Goal: Task Accomplishment & Management: Manage account settings

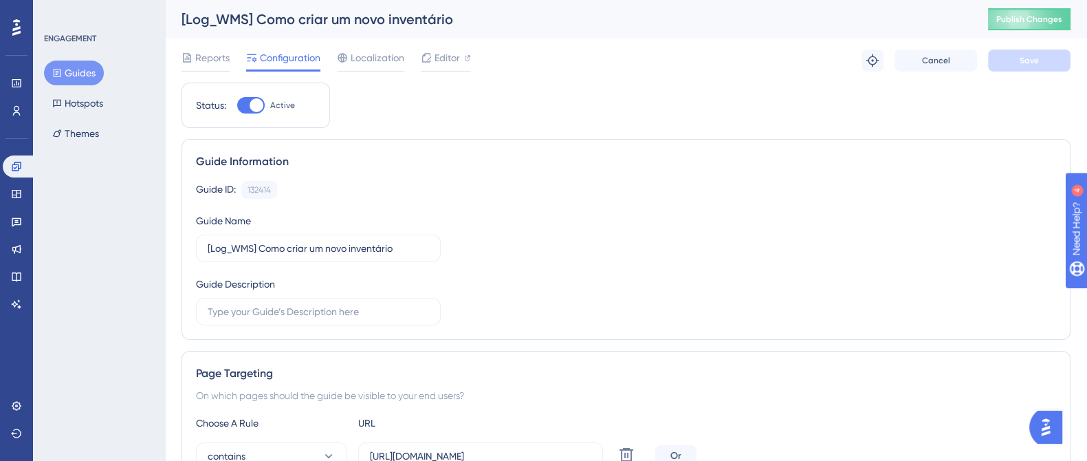
click at [77, 74] on button "Guides" at bounding box center [74, 73] width 60 height 25
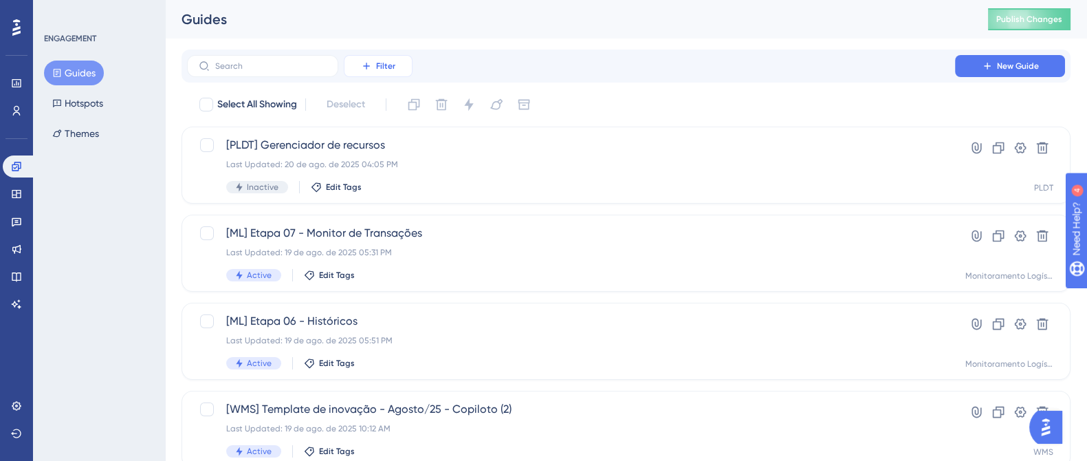
click at [382, 63] on span "Filter" at bounding box center [385, 66] width 19 height 11
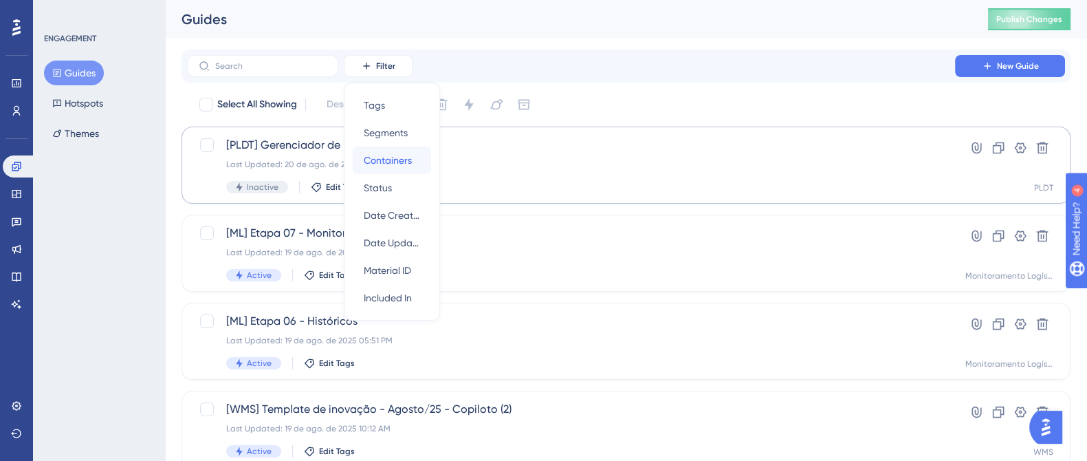
click at [385, 164] on span "Containers" at bounding box center [388, 160] width 48 height 17
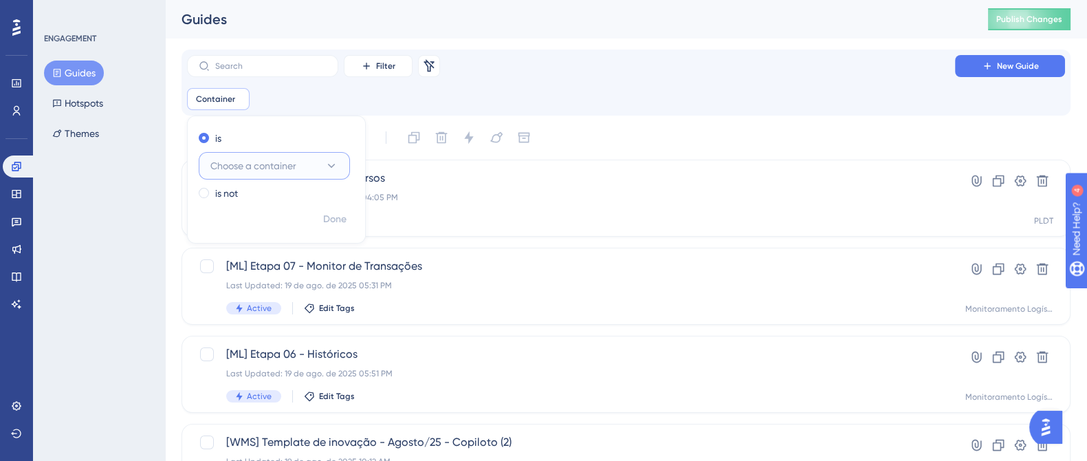
click at [323, 164] on button "Choose a container" at bounding box center [274, 166] width 151 height 28
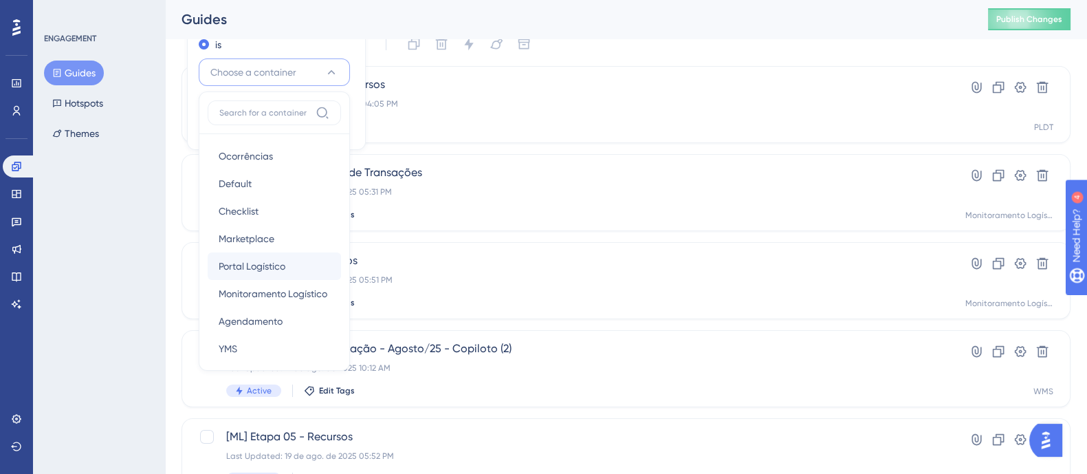
scroll to position [255, 0]
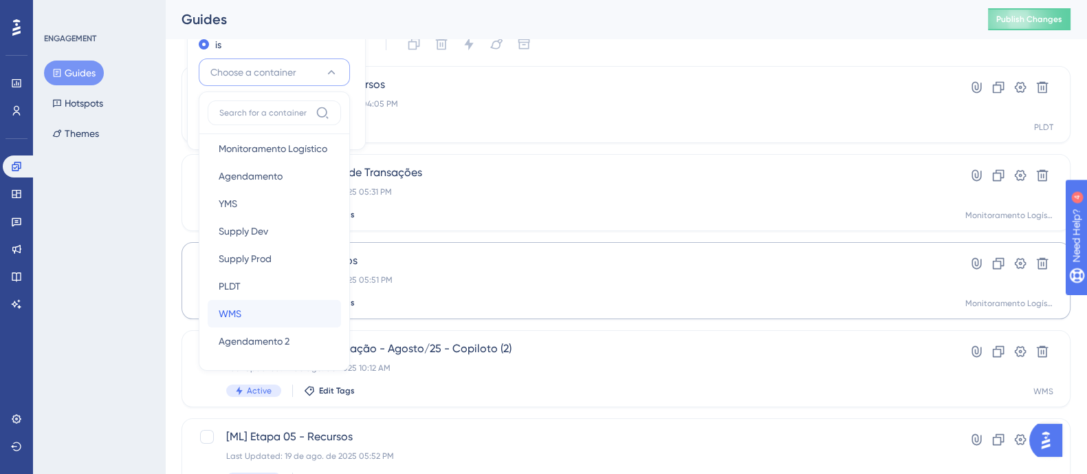
click at [258, 309] on div "WMS WMS" at bounding box center [274, 314] width 111 height 28
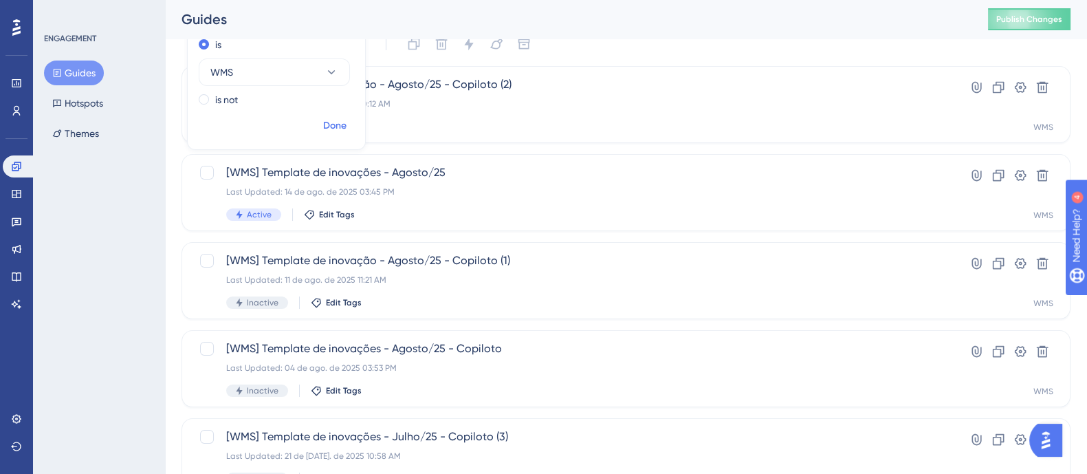
click at [330, 118] on span "Done" at bounding box center [334, 126] width 23 height 17
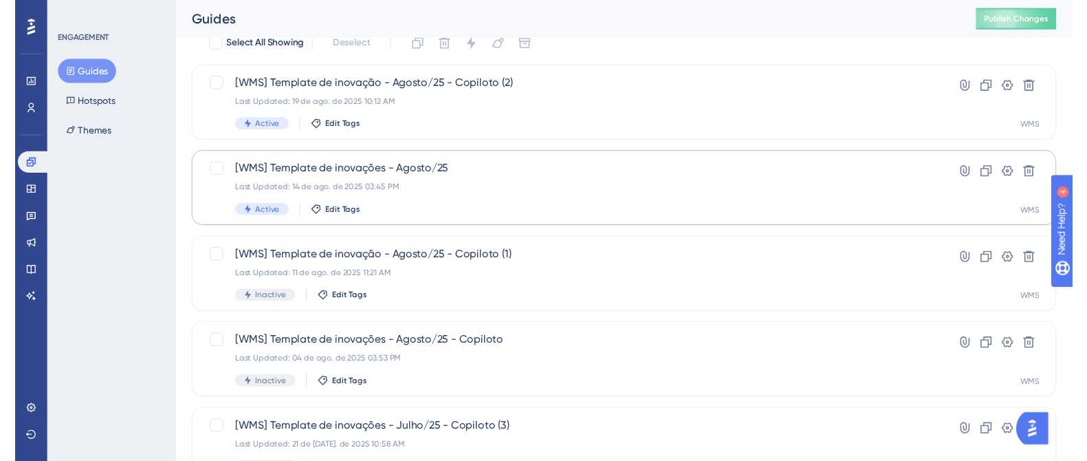
scroll to position [8, 0]
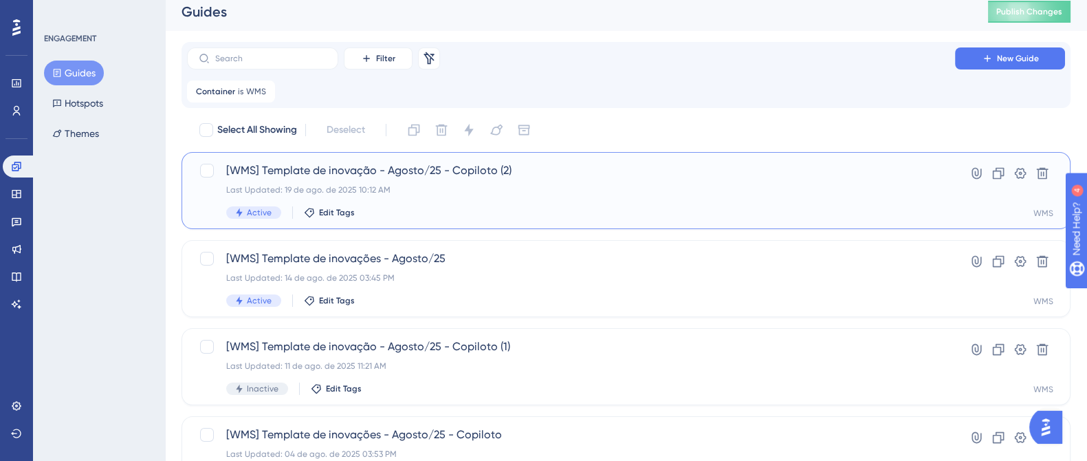
click at [508, 190] on div "Last Updated: 19 de ago. de 2025 10:12 AM" at bounding box center [571, 189] width 690 height 11
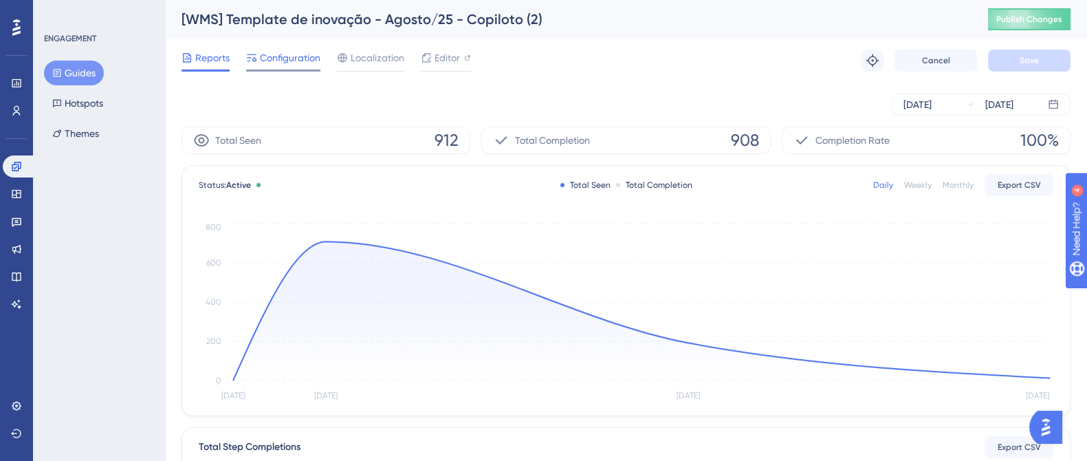
click at [303, 54] on span "Configuration" at bounding box center [290, 58] width 61 height 17
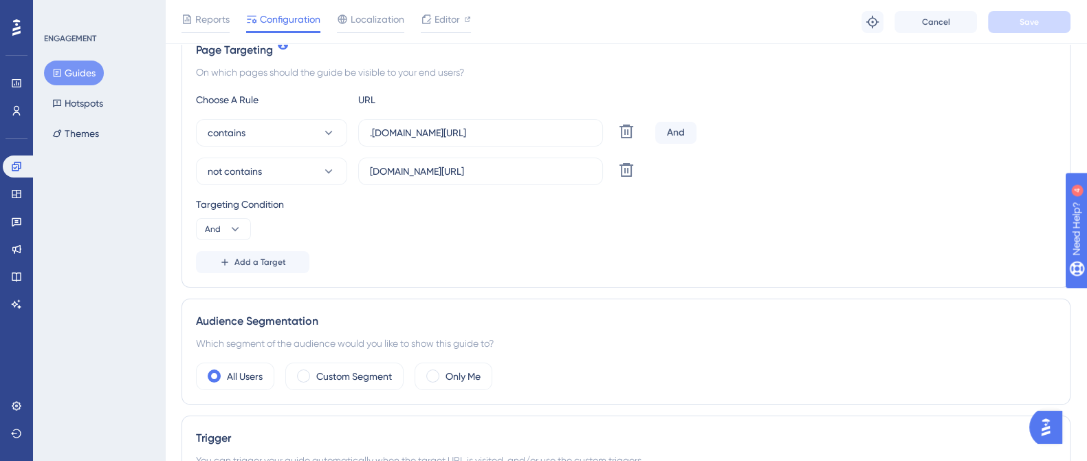
scroll to position [343, 0]
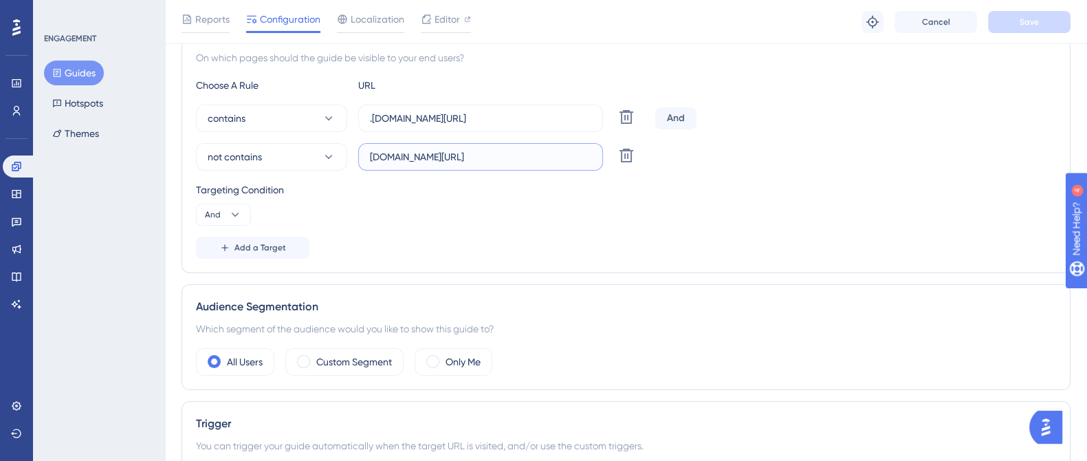
click at [454, 157] on input "[DOMAIN_NAME][URL]" at bounding box center [480, 156] width 221 height 15
click at [455, 157] on input "[DOMAIN_NAME][URL]" at bounding box center [480, 156] width 221 height 15
click at [331, 153] on icon at bounding box center [329, 157] width 14 height 14
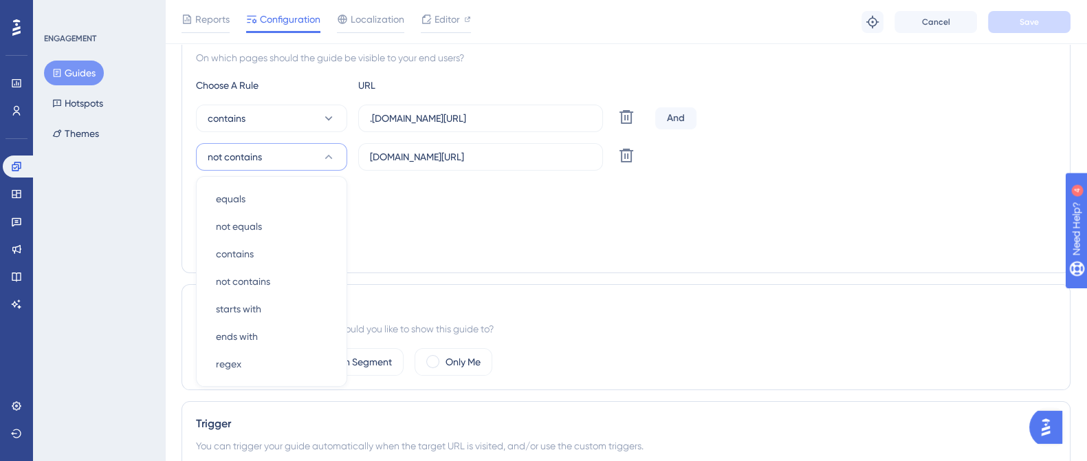
scroll to position [393, 0]
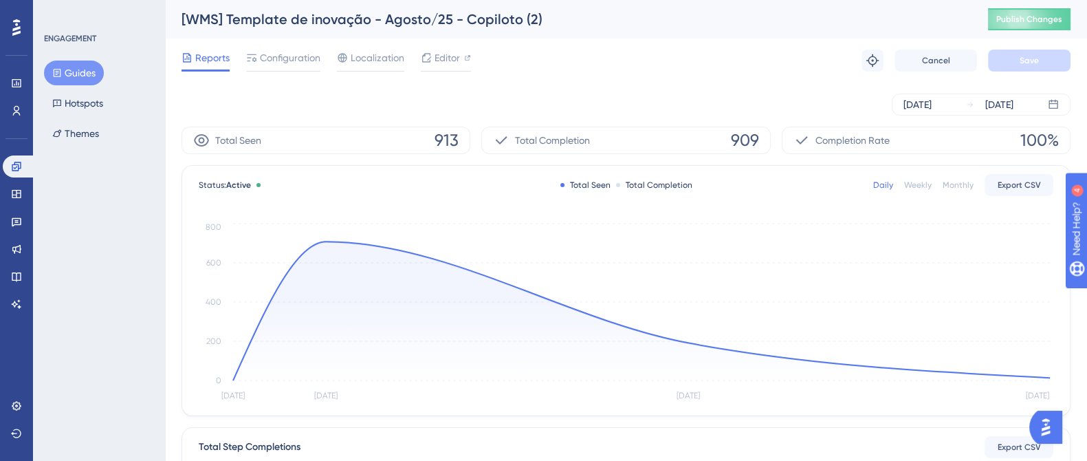
scroll to position [8, 0]
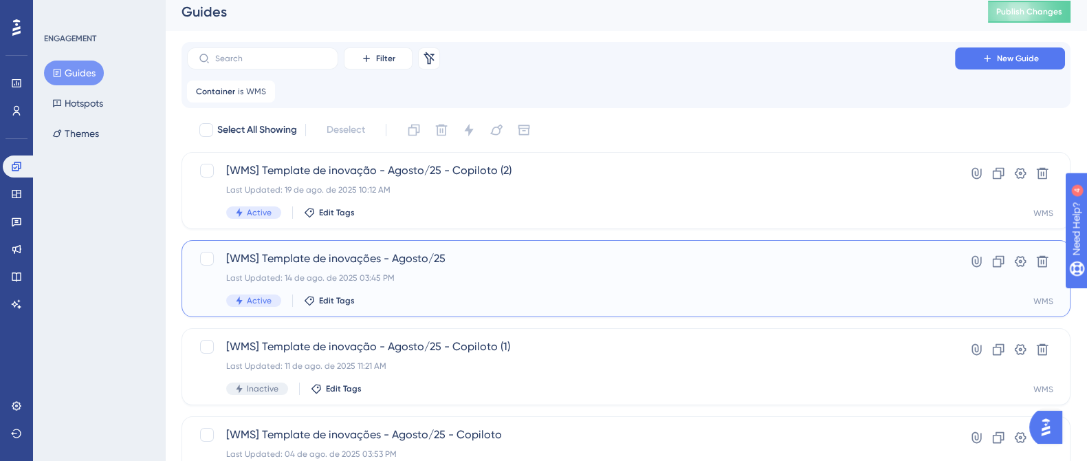
click at [461, 296] on div "Active Edit Tags" at bounding box center [571, 300] width 690 height 12
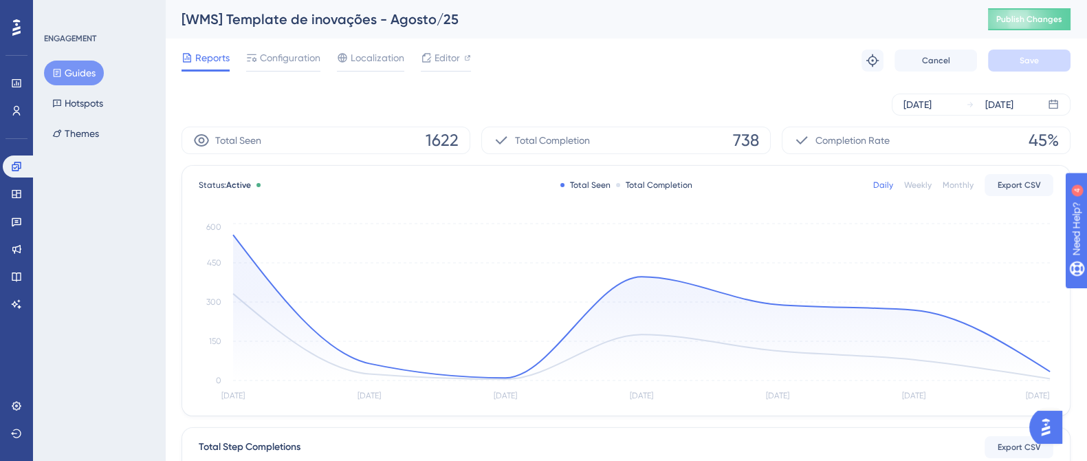
click at [305, 72] on div "Reports Configuration Localization Editor Troubleshoot Cancel Save" at bounding box center [626, 61] width 889 height 44
click at [304, 63] on span "Configuration" at bounding box center [290, 58] width 61 height 17
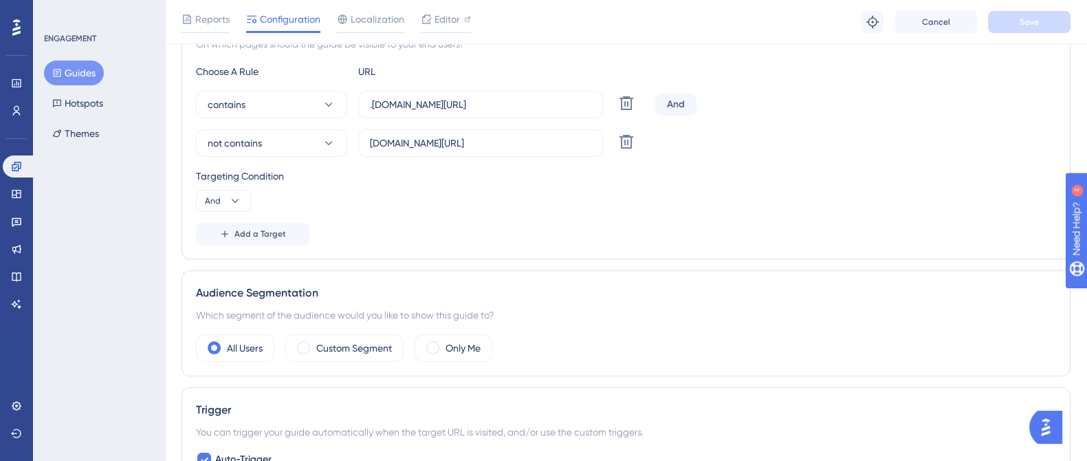
scroll to position [171, 0]
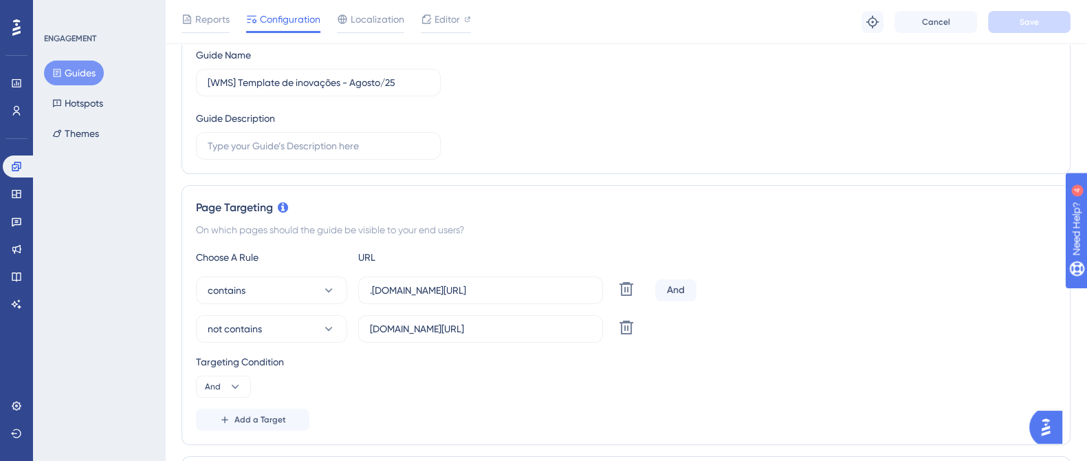
click at [86, 74] on button "Guides" at bounding box center [74, 73] width 60 height 25
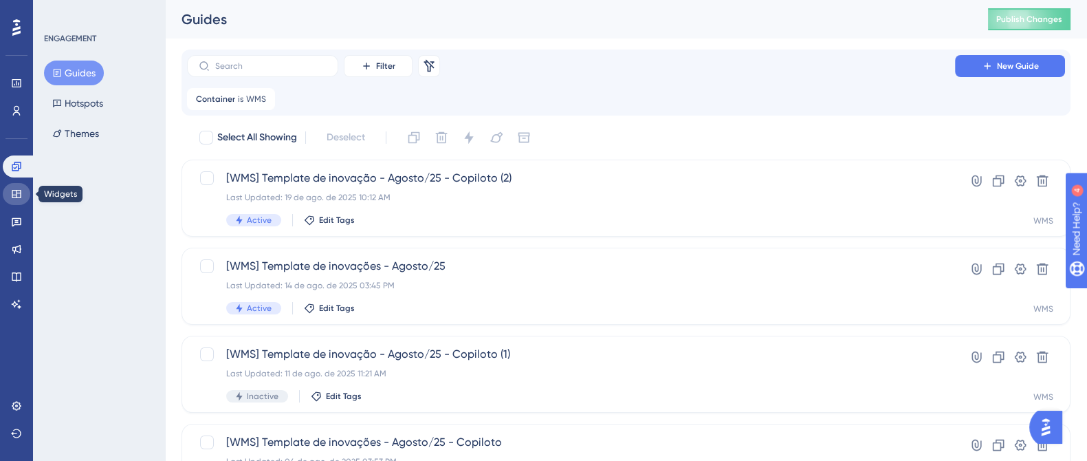
click at [14, 200] on link at bounding box center [17, 194] width 28 height 22
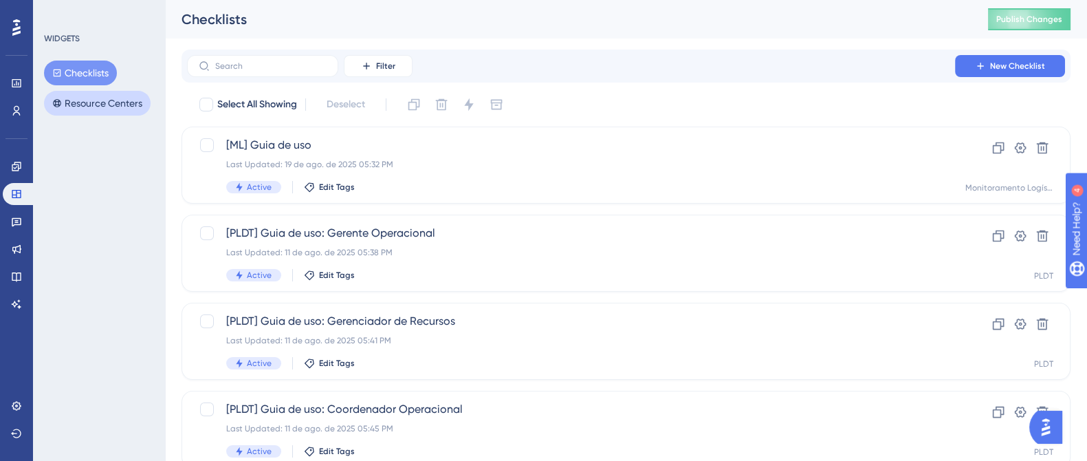
click at [94, 101] on button "Resource Centers" at bounding box center [97, 103] width 107 height 25
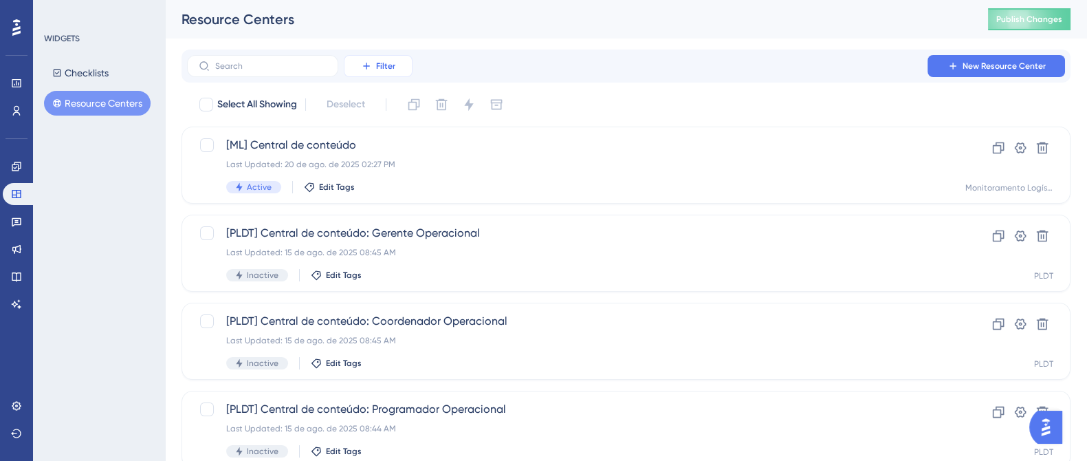
click at [395, 60] on button "Filter" at bounding box center [378, 66] width 69 height 22
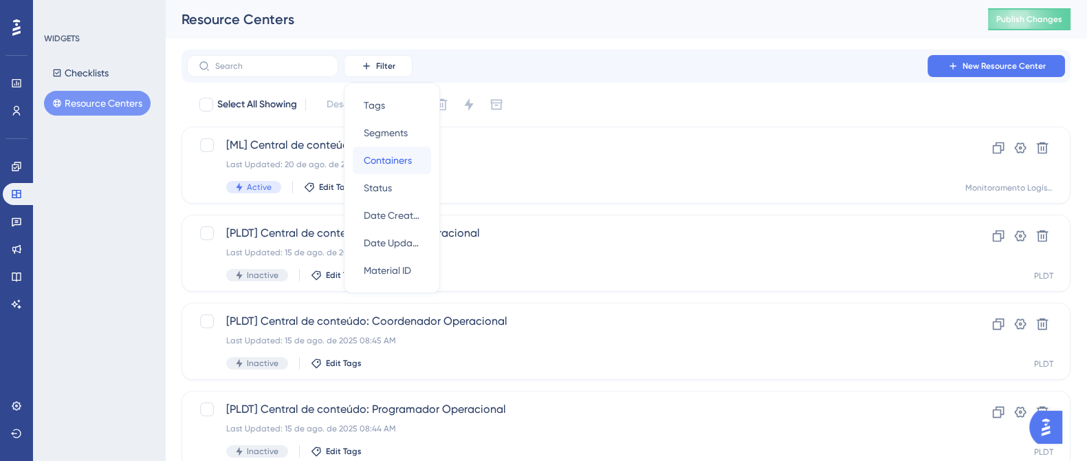
click at [412, 160] on div "Containers Containers" at bounding box center [392, 160] width 56 height 28
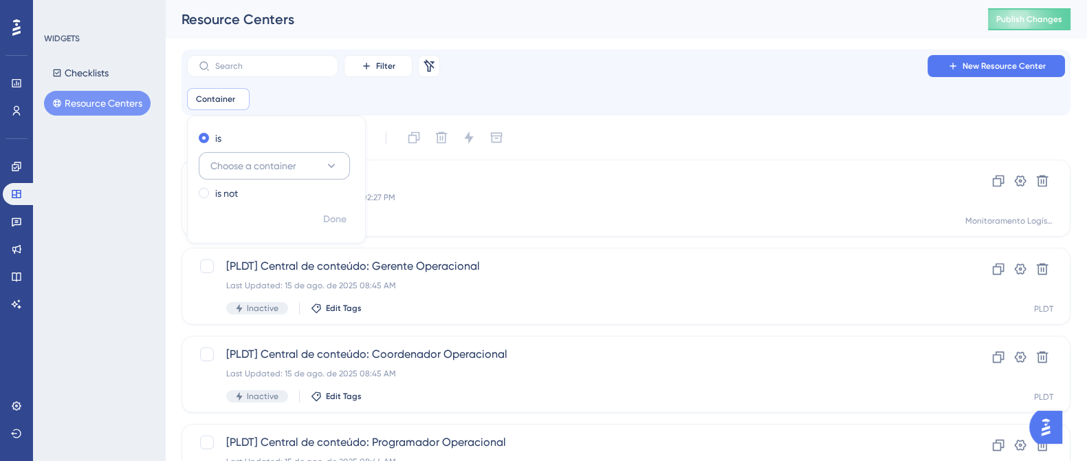
click at [311, 165] on button "Choose a container" at bounding box center [274, 166] width 151 height 28
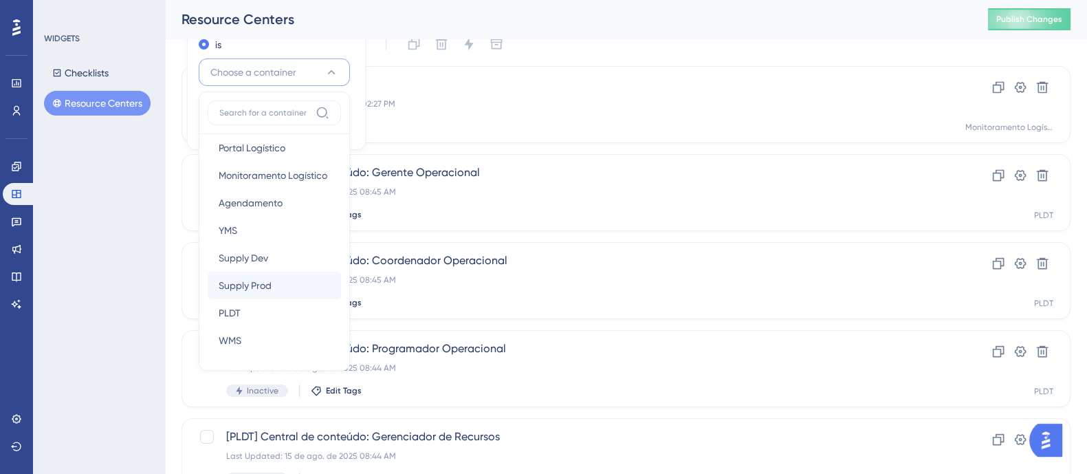
scroll to position [255, 0]
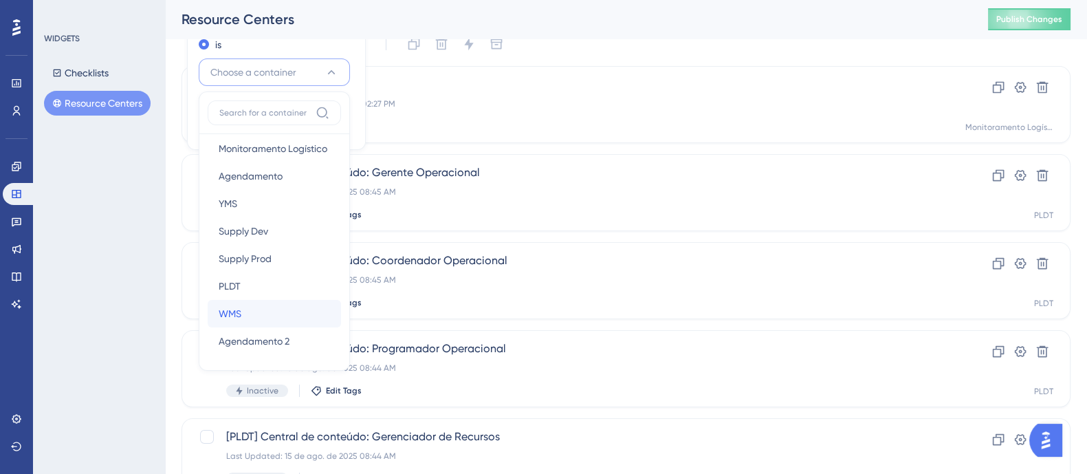
click at [246, 314] on div "WMS WMS" at bounding box center [274, 314] width 111 height 28
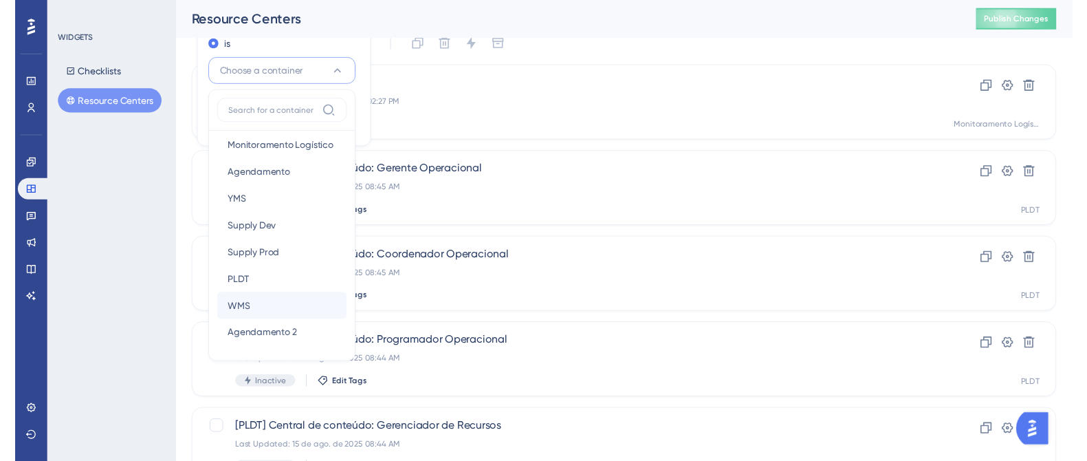
scroll to position [0, 0]
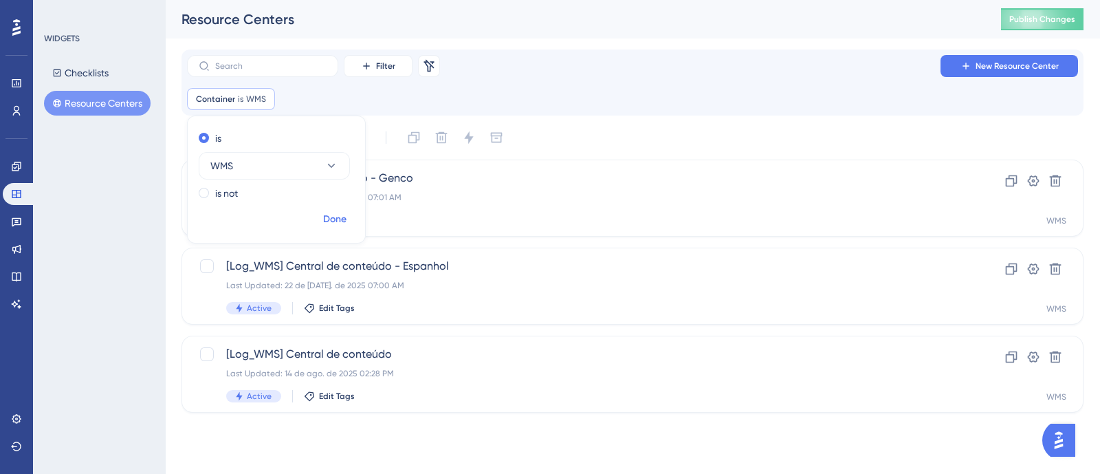
click at [339, 215] on span "Done" at bounding box center [334, 219] width 23 height 17
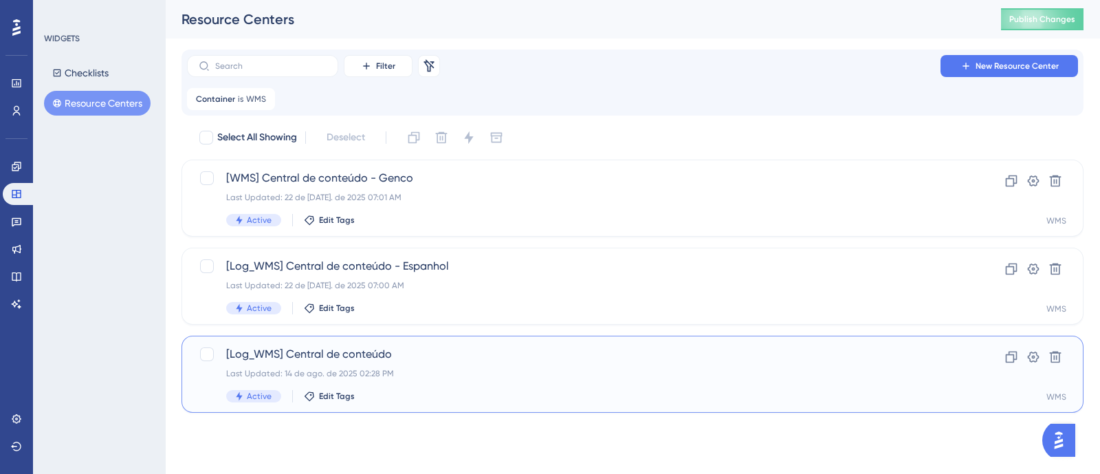
click at [389, 358] on span "[Log_WMS] Central de conteúdo" at bounding box center [577, 354] width 703 height 17
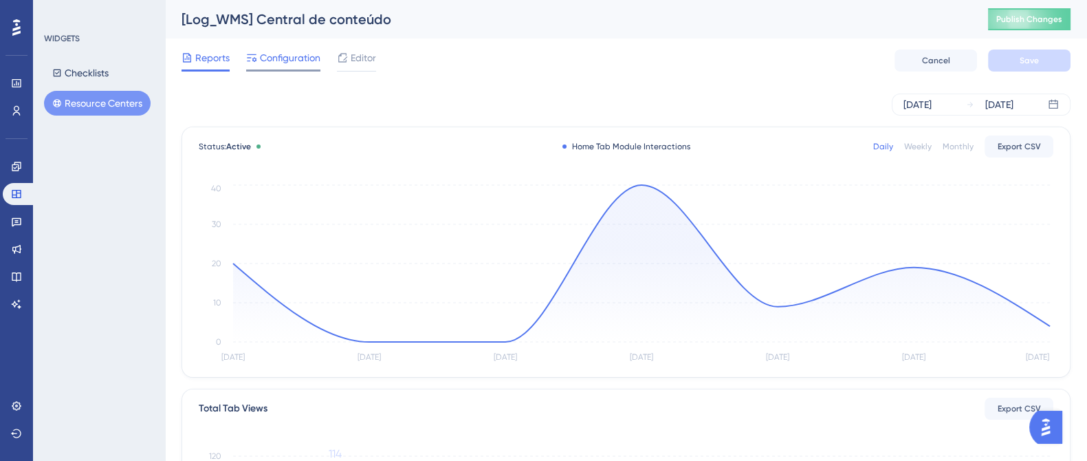
click at [308, 53] on span "Configuration" at bounding box center [290, 58] width 61 height 17
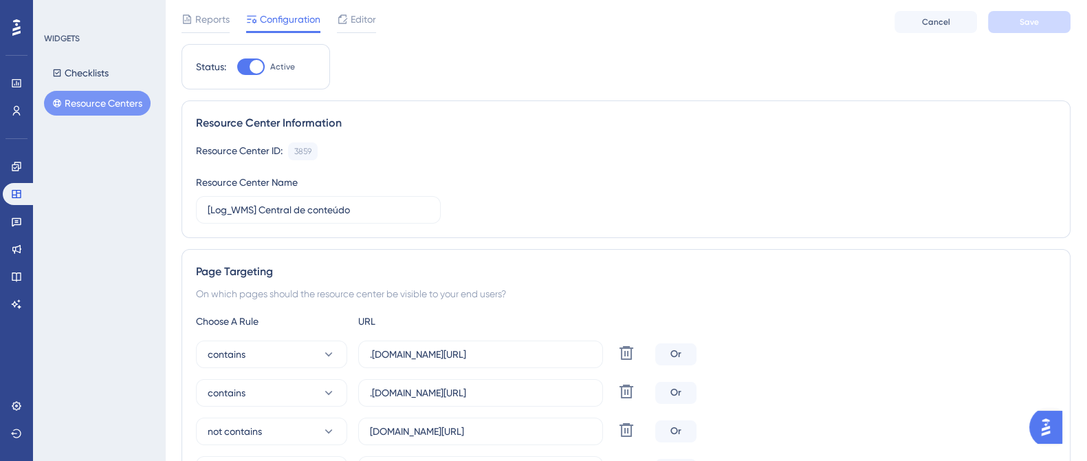
scroll to position [258, 0]
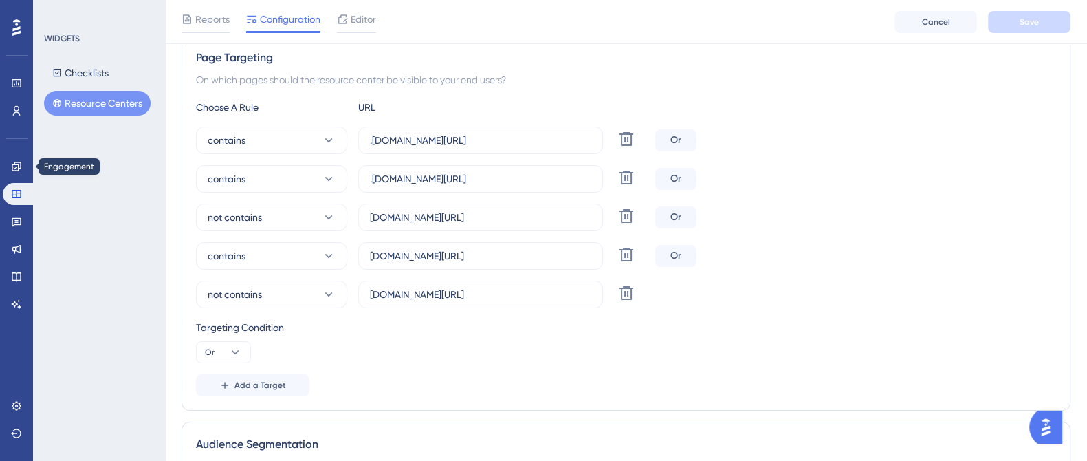
click at [0, 173] on div "Performance Users Engagement Widgets Feedback Product Updates Knowledge Base AI…" at bounding box center [16, 230] width 33 height 461
click at [3, 169] on div "Engagement" at bounding box center [17, 166] width 28 height 22
click at [7, 165] on link at bounding box center [17, 166] width 28 height 22
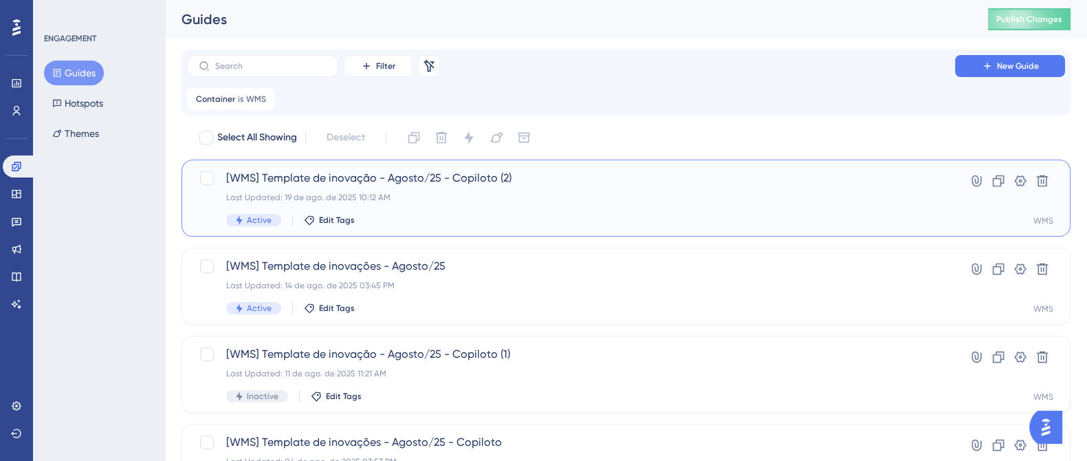
click at [417, 176] on span "[WMS] Template de inovação - Agosto/25 - Copiloto (2)" at bounding box center [571, 178] width 690 height 17
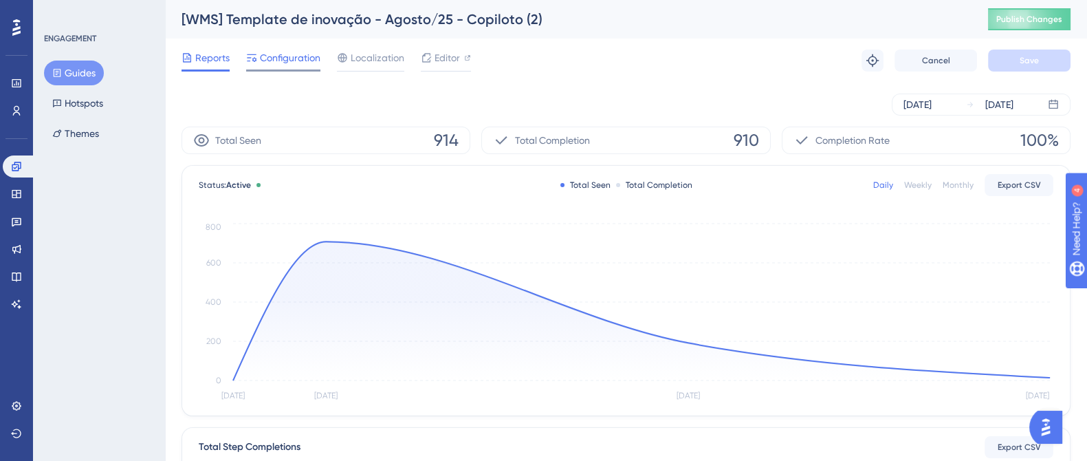
click at [279, 56] on span "Configuration" at bounding box center [290, 58] width 61 height 17
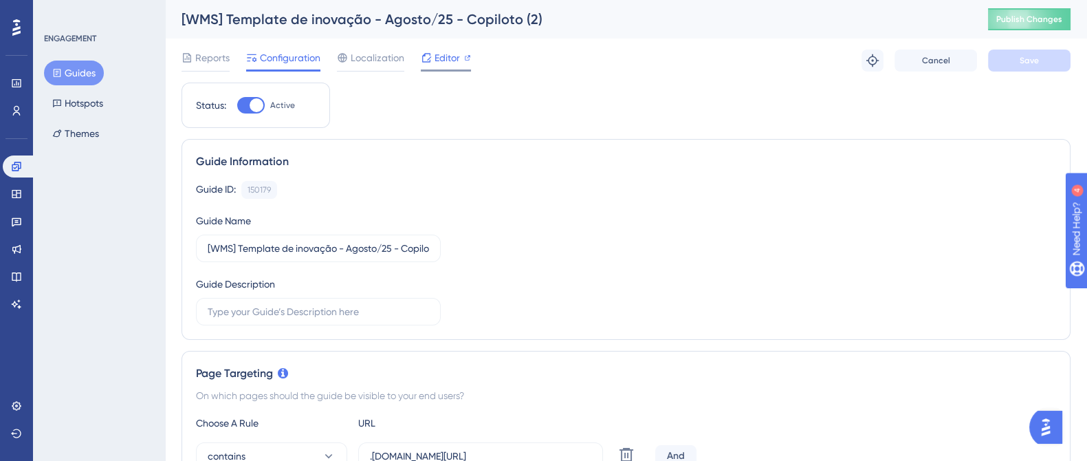
click at [424, 63] on icon at bounding box center [426, 57] width 11 height 11
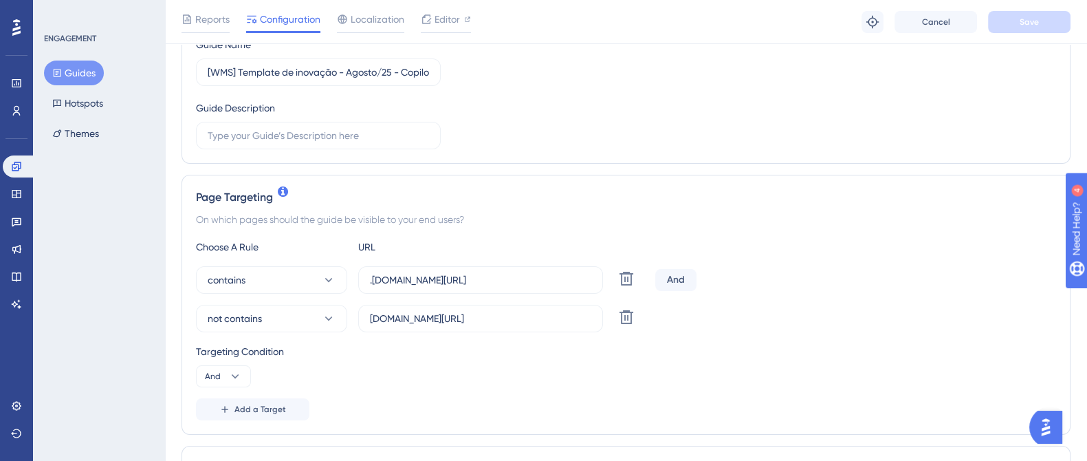
scroll to position [258, 0]
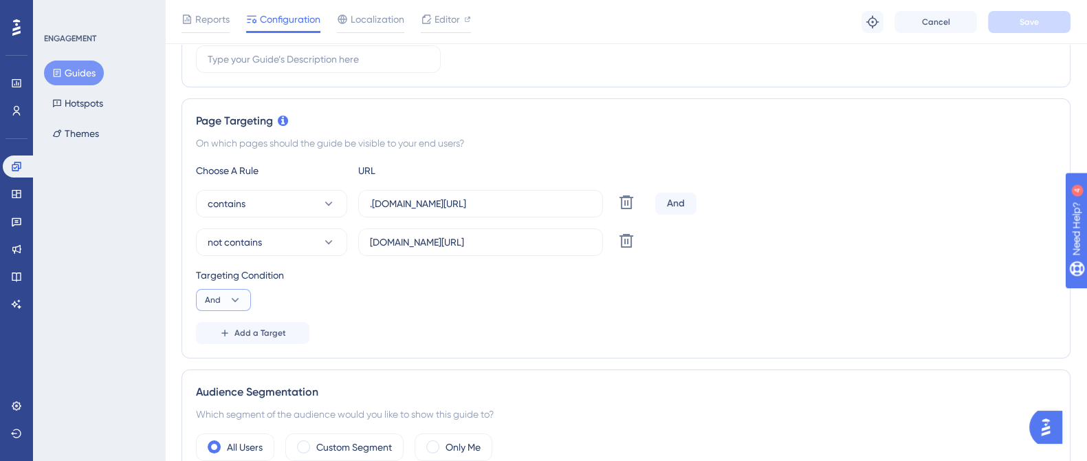
click at [230, 297] on icon at bounding box center [235, 300] width 14 height 14
click at [211, 369] on span "Or" at bounding box center [215, 366] width 11 height 17
click at [1017, 23] on button "Save" at bounding box center [1029, 22] width 83 height 22
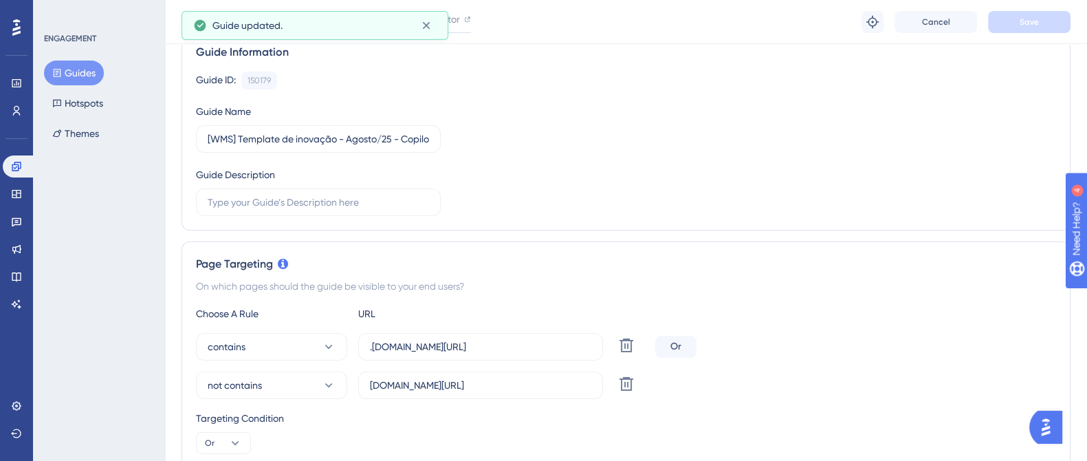
scroll to position [0, 0]
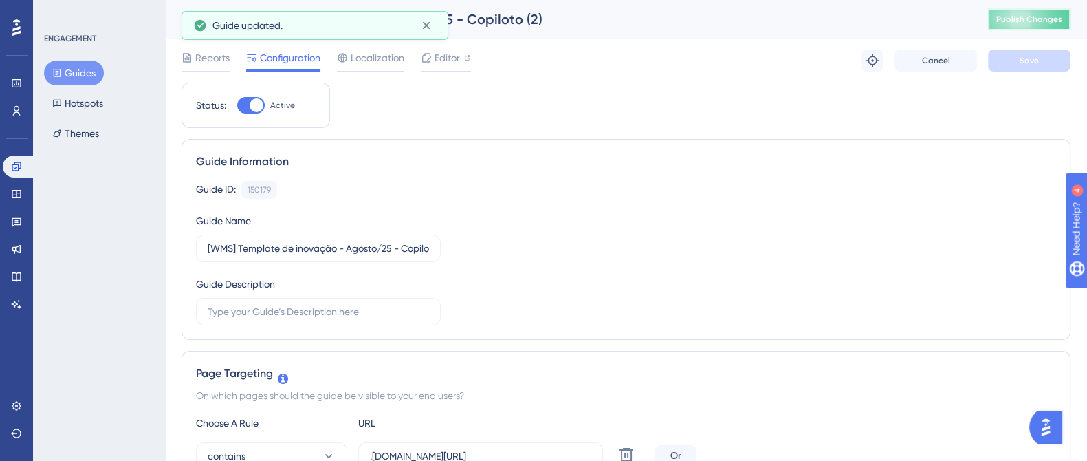
click at [1018, 23] on span "Publish Changes" at bounding box center [1030, 19] width 66 height 11
click at [25, 162] on link at bounding box center [19, 166] width 33 height 22
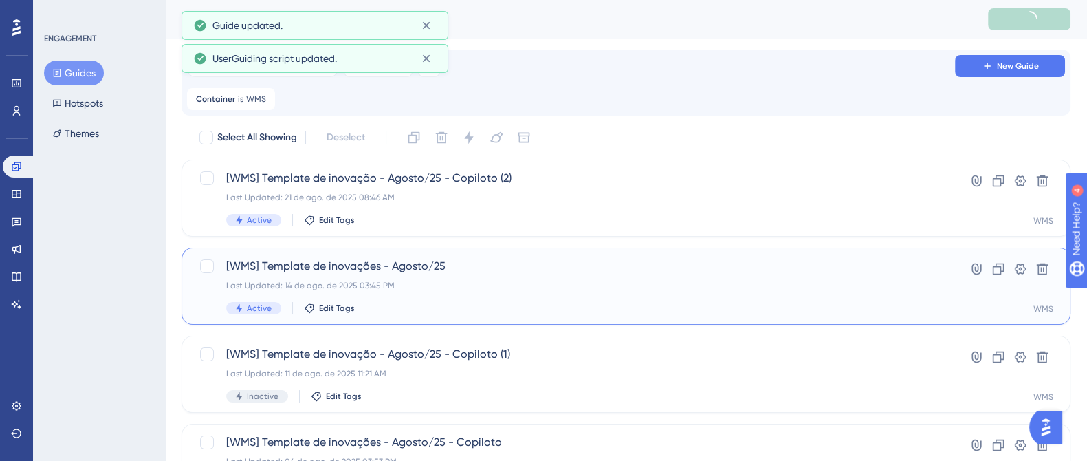
click at [426, 269] on span "[WMS] Template de inovações - Agosto/25" at bounding box center [571, 266] width 690 height 17
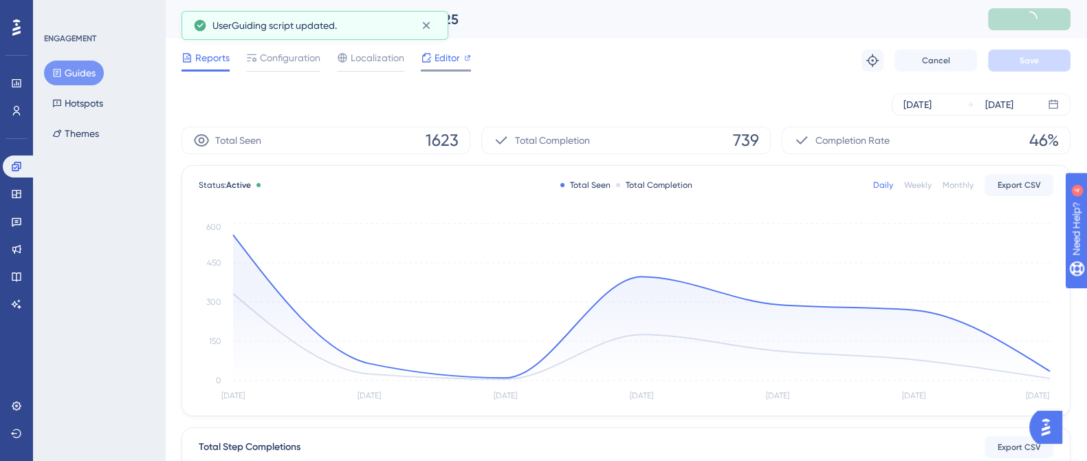
click at [428, 61] on icon at bounding box center [426, 57] width 11 height 11
click at [282, 65] on span "Configuration" at bounding box center [290, 58] width 61 height 17
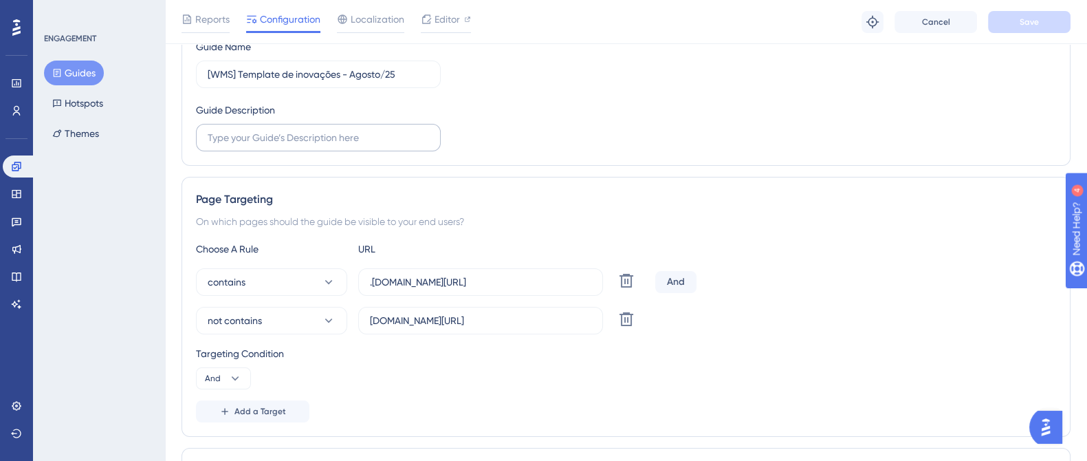
scroll to position [258, 0]
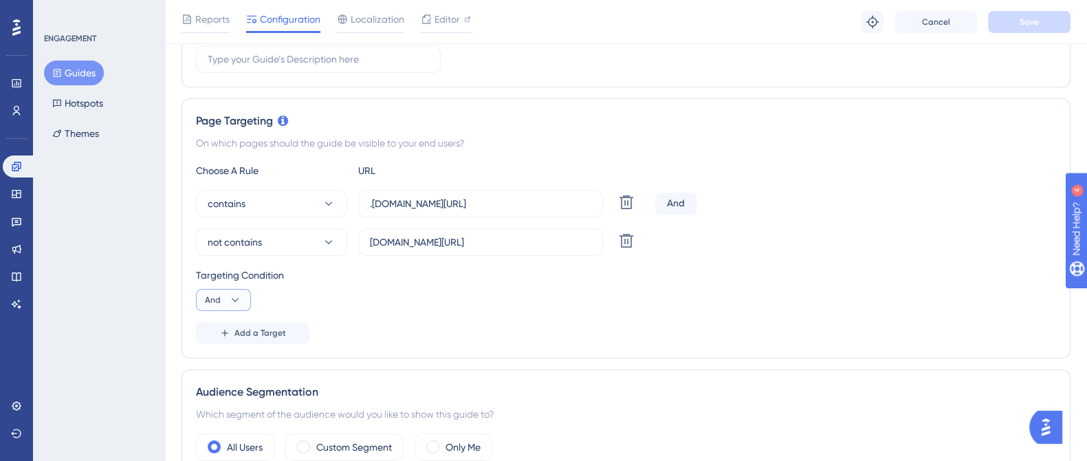
click at [244, 301] on button "And" at bounding box center [223, 300] width 55 height 22
click at [221, 366] on div "Or Or" at bounding box center [223, 367] width 26 height 28
click at [1017, 17] on button "Save" at bounding box center [1029, 22] width 83 height 22
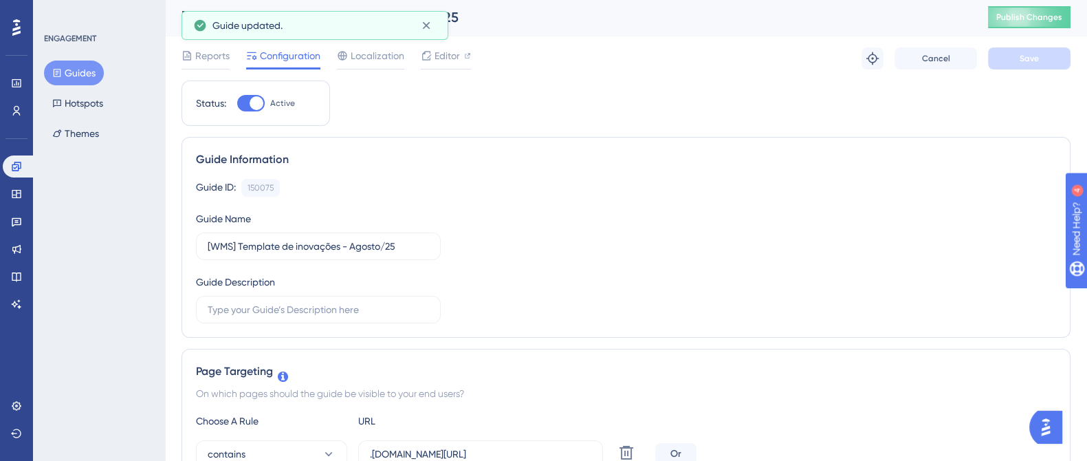
scroll to position [0, 0]
click at [1034, 21] on span "Publish Changes" at bounding box center [1030, 19] width 66 height 11
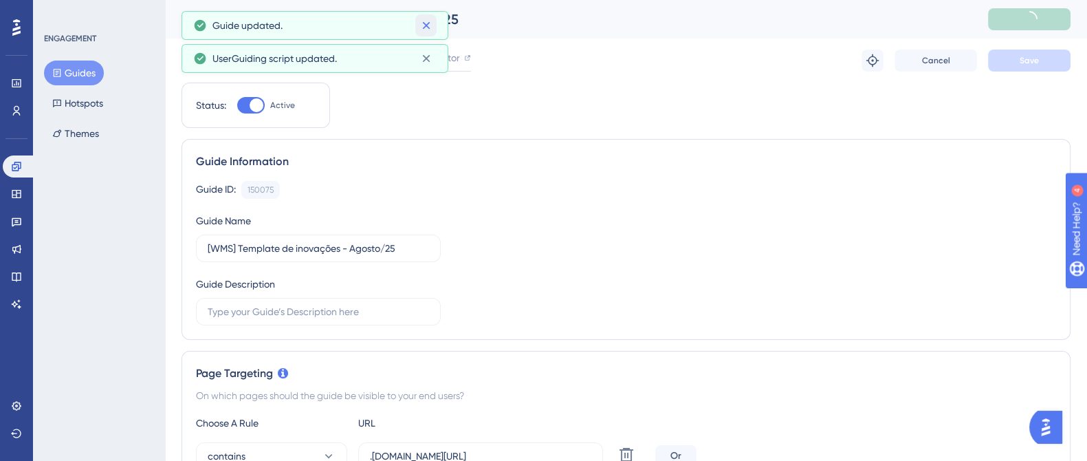
click at [430, 23] on icon at bounding box center [427, 26] width 14 height 14
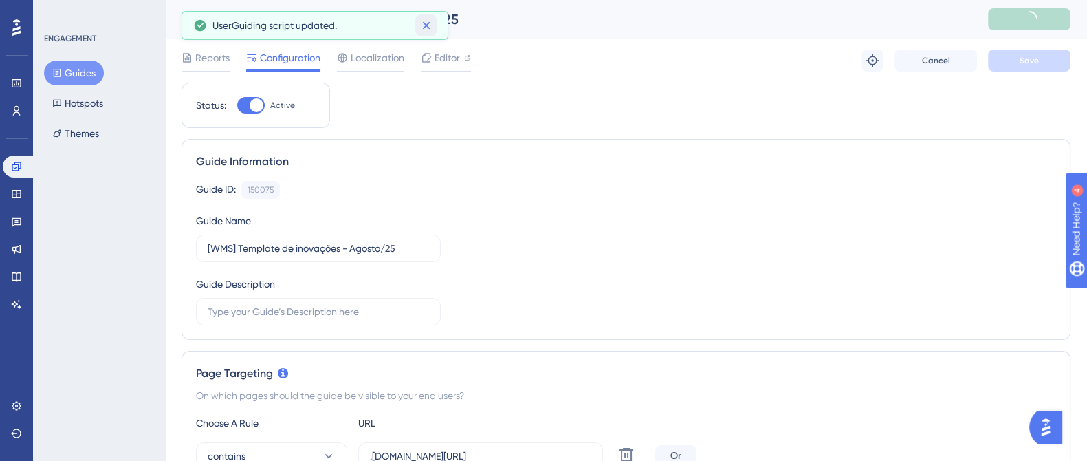
click at [430, 24] on icon at bounding box center [427, 26] width 14 height 14
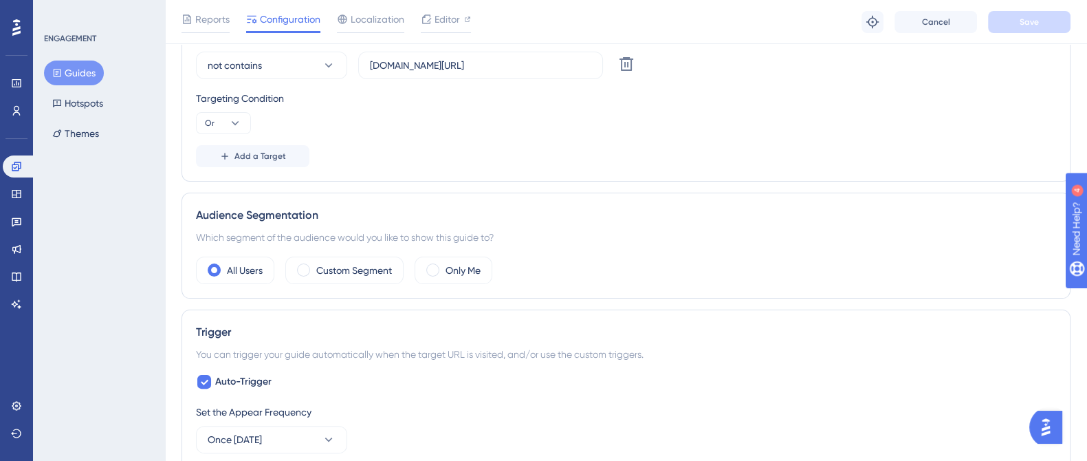
scroll to position [343, 0]
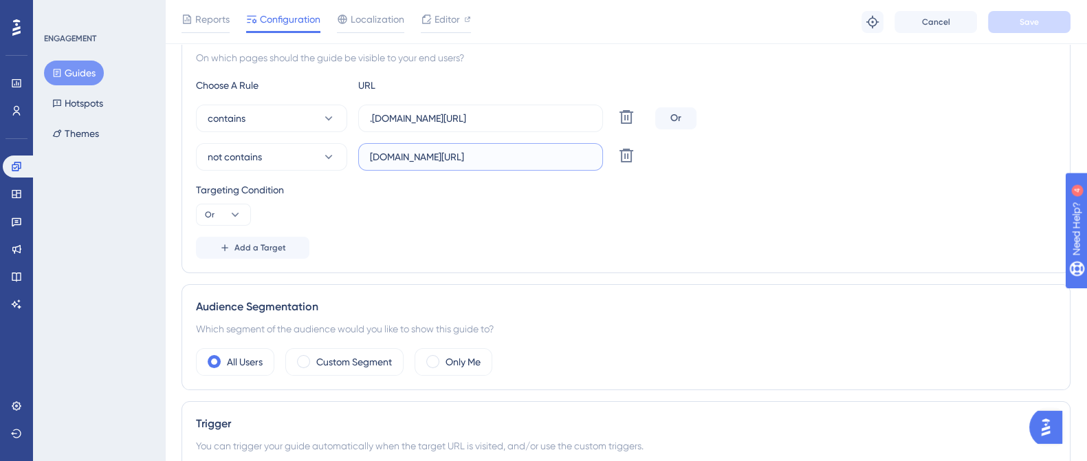
drag, startPoint x: 571, startPoint y: 153, endPoint x: 367, endPoint y: 163, distance: 204.5
click at [367, 163] on label "[DOMAIN_NAME][URL]" at bounding box center [480, 157] width 245 height 28
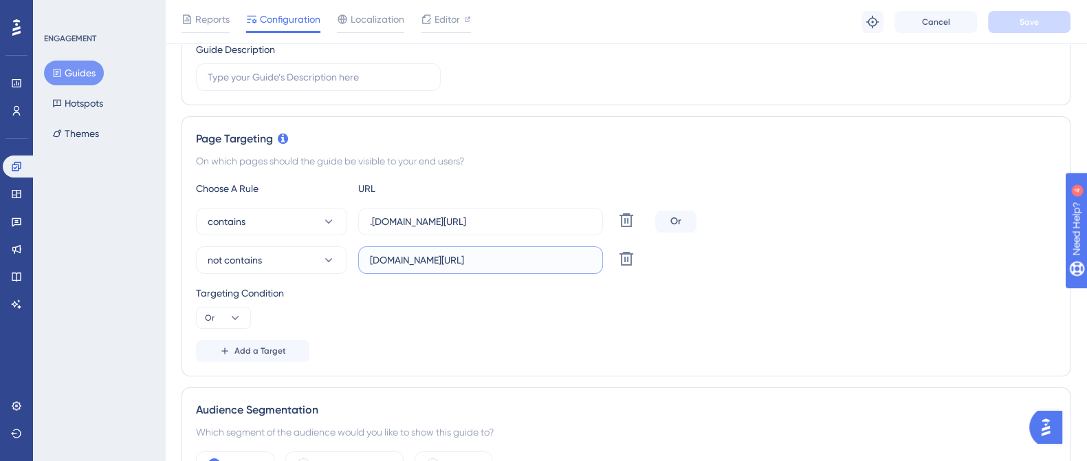
scroll to position [0, 0]
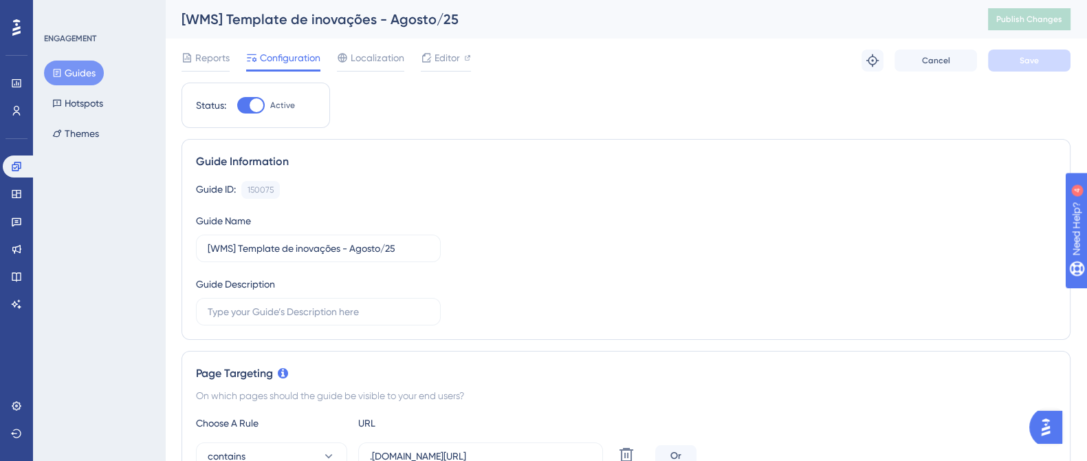
click at [78, 73] on button "Guides" at bounding box center [74, 73] width 60 height 25
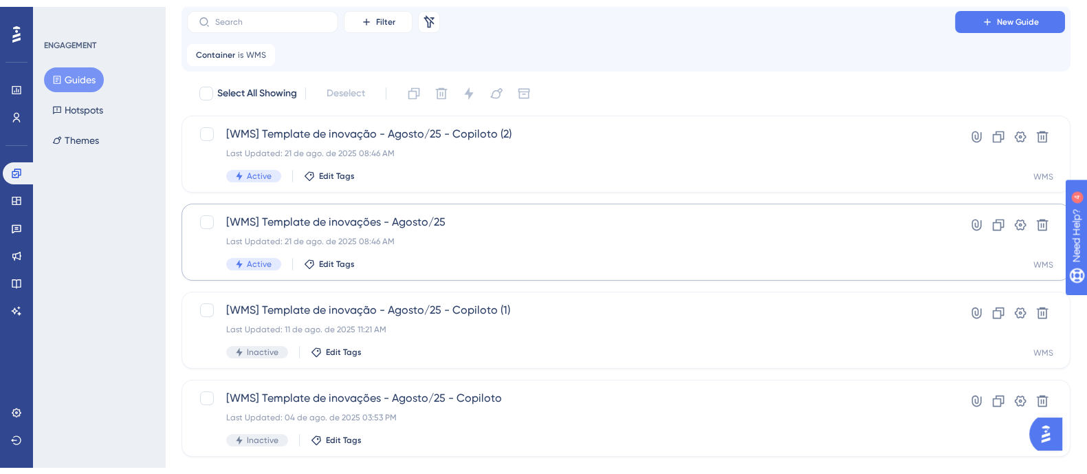
scroll to position [85, 0]
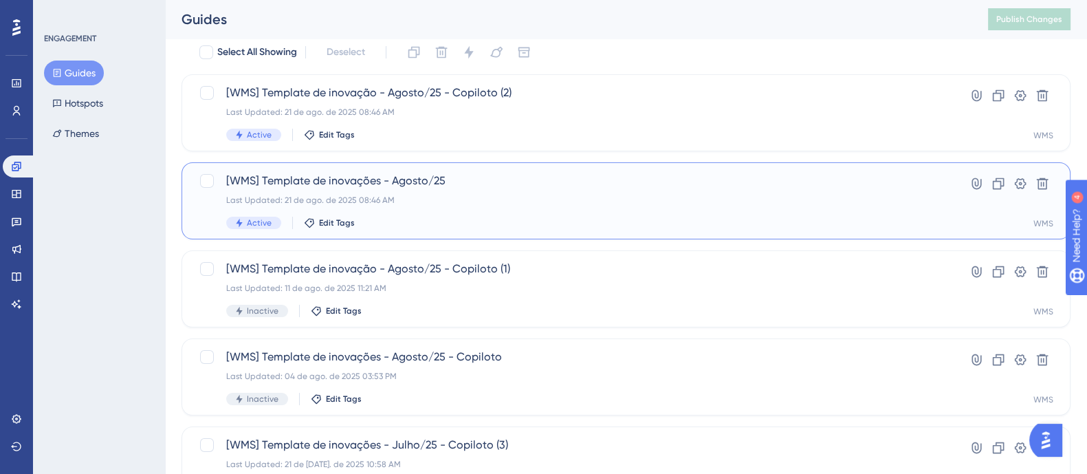
click at [494, 173] on span "[WMS] Template de inovações - Agosto/25" at bounding box center [571, 181] width 690 height 17
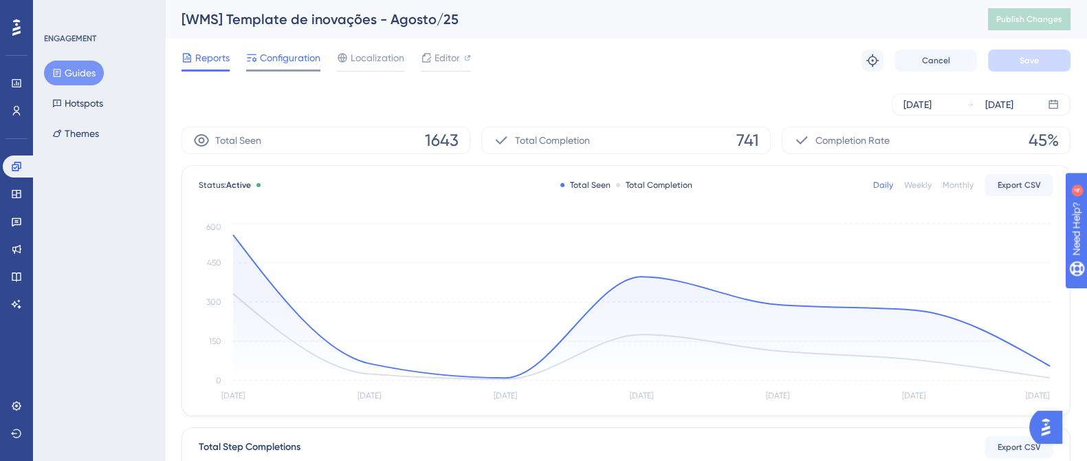
click at [281, 60] on span "Configuration" at bounding box center [290, 58] width 61 height 17
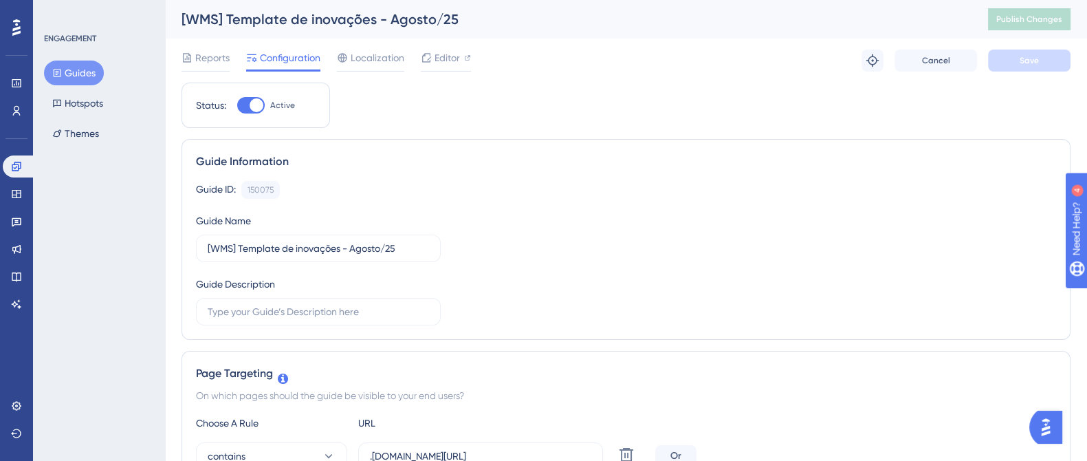
click at [79, 65] on button "Guides" at bounding box center [74, 73] width 60 height 25
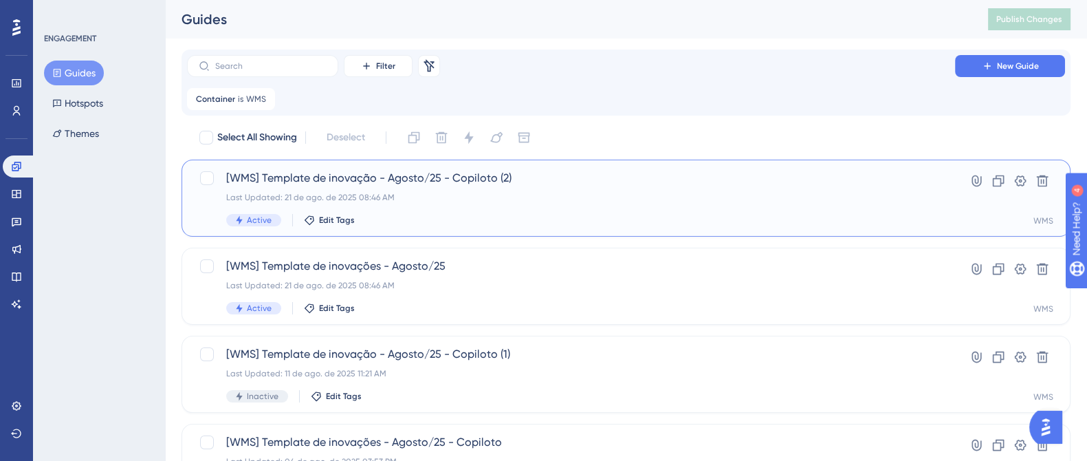
click at [385, 195] on div "Last Updated: 21 de ago. de 2025 08:46 AM" at bounding box center [571, 197] width 690 height 11
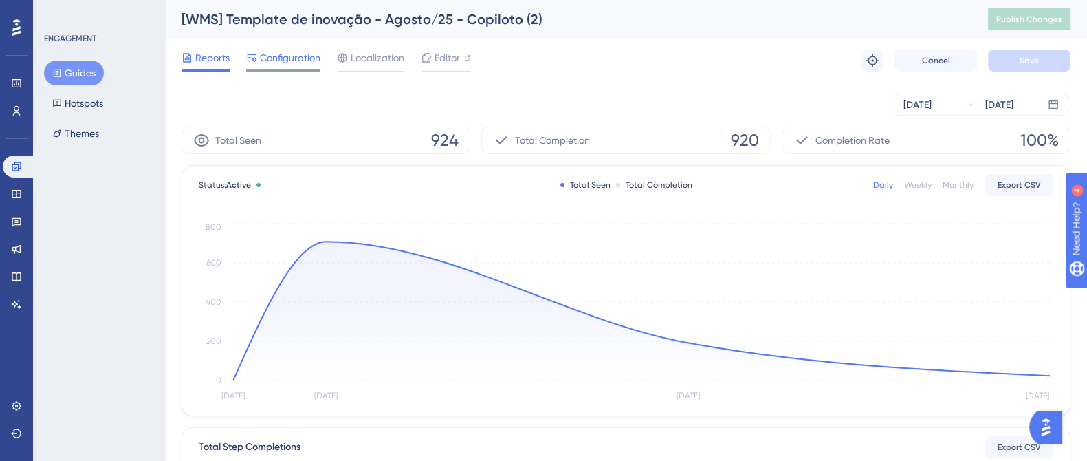
click at [275, 57] on span "Configuration" at bounding box center [290, 58] width 61 height 17
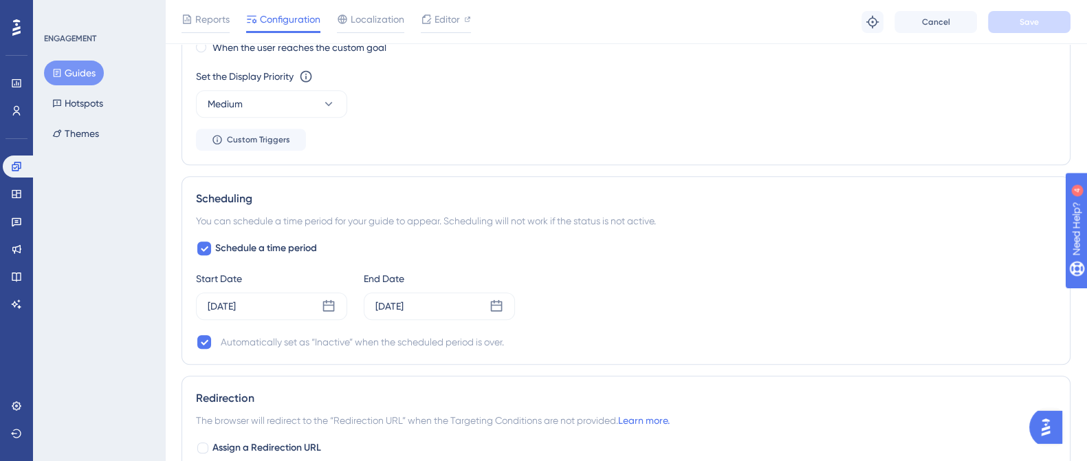
scroll to position [722, 0]
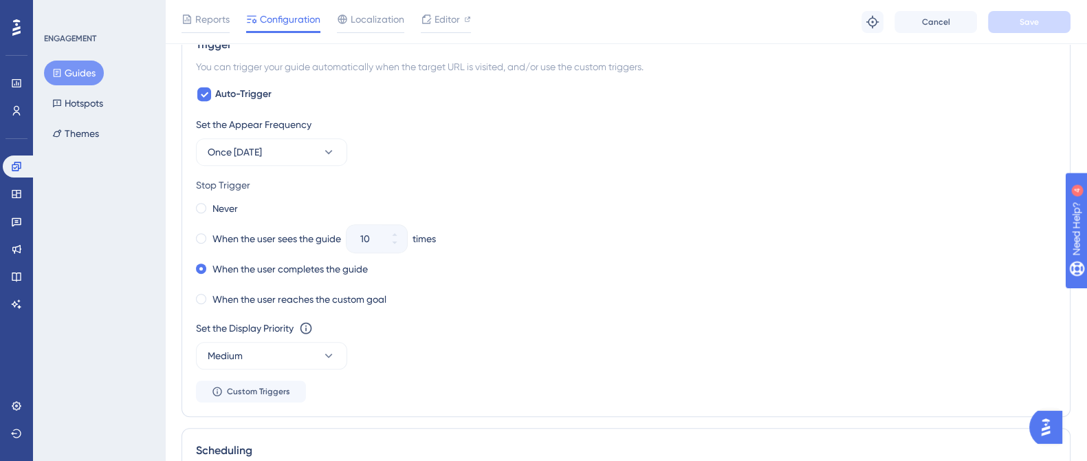
click at [69, 66] on button "Guides" at bounding box center [74, 73] width 60 height 25
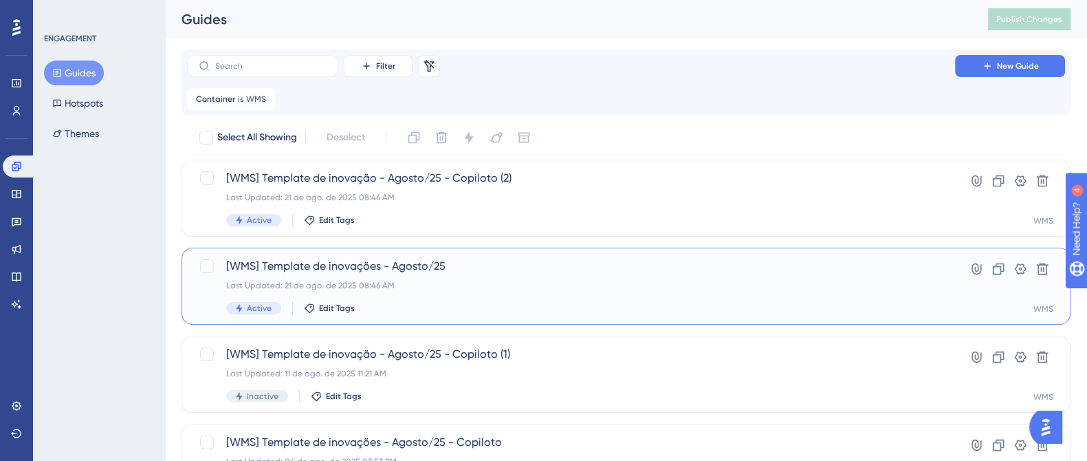
click at [325, 270] on span "[WMS] Template de inovações - Agosto/25" at bounding box center [571, 266] width 690 height 17
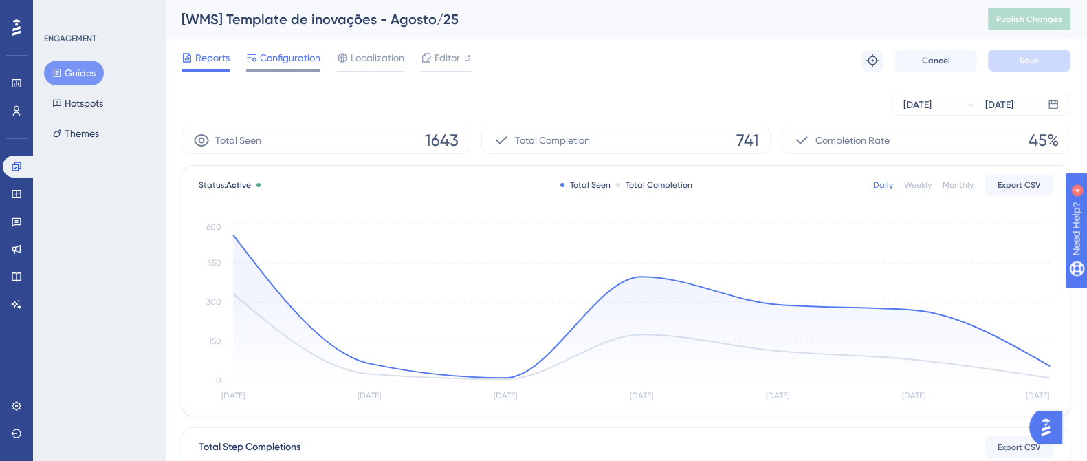
click at [298, 58] on span "Configuration" at bounding box center [290, 58] width 61 height 17
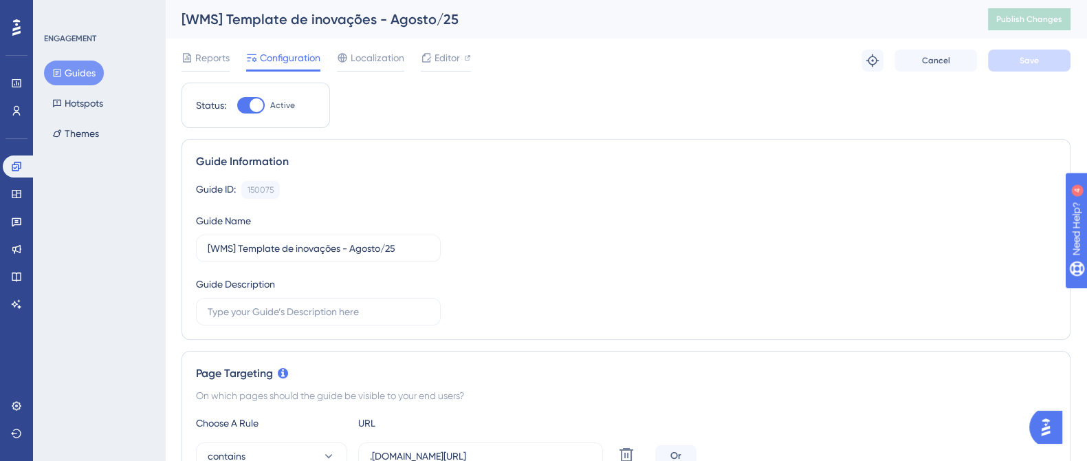
click at [89, 70] on button "Guides" at bounding box center [74, 73] width 60 height 25
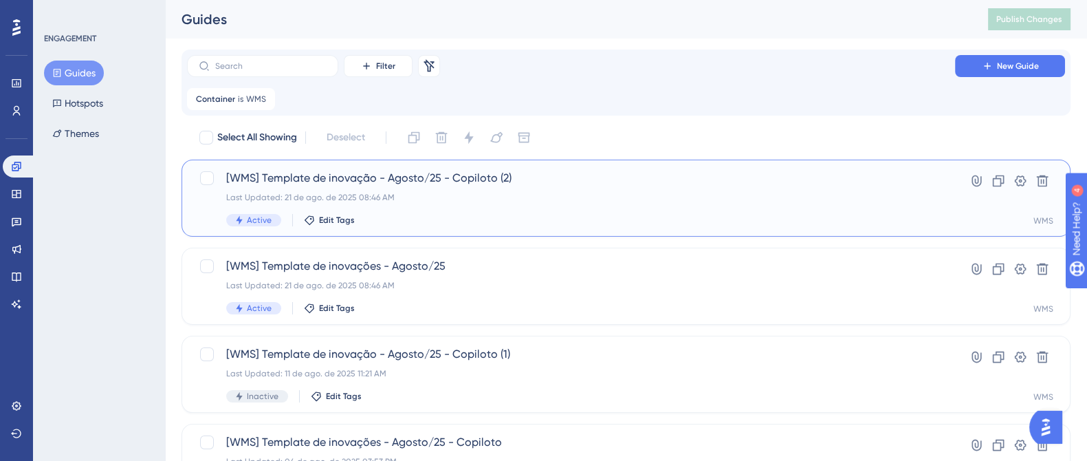
click at [327, 184] on span "[WMS] Template de inovação - Agosto/25 - Copiloto (2)" at bounding box center [571, 178] width 690 height 17
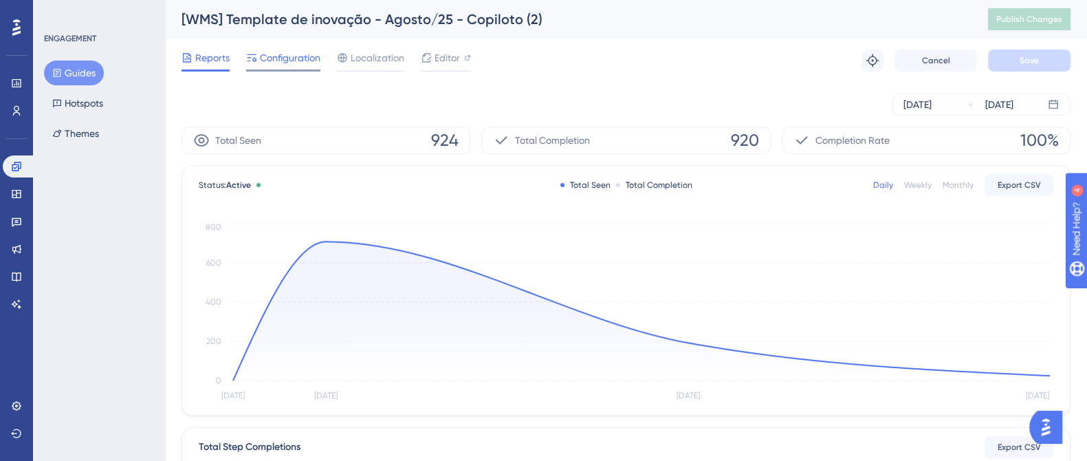
click at [298, 61] on span "Configuration" at bounding box center [290, 58] width 61 height 17
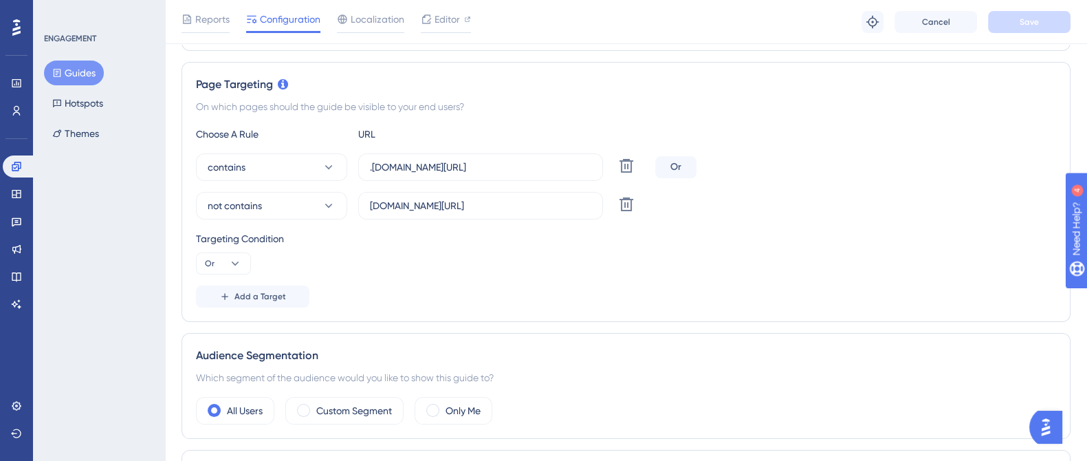
scroll to position [258, 0]
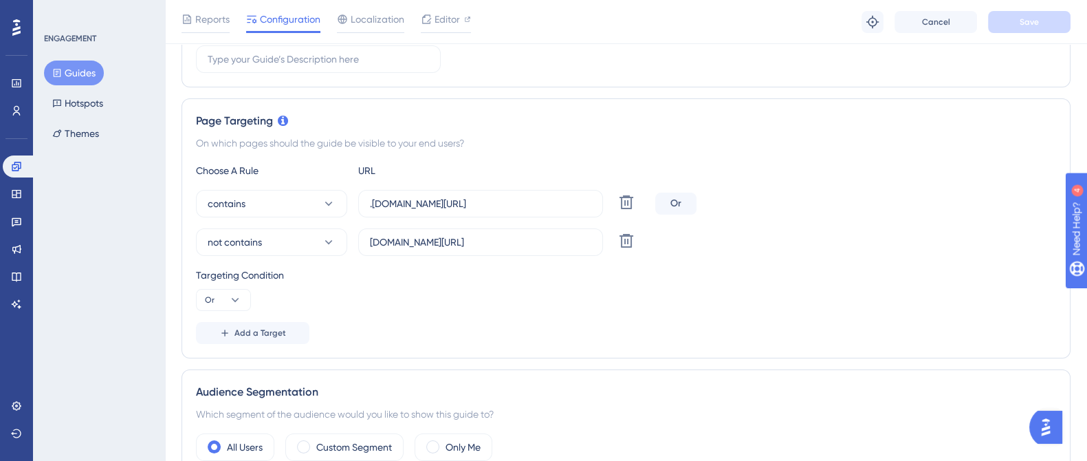
click at [79, 70] on button "Guides" at bounding box center [74, 73] width 60 height 25
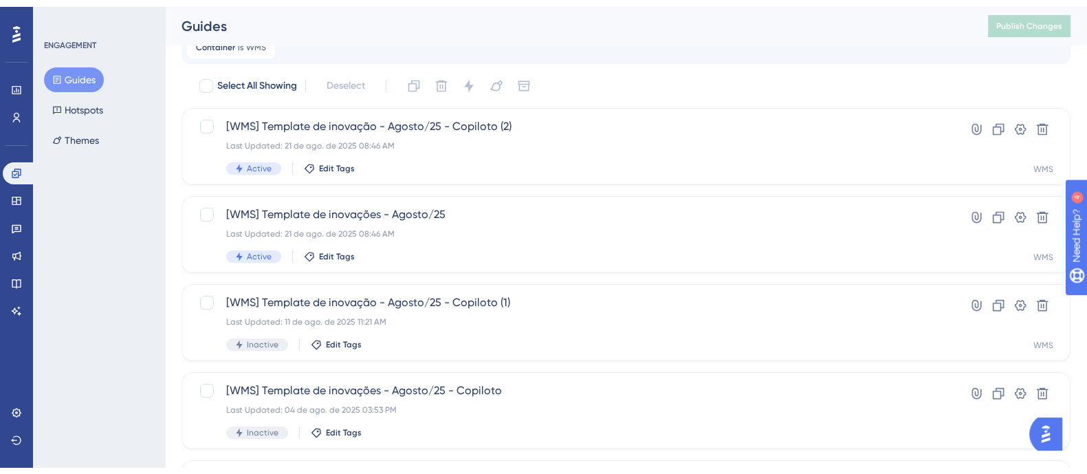
scroll to position [85, 0]
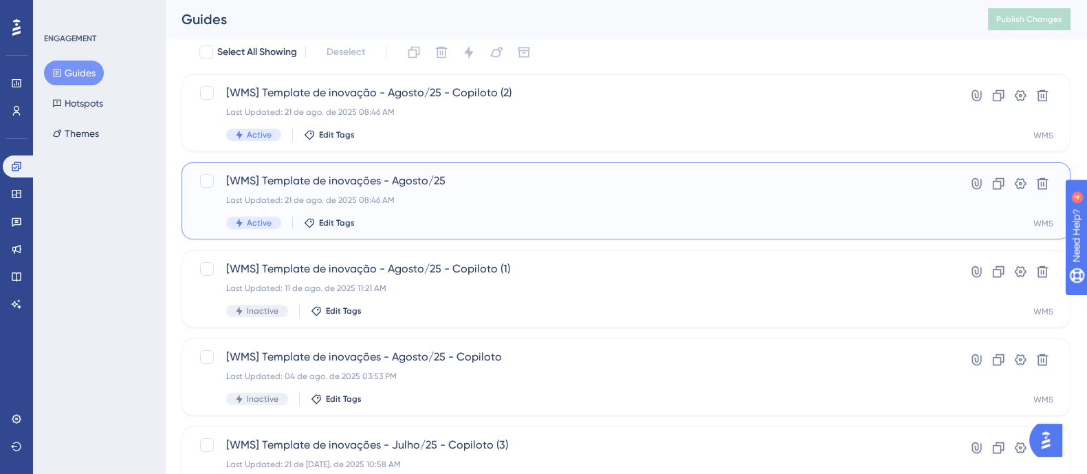
click at [469, 210] on div "[WMS] Template de inovações - Agosto/25 Last Updated: 21 de ago. de 2025 08:46 …" at bounding box center [571, 201] width 690 height 56
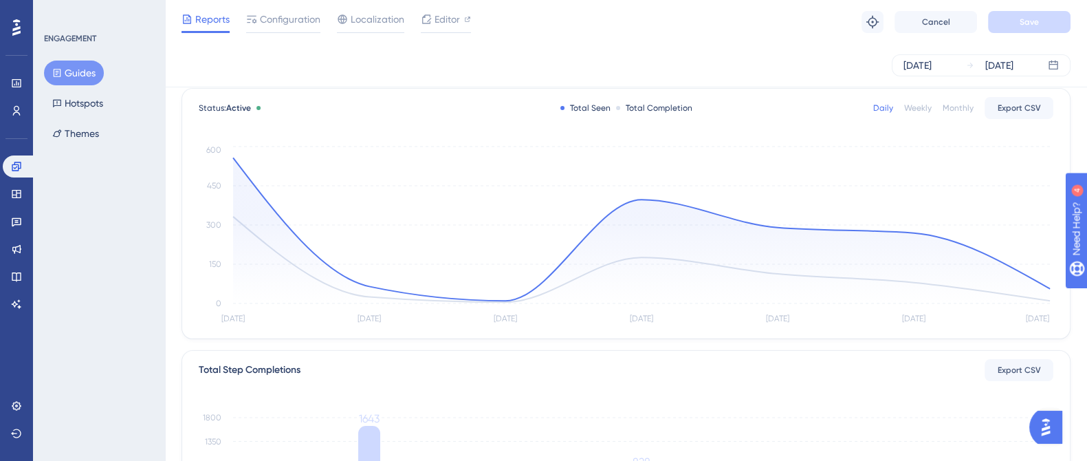
scroll to position [69, 0]
click at [288, 21] on span "Configuration" at bounding box center [290, 19] width 61 height 17
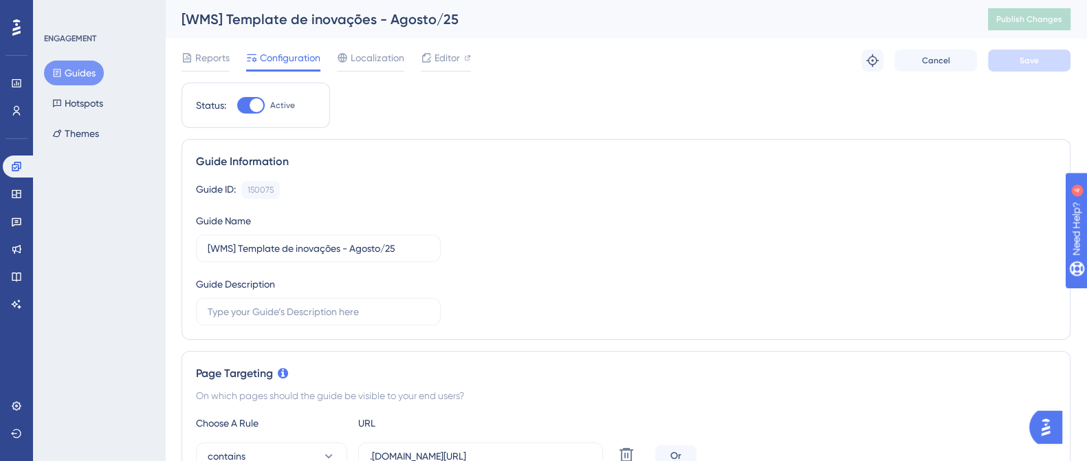
click at [79, 74] on button "Guides" at bounding box center [74, 73] width 60 height 25
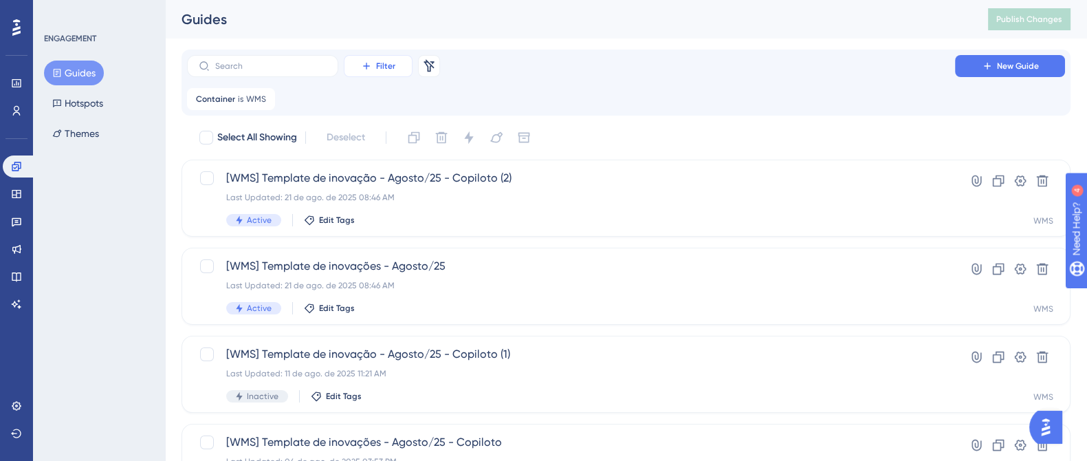
click at [384, 63] on span "Filter" at bounding box center [385, 66] width 19 height 11
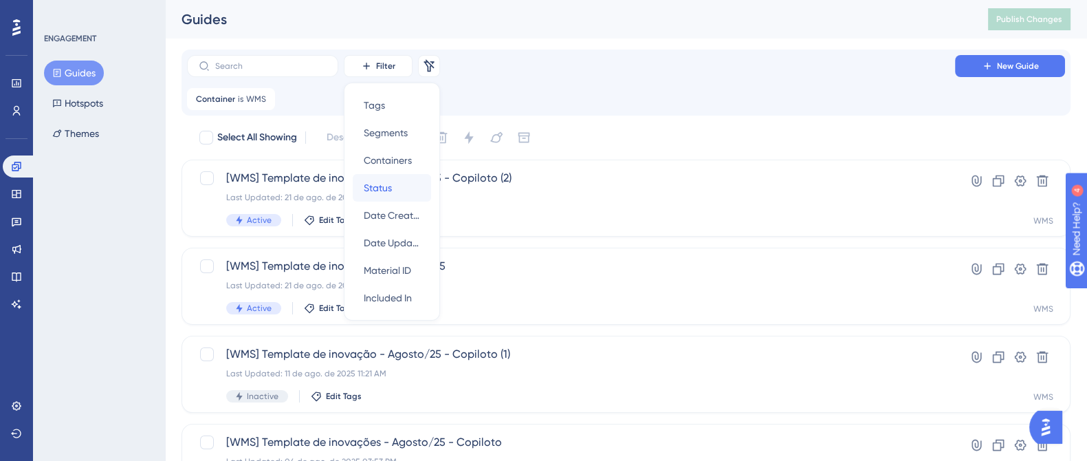
click at [406, 193] on div "Status Status" at bounding box center [392, 188] width 56 height 28
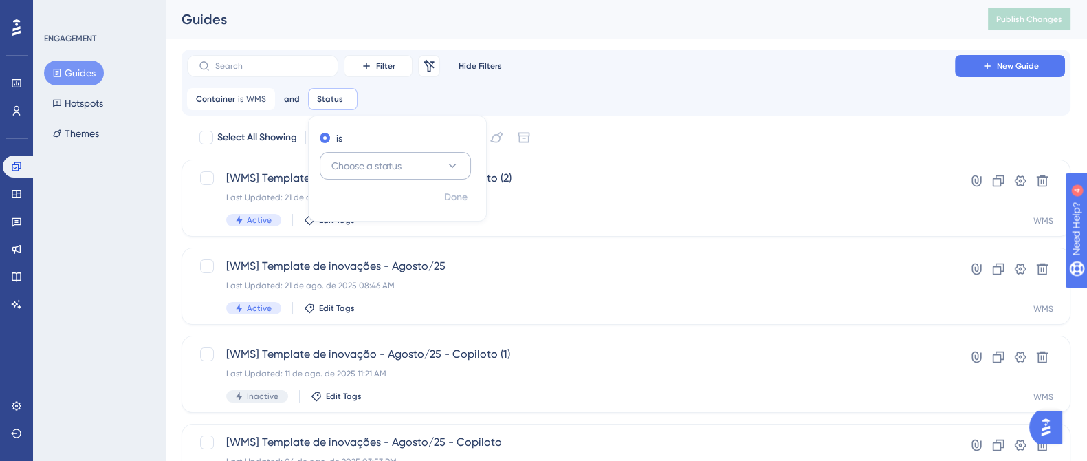
click at [415, 169] on button "Choose a status" at bounding box center [395, 166] width 151 height 28
click at [413, 195] on div "Active Active" at bounding box center [395, 208] width 111 height 28
click at [455, 196] on span "Done" at bounding box center [455, 197] width 23 height 17
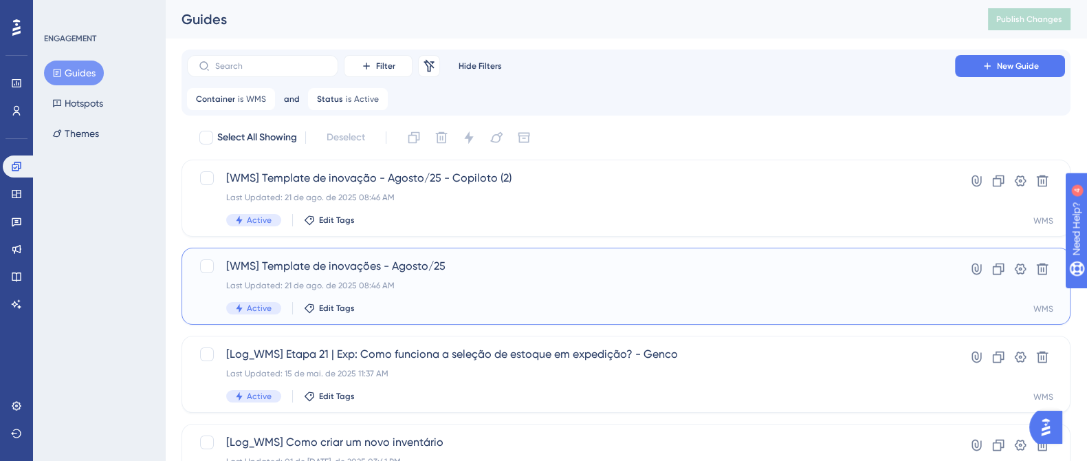
click at [323, 265] on span "[WMS] Template de inovações - Agosto/25" at bounding box center [571, 266] width 690 height 17
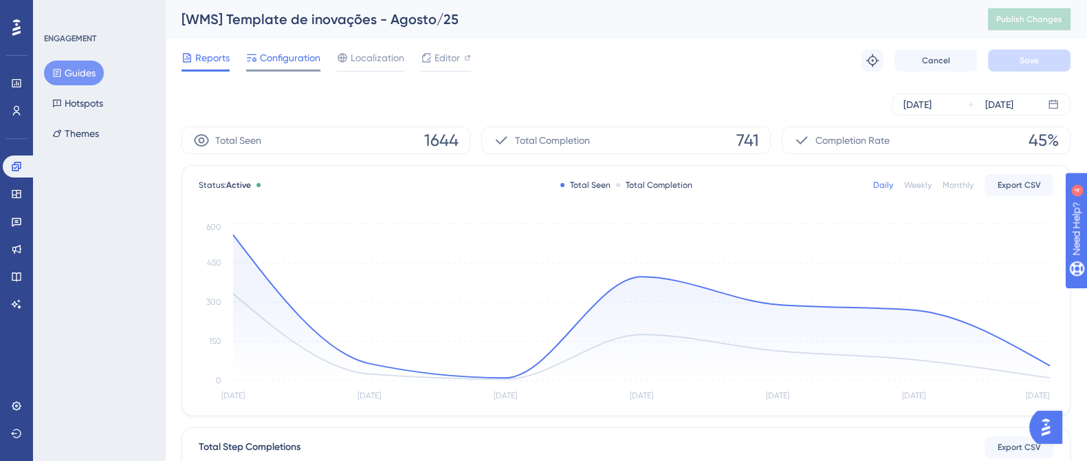
click at [272, 56] on span "Configuration" at bounding box center [290, 58] width 61 height 17
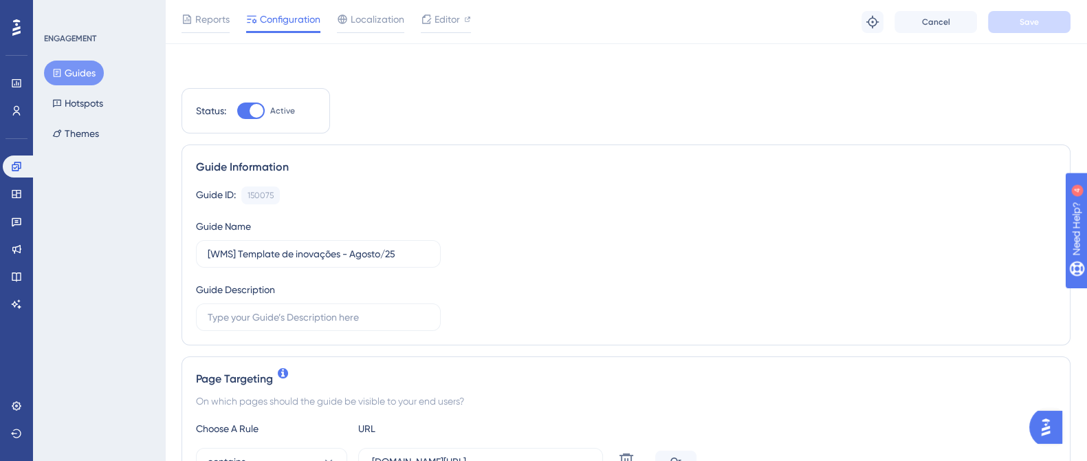
scroll to position [343, 0]
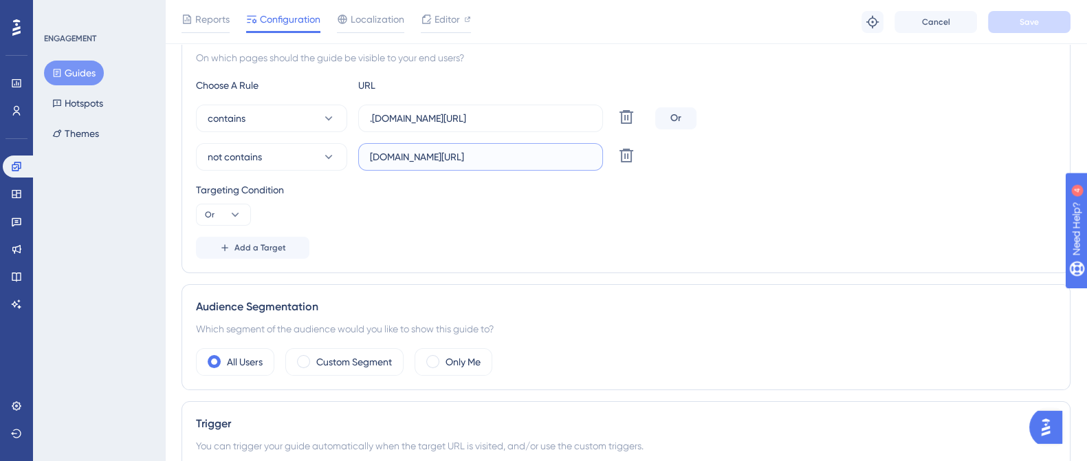
click at [569, 156] on input "[DOMAIN_NAME][URL]" at bounding box center [480, 156] width 221 height 15
type input "[DOMAIN_NAME][URL]"
click at [1038, 6] on div "Reports Configuration Localization Editor Troubleshoot Cancel Save" at bounding box center [626, 22] width 922 height 44
click at [1035, 11] on button "Save" at bounding box center [1029, 22] width 83 height 22
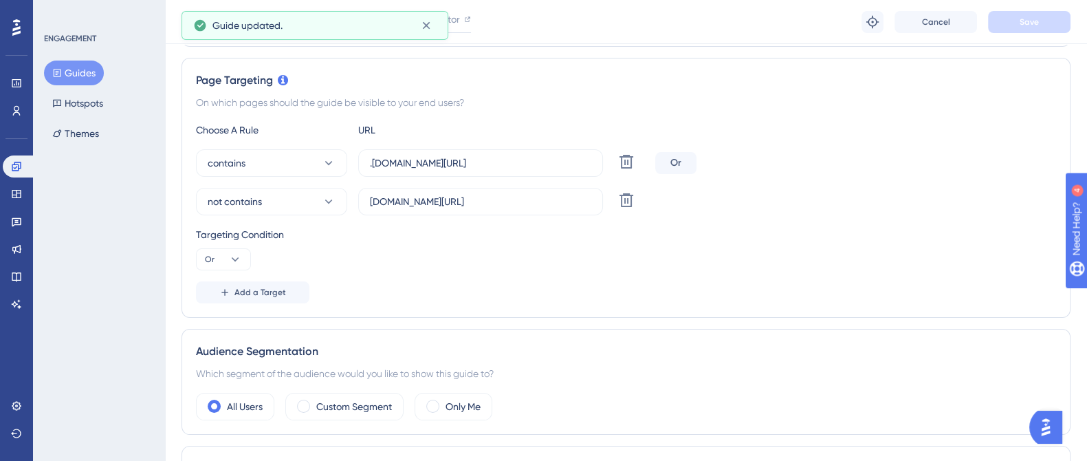
scroll to position [0, 0]
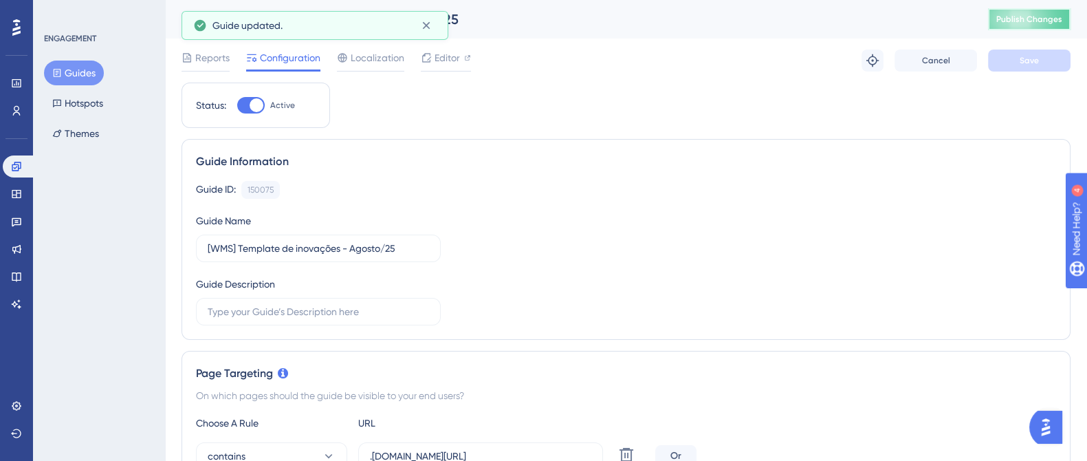
click at [1028, 25] on button "Publish Changes" at bounding box center [1029, 19] width 83 height 22
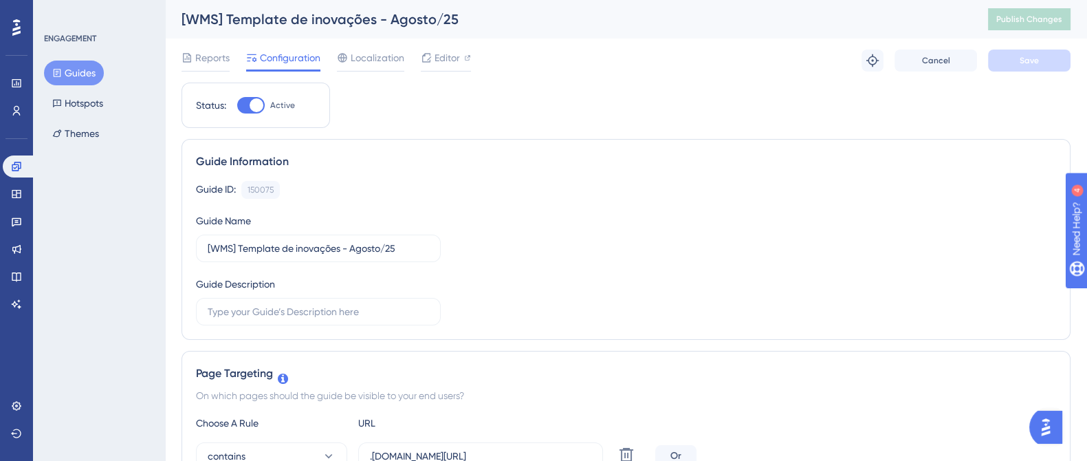
scroll to position [85, 0]
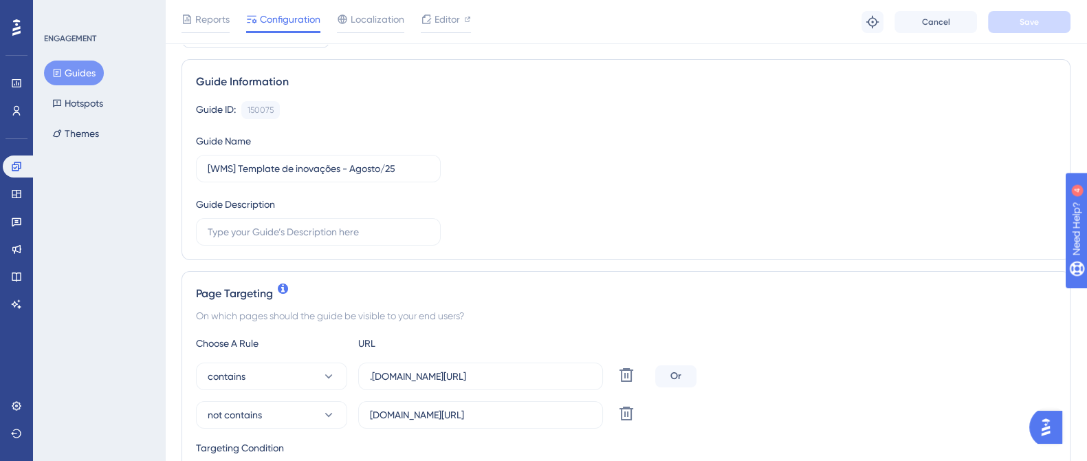
click at [69, 74] on button "Guides" at bounding box center [74, 73] width 60 height 25
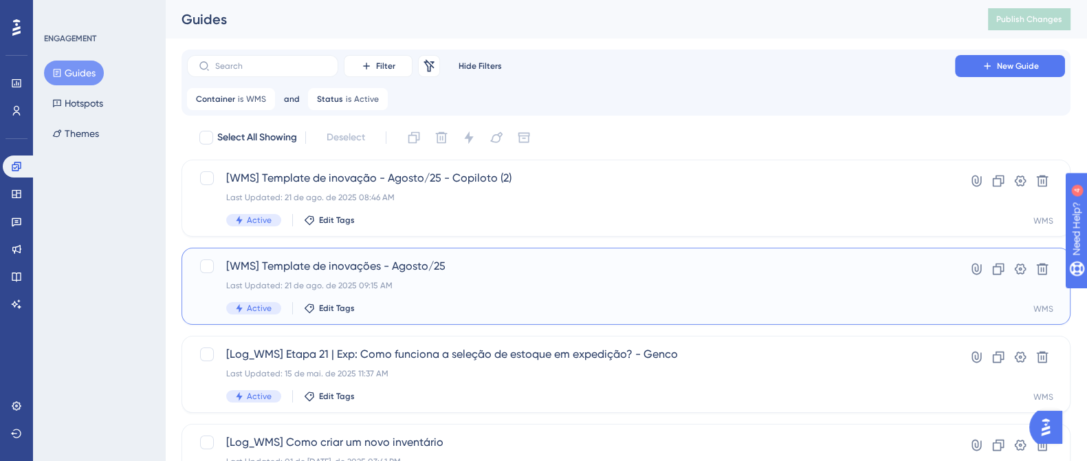
click at [399, 278] on div "[WMS] Template de inovações - Agosto/25 Last Updated: 21 de ago. de 2025 09:15 …" at bounding box center [571, 286] width 690 height 56
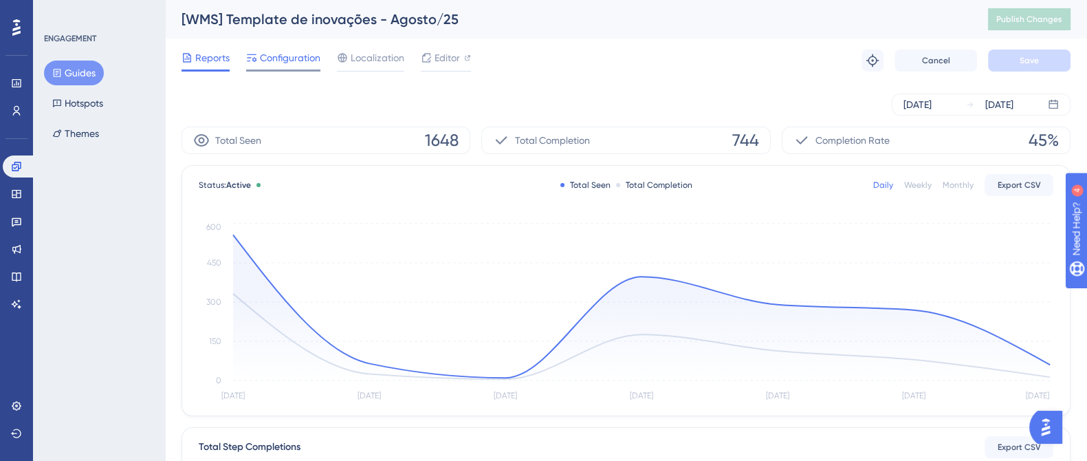
click at [272, 52] on span "Configuration" at bounding box center [290, 58] width 61 height 17
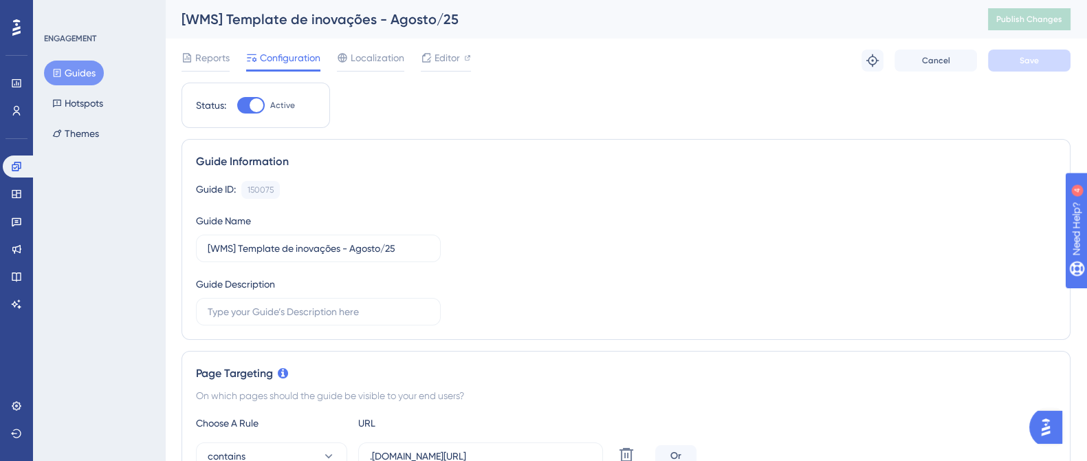
click at [85, 77] on button "Guides" at bounding box center [74, 73] width 60 height 25
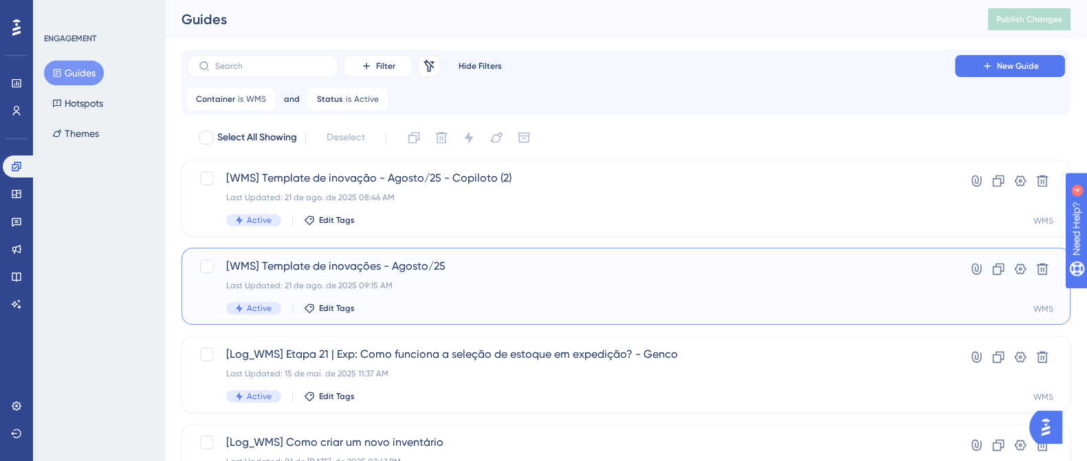
click at [413, 283] on div "Last Updated: 21 de ago. de 2025 09:15 AM" at bounding box center [571, 285] width 690 height 11
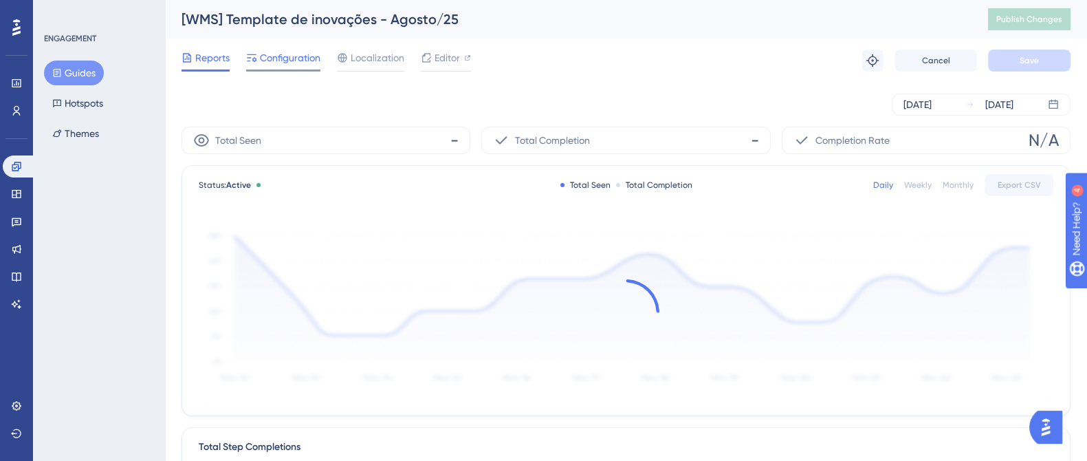
click at [276, 57] on span "Configuration" at bounding box center [290, 58] width 61 height 17
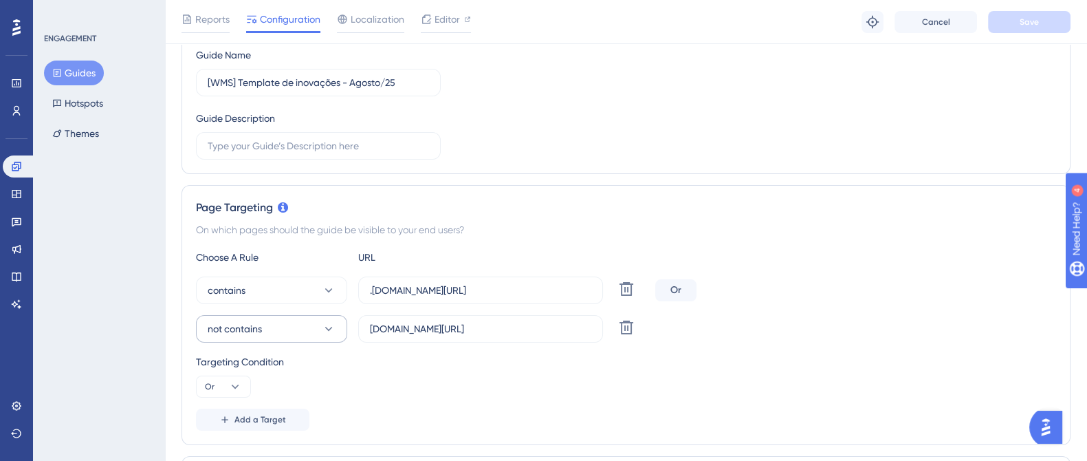
scroll to position [343, 0]
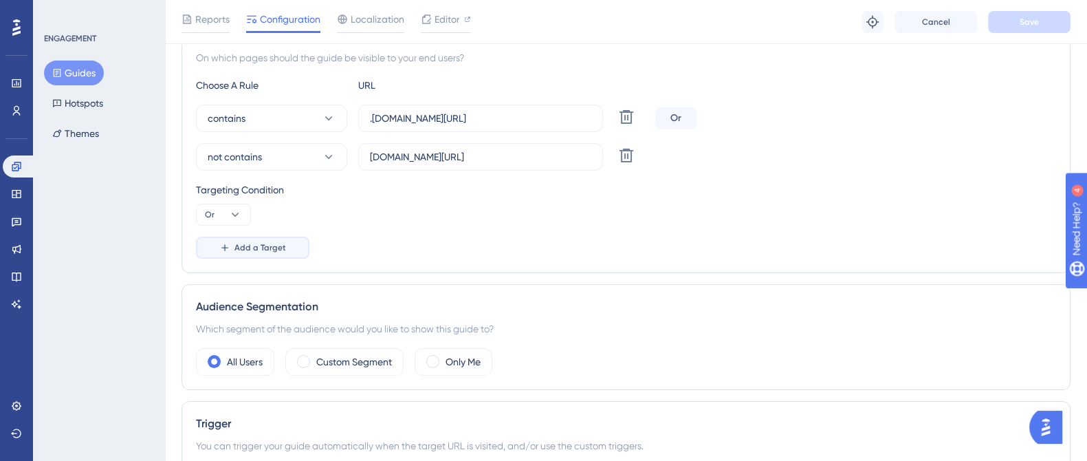
click at [268, 246] on span "Add a Target" at bounding box center [261, 247] width 52 height 11
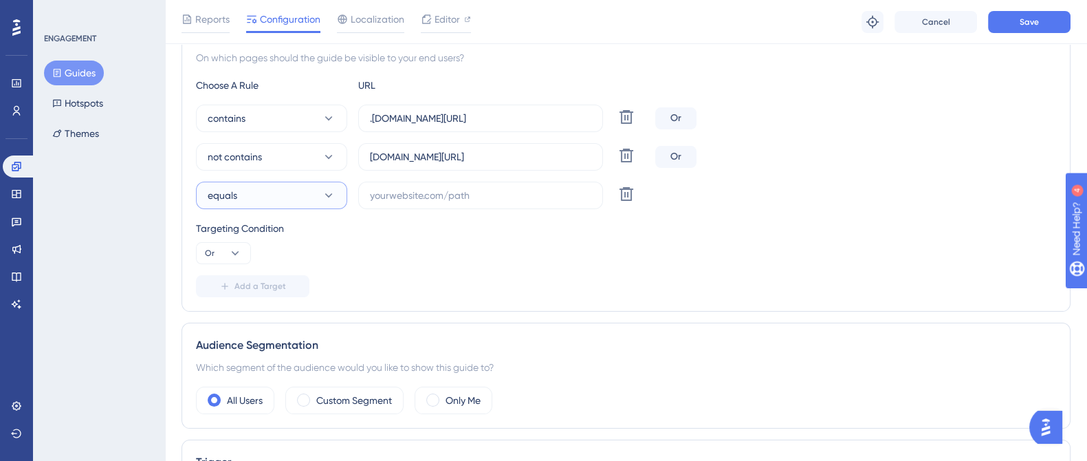
click at [313, 188] on button "equals" at bounding box center [271, 196] width 151 height 28
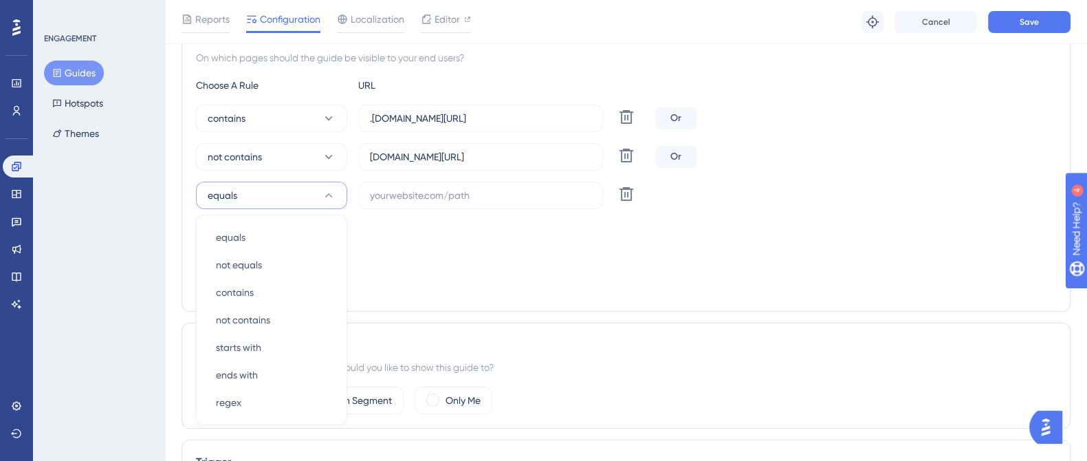
scroll to position [431, 0]
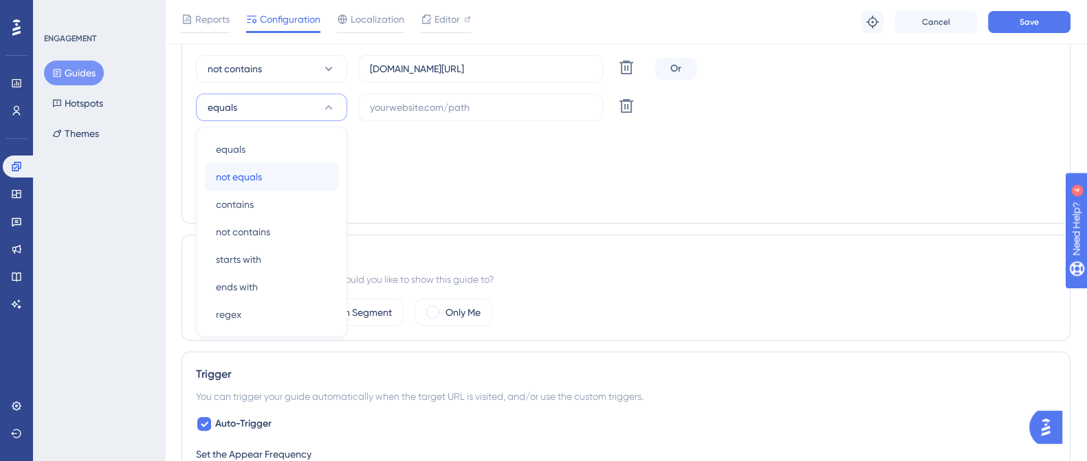
click at [308, 184] on div "not equals not equals" at bounding box center [271, 177] width 111 height 28
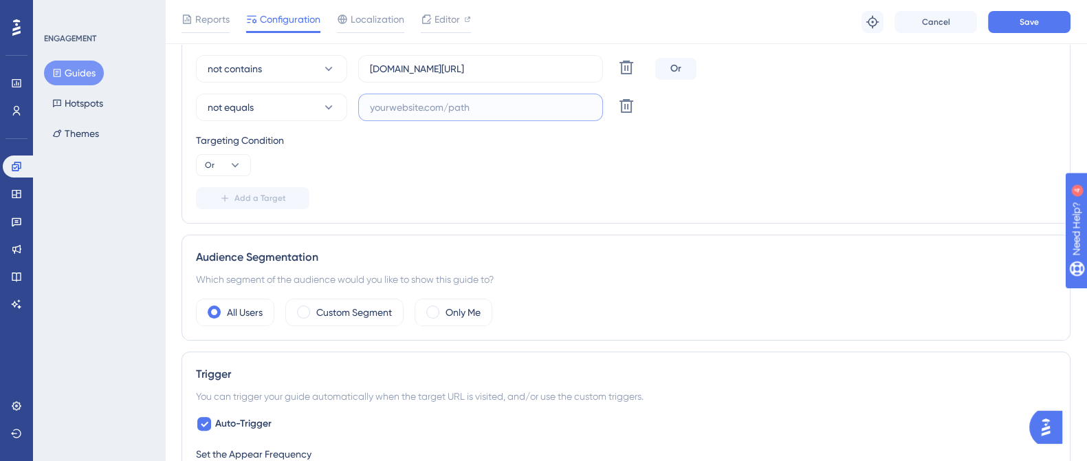
click at [408, 103] on input "text" at bounding box center [480, 107] width 221 height 15
paste input "[URL][DOMAIN_NAME]"
drag, startPoint x: 566, startPoint y: 105, endPoint x: 600, endPoint y: 109, distance: 33.9
click at [600, 109] on label "[URL][DOMAIN_NAME]" at bounding box center [480, 108] width 245 height 28
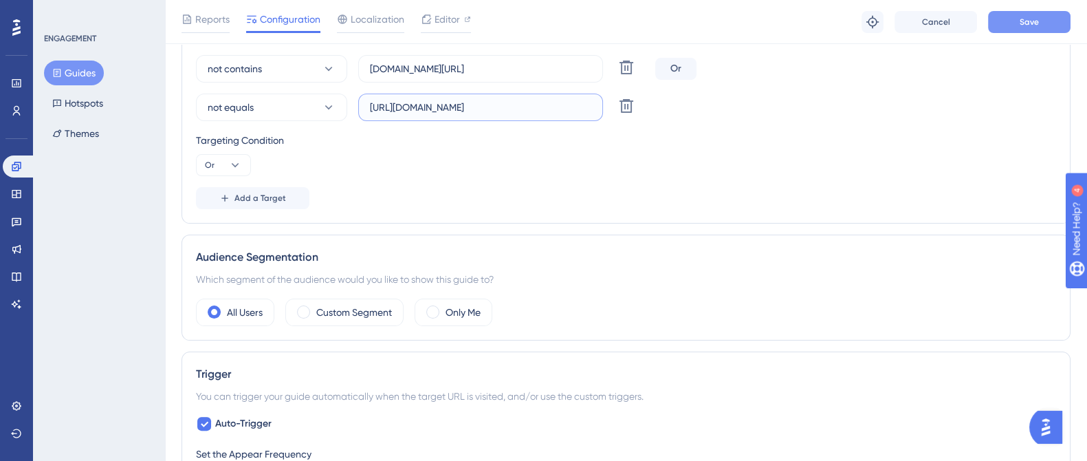
type input "[URL][DOMAIN_NAME]"
click at [1027, 29] on button "Save" at bounding box center [1029, 22] width 83 height 22
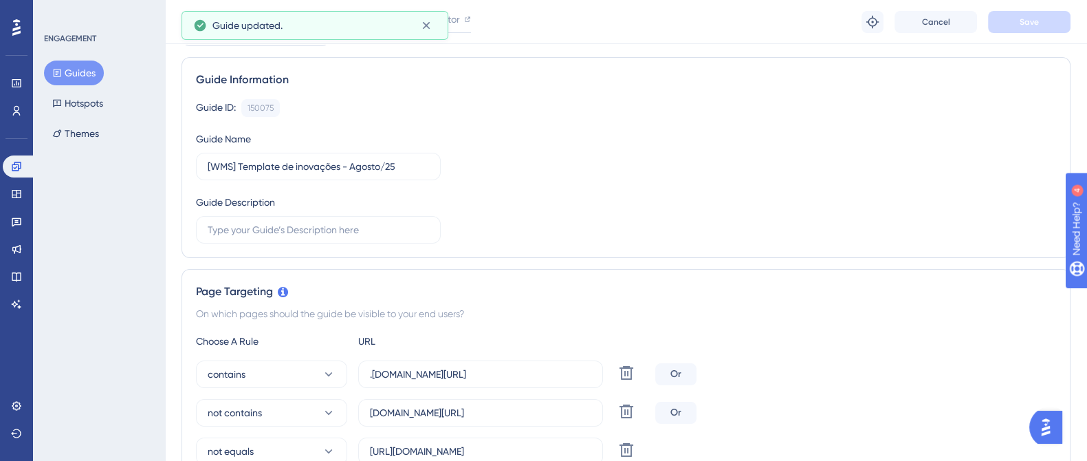
scroll to position [0, 0]
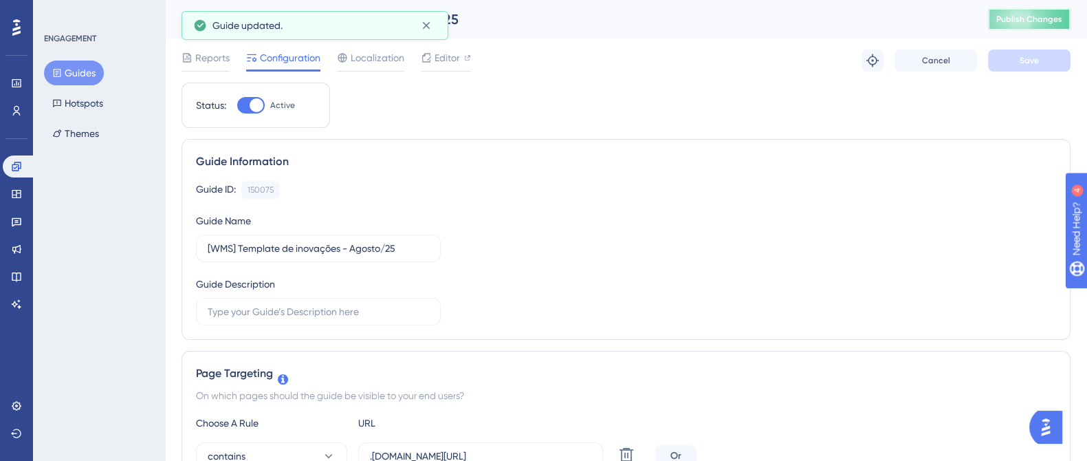
click at [1026, 23] on span "Publish Changes" at bounding box center [1030, 19] width 66 height 11
click at [83, 76] on button "Guides" at bounding box center [74, 73] width 60 height 25
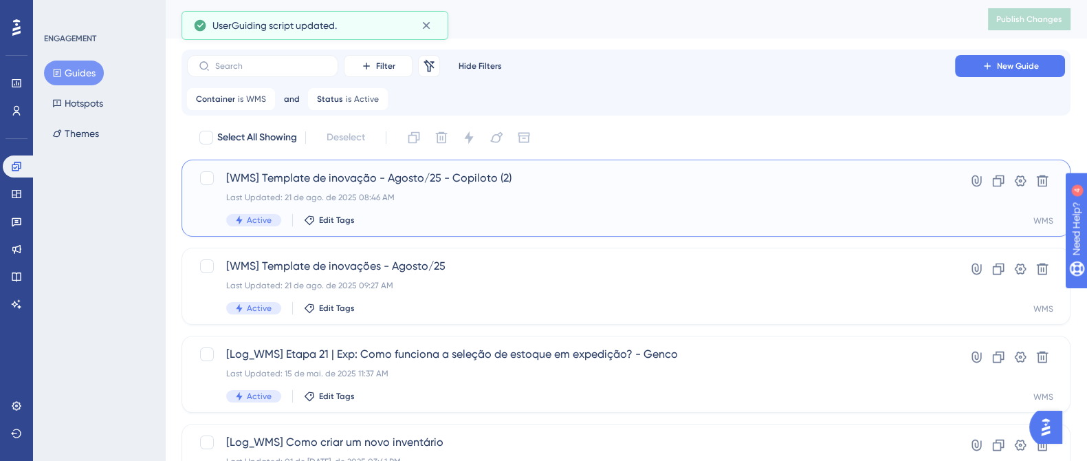
click at [436, 189] on div "[WMS] Template de inovação - Agosto/25 - Copiloto (2) Last Updated: 21 de ago. …" at bounding box center [571, 198] width 690 height 56
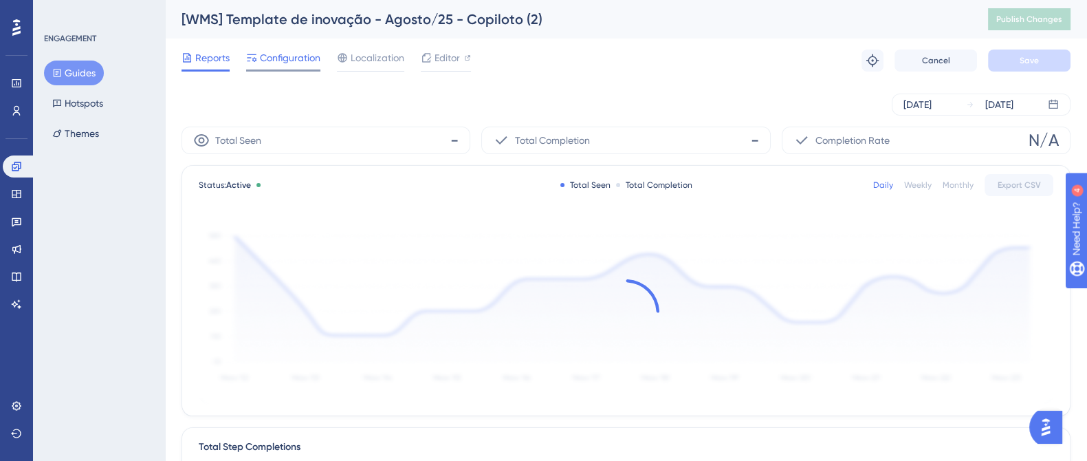
click at [289, 55] on span "Configuration" at bounding box center [290, 58] width 61 height 17
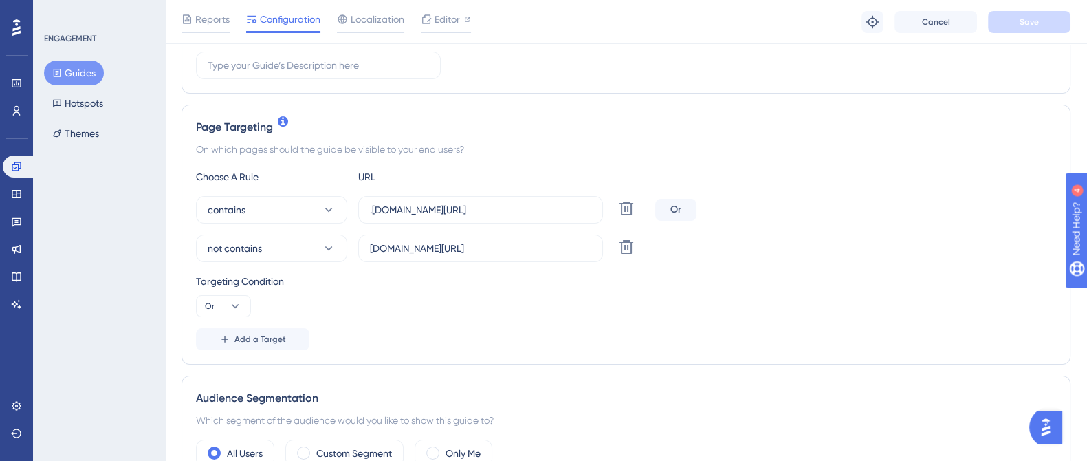
scroll to position [343, 0]
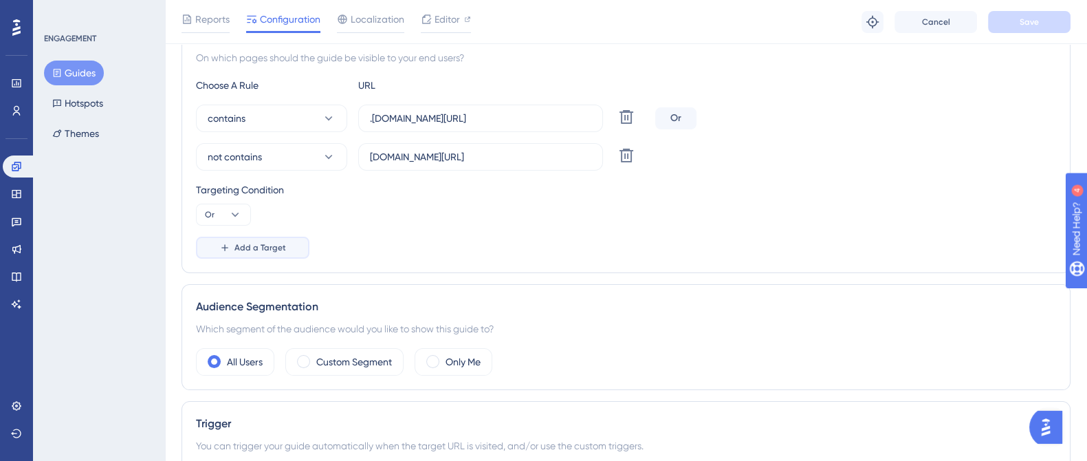
click at [268, 250] on span "Add a Target" at bounding box center [261, 247] width 52 height 11
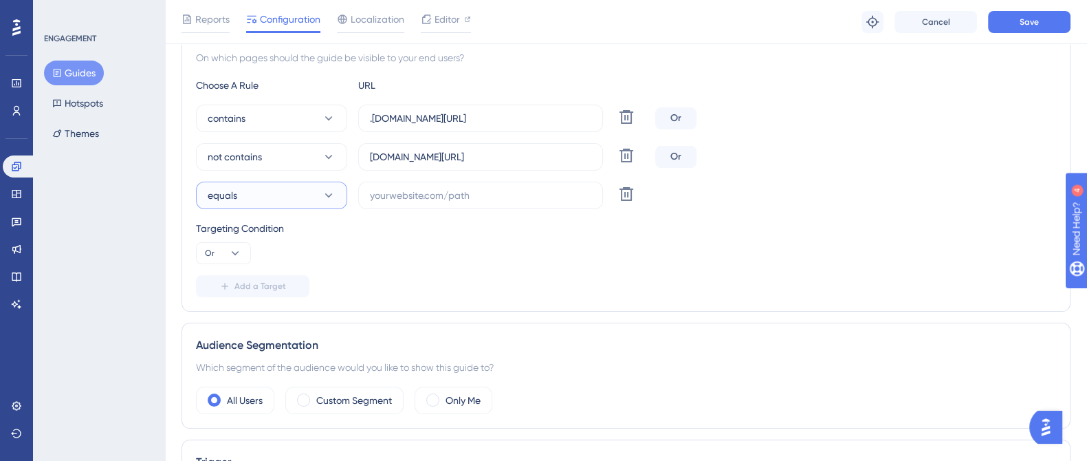
click at [289, 204] on button "equals" at bounding box center [271, 196] width 151 height 28
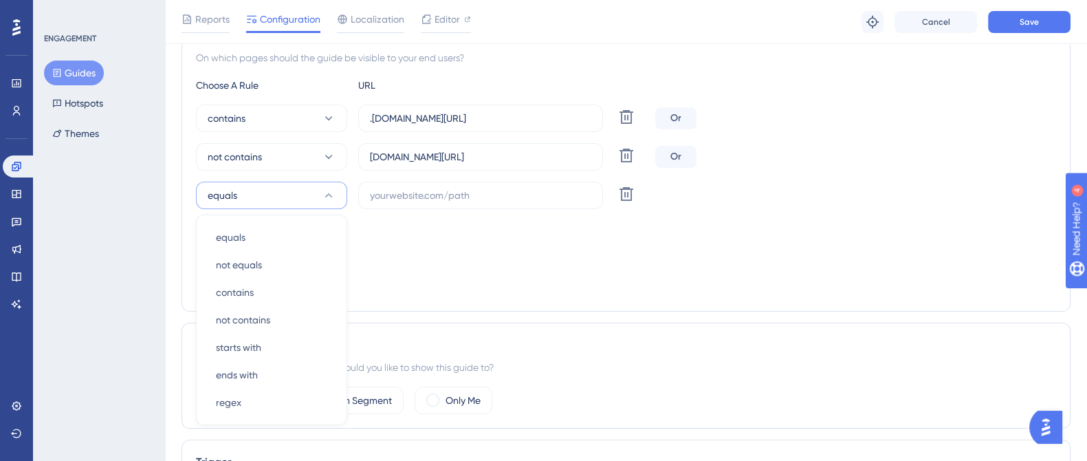
scroll to position [431, 0]
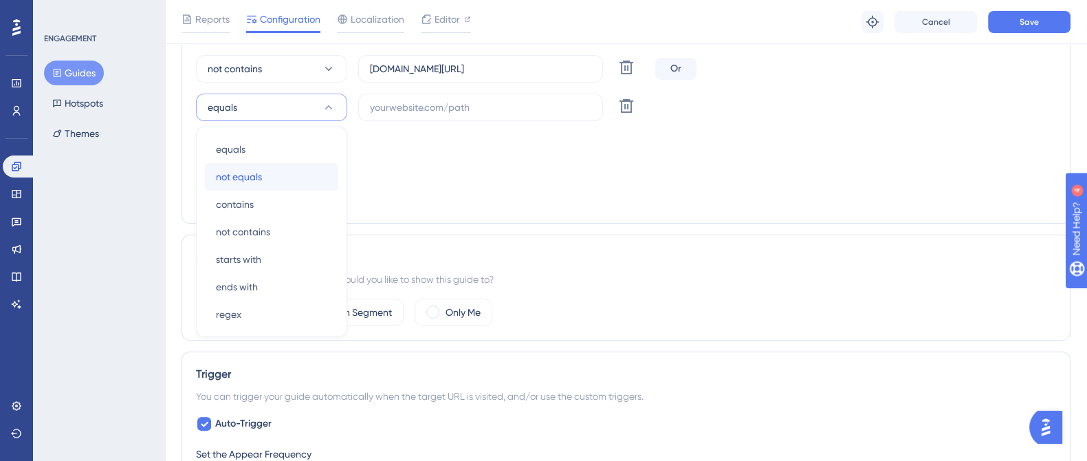
click at [291, 181] on div "not equals not equals" at bounding box center [271, 177] width 111 height 28
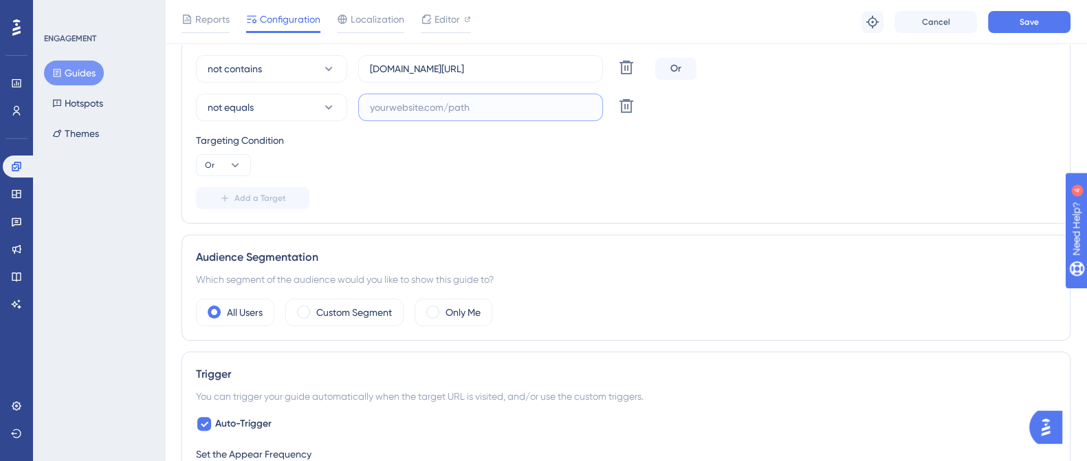
click at [376, 108] on input "text" at bounding box center [480, 107] width 221 height 15
paste input "[URL][DOMAIN_NAME]"
click at [1017, 22] on button "Save" at bounding box center [1029, 22] width 83 height 22
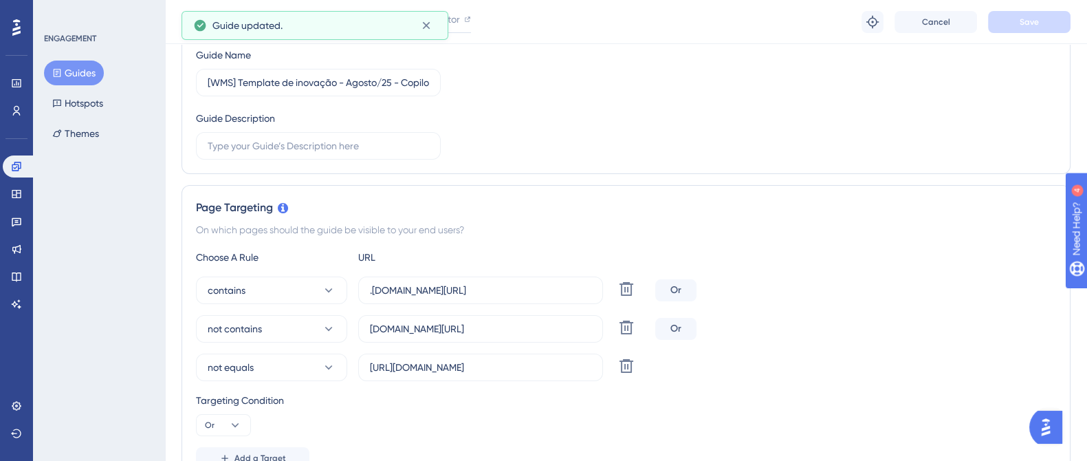
scroll to position [0, 0]
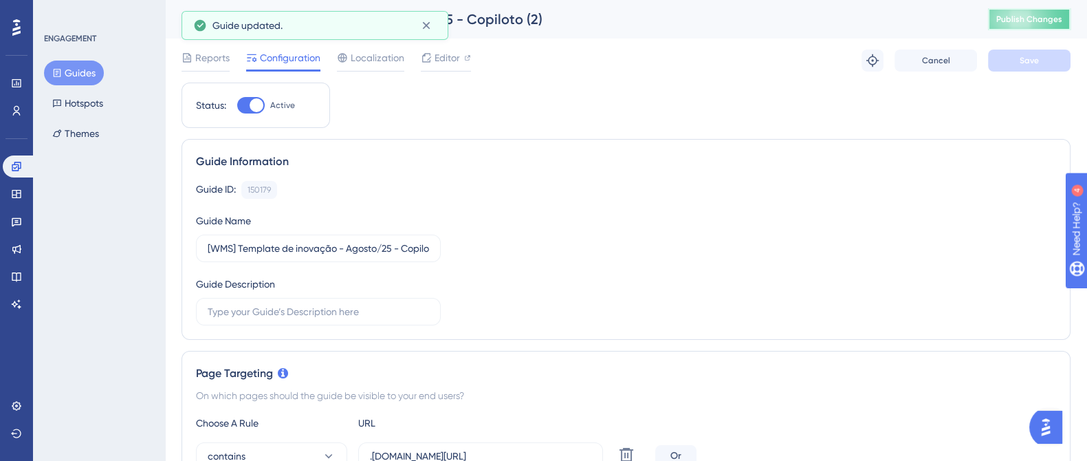
click at [1022, 25] on button "Publish Changes" at bounding box center [1029, 19] width 83 height 22
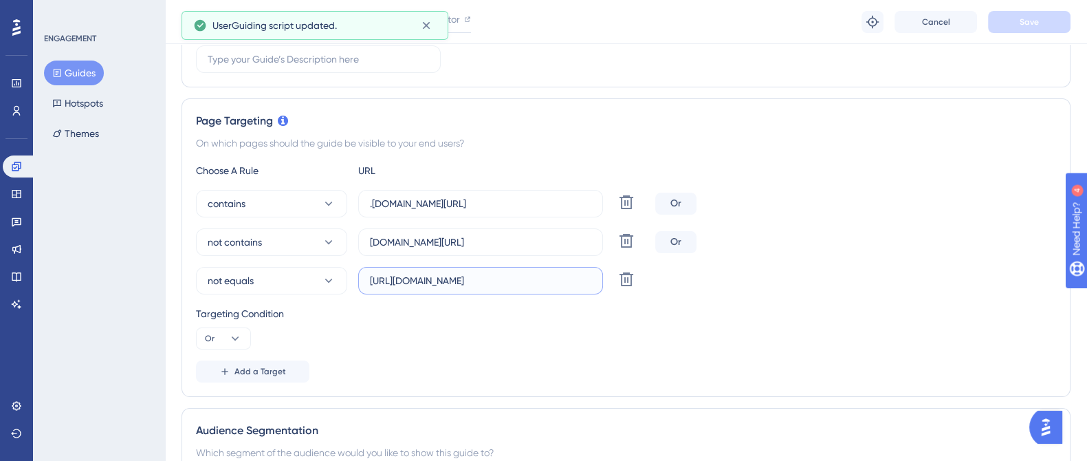
scroll to position [0, 52]
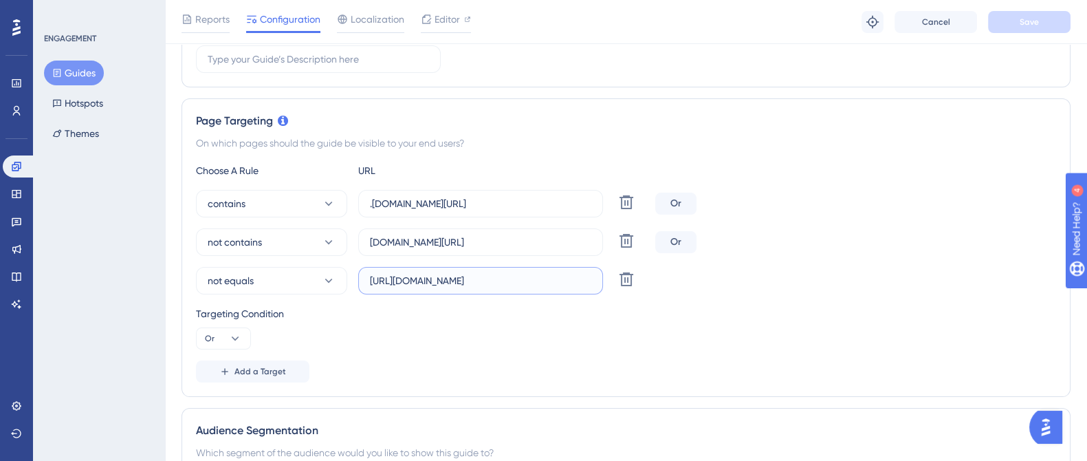
drag, startPoint x: 576, startPoint y: 281, endPoint x: 600, endPoint y: 282, distance: 23.4
click at [600, 282] on label "[URL][DOMAIN_NAME]" at bounding box center [480, 281] width 245 height 28
click at [566, 282] on input "[URL][DOMAIN_NAME]" at bounding box center [480, 280] width 221 height 15
drag, startPoint x: 569, startPoint y: 282, endPoint x: 627, endPoint y: 283, distance: 58.5
click at [627, 283] on div "not equals [URL][DOMAIN_NAME] Delete" at bounding box center [423, 281] width 454 height 28
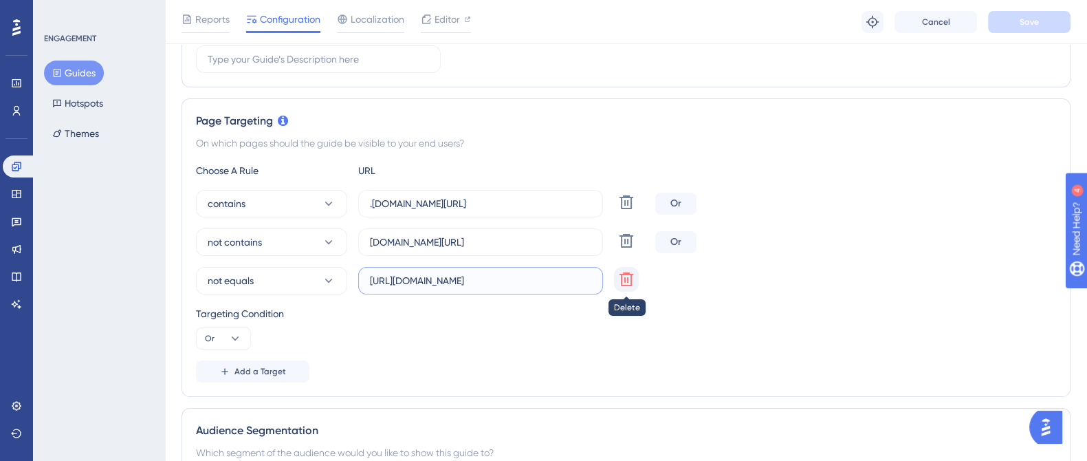
scroll to position [0, 28]
type input "[URL][DOMAIN_NAME]"
click at [1019, 18] on button "Save" at bounding box center [1029, 22] width 83 height 22
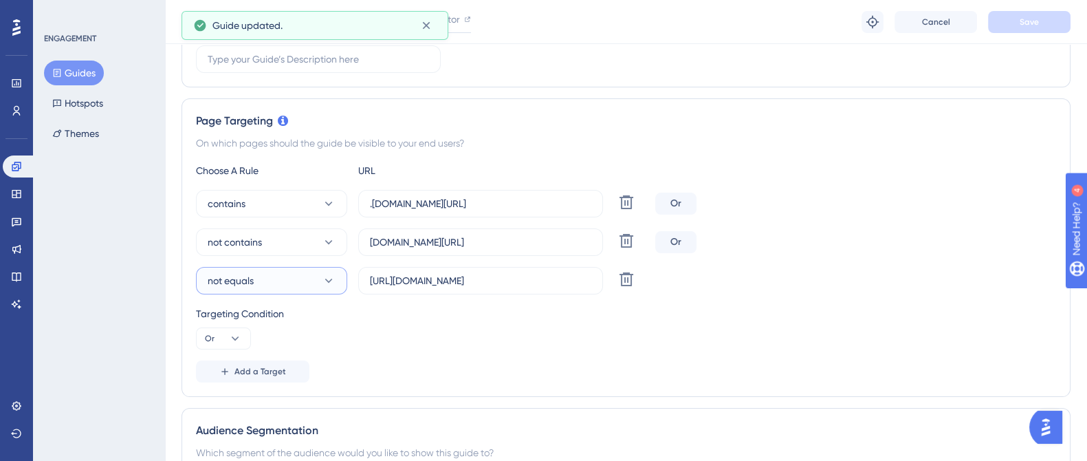
click at [302, 274] on button "not equals" at bounding box center [271, 281] width 151 height 28
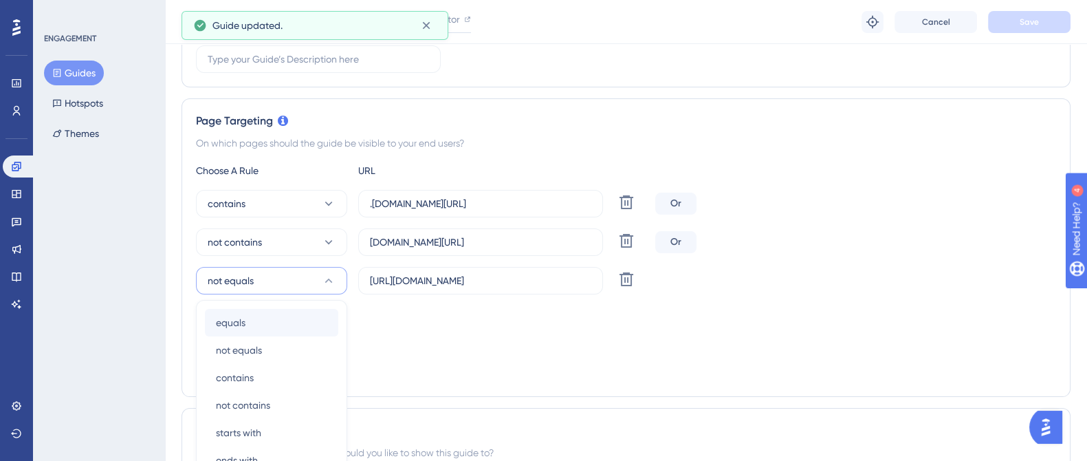
scroll to position [430, 0]
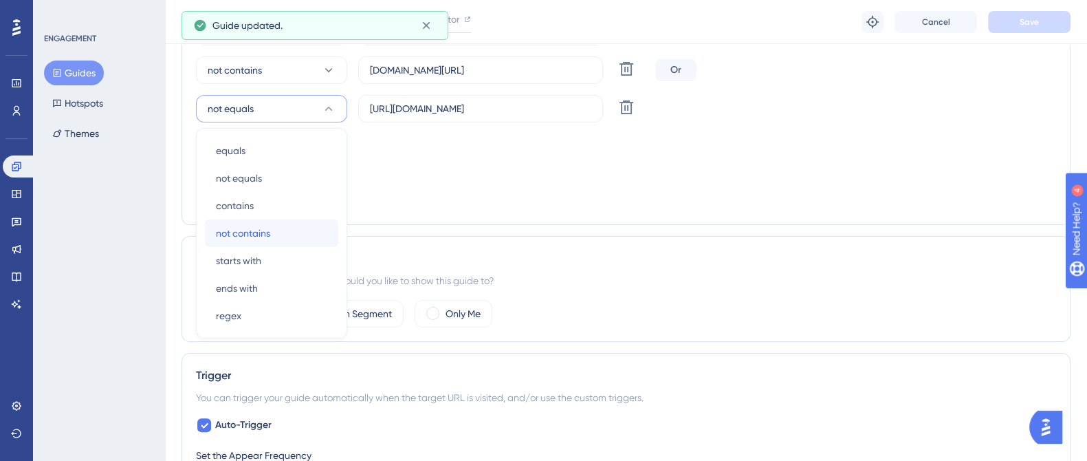
click at [275, 222] on div "not contains not contains" at bounding box center [271, 233] width 111 height 28
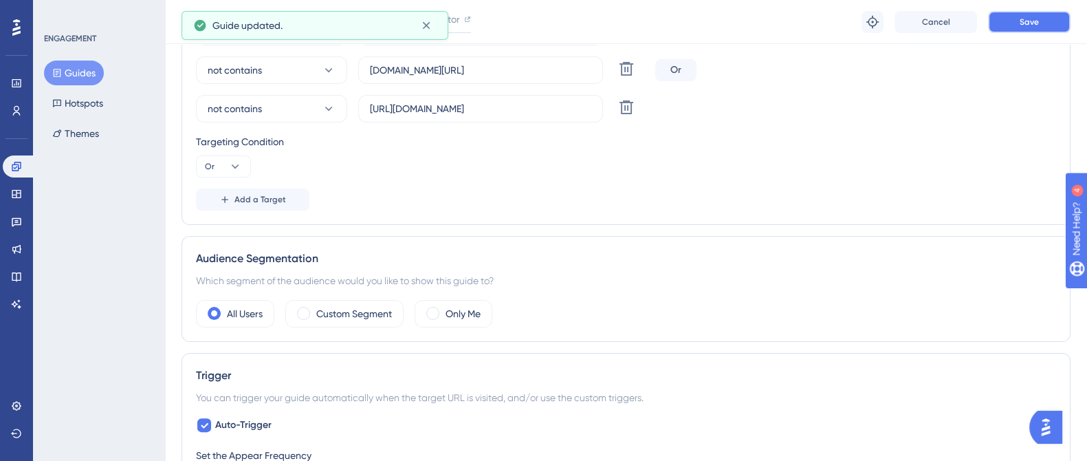
click at [1025, 23] on span "Save" at bounding box center [1029, 22] width 19 height 11
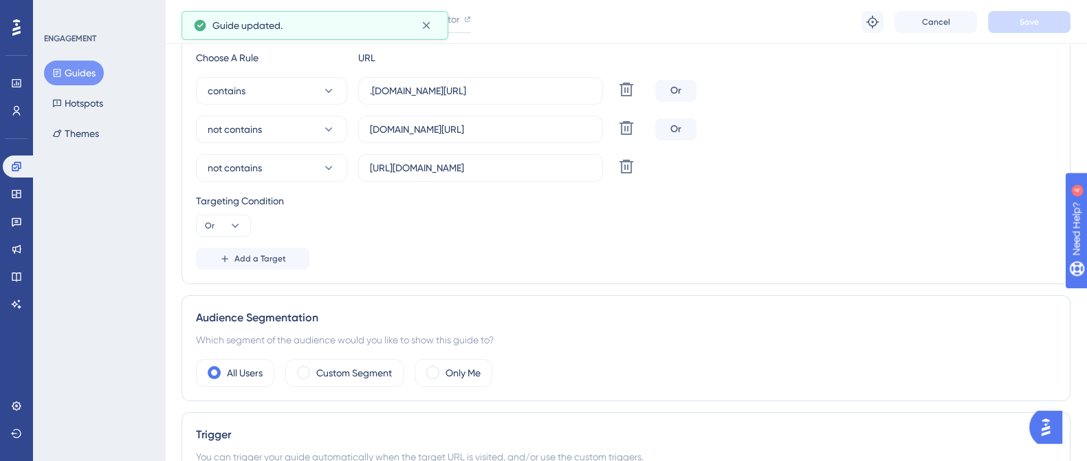
scroll to position [343, 0]
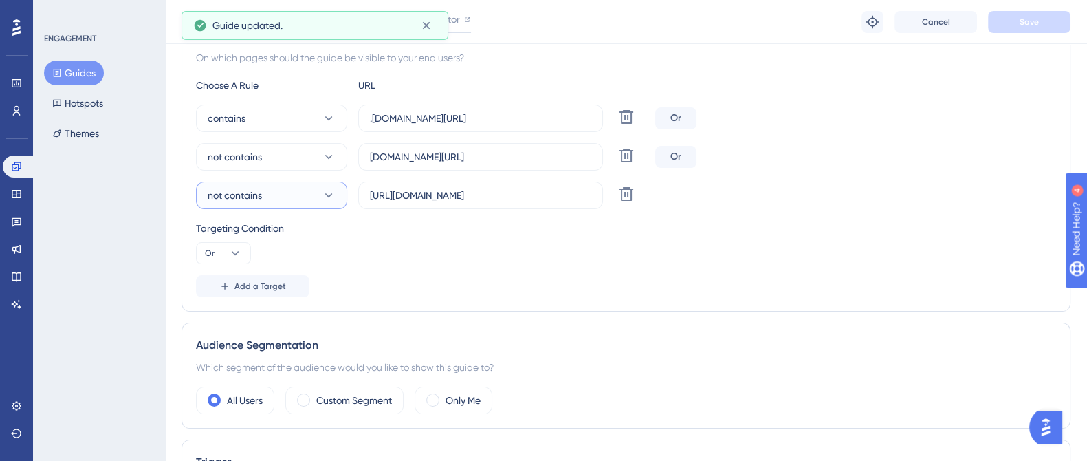
click at [323, 197] on icon at bounding box center [329, 195] width 14 height 14
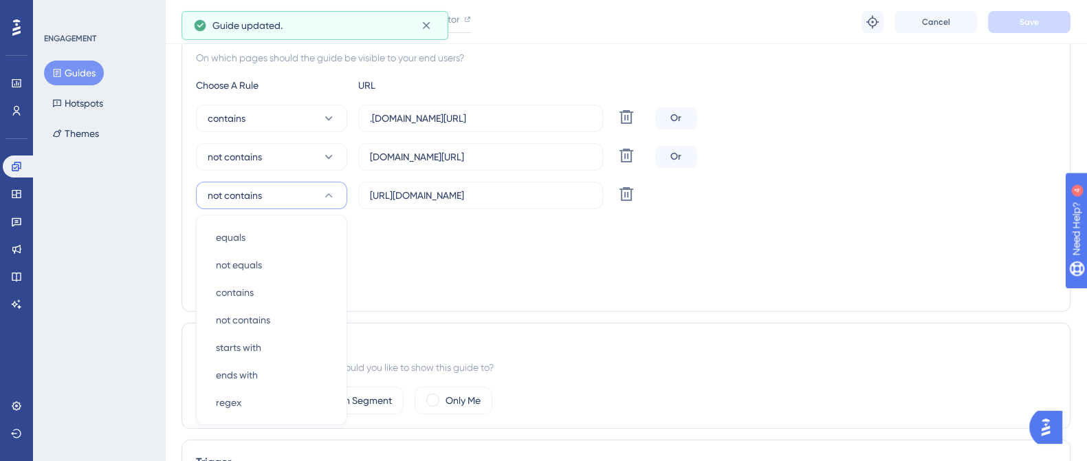
scroll to position [431, 0]
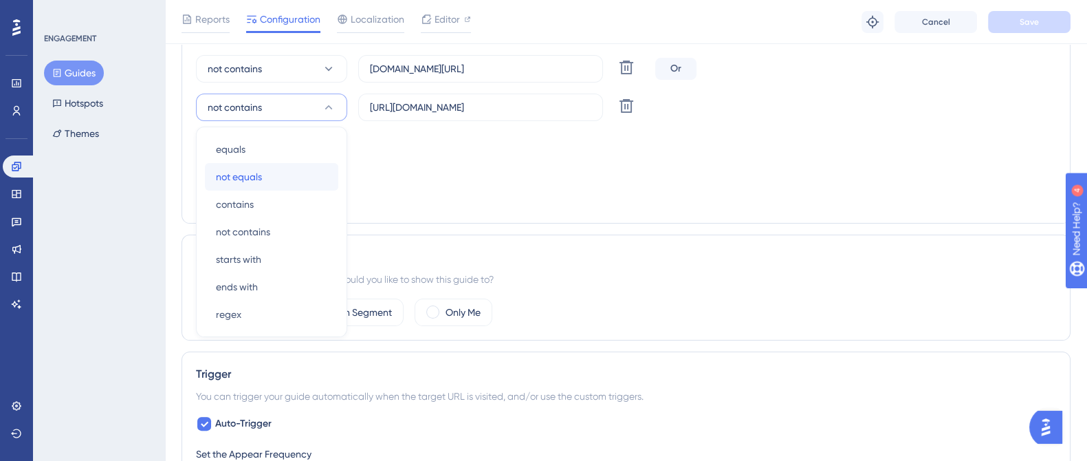
click at [265, 177] on div "not equals not equals" at bounding box center [271, 177] width 111 height 28
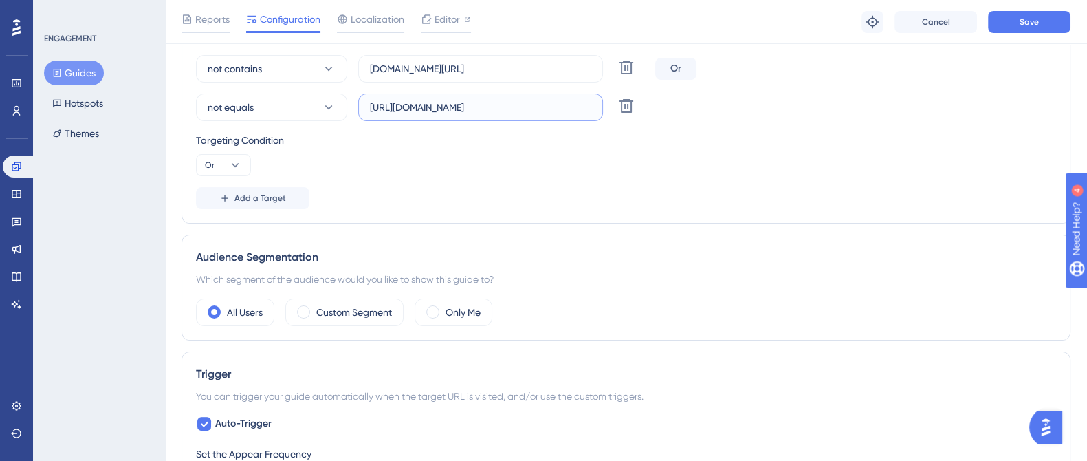
scroll to position [0, 28]
drag, startPoint x: 547, startPoint y: 108, endPoint x: 598, endPoint y: 108, distance: 50.9
click at [598, 108] on label "[URL][DOMAIN_NAME]" at bounding box center [480, 108] width 245 height 28
click at [596, 107] on label "[URL][DOMAIN_NAME]" at bounding box center [480, 108] width 245 height 28
click at [591, 107] on input "[URL][DOMAIN_NAME]" at bounding box center [480, 107] width 221 height 15
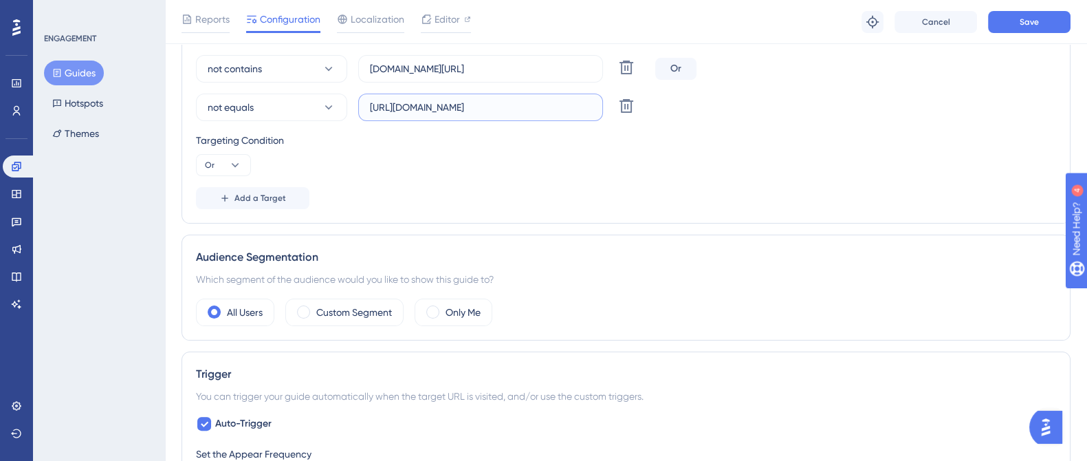
scroll to position [0, 0]
click at [589, 107] on input "[URL][DOMAIN_NAME]" at bounding box center [480, 107] width 221 height 15
click at [588, 107] on input "[URL][DOMAIN_NAME]" at bounding box center [480, 107] width 221 height 15
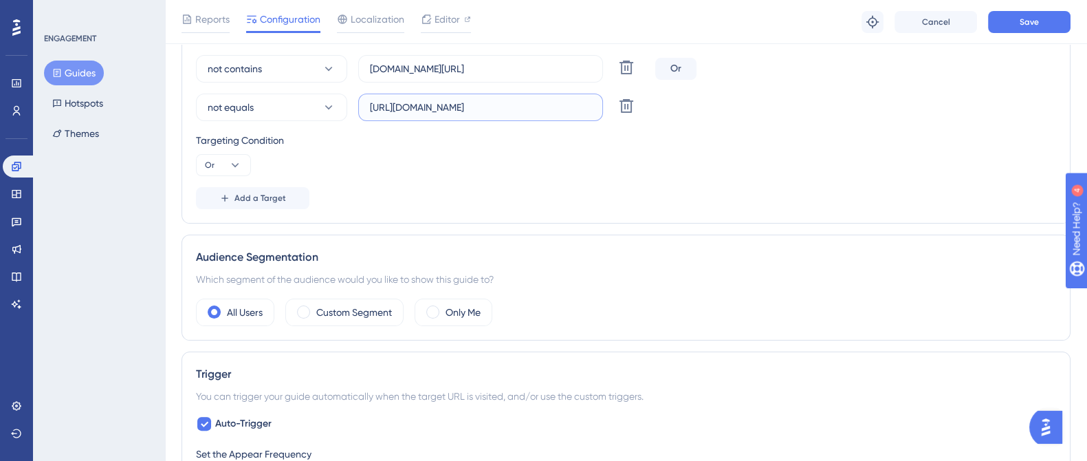
click at [588, 107] on input "[URL][DOMAIN_NAME]" at bounding box center [480, 107] width 221 height 15
click at [338, 102] on button "not equals" at bounding box center [271, 108] width 151 height 28
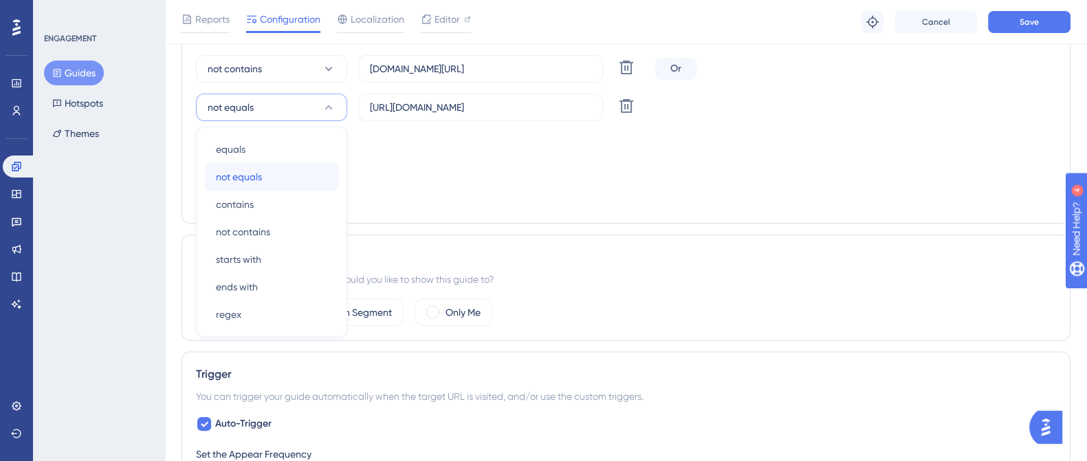
click at [281, 178] on div "not equals not equals" at bounding box center [271, 177] width 111 height 28
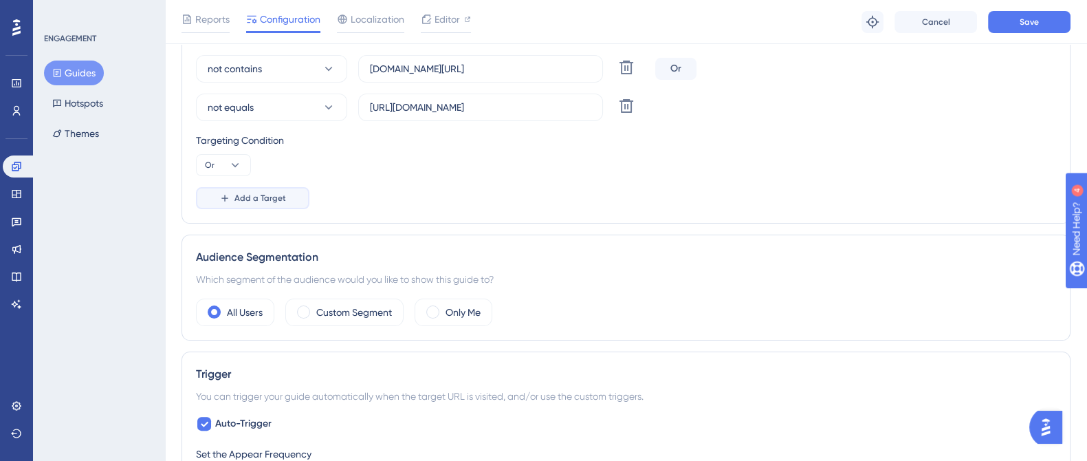
click at [278, 196] on span "Add a Target" at bounding box center [261, 198] width 52 height 11
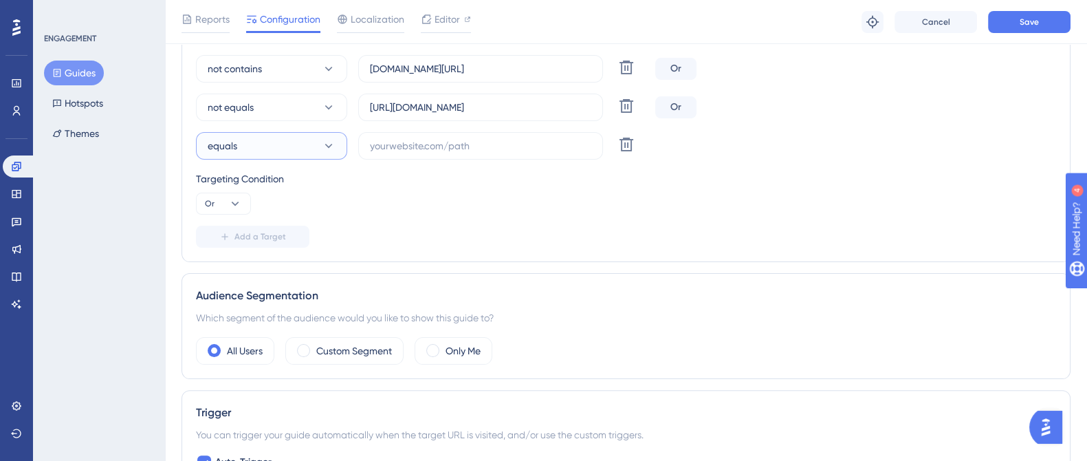
click at [292, 149] on button "equals" at bounding box center [271, 146] width 151 height 28
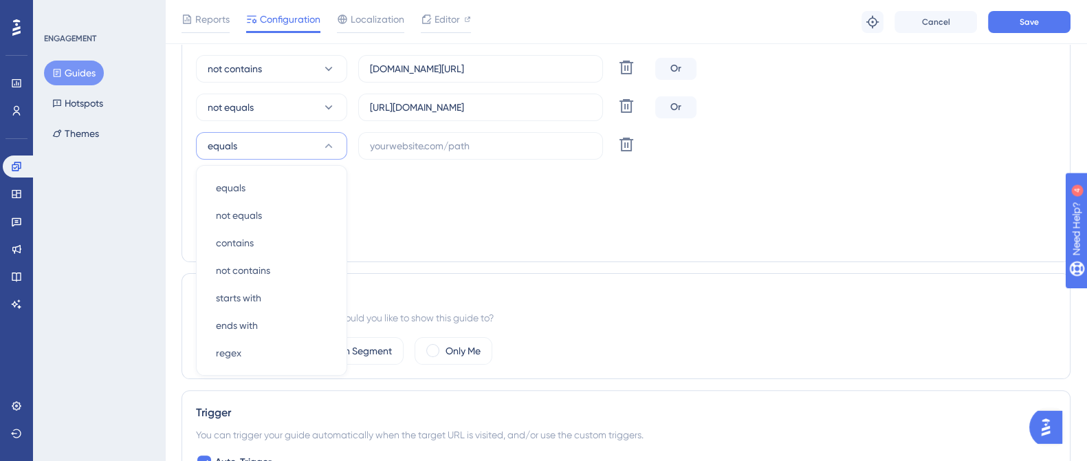
scroll to position [468, 0]
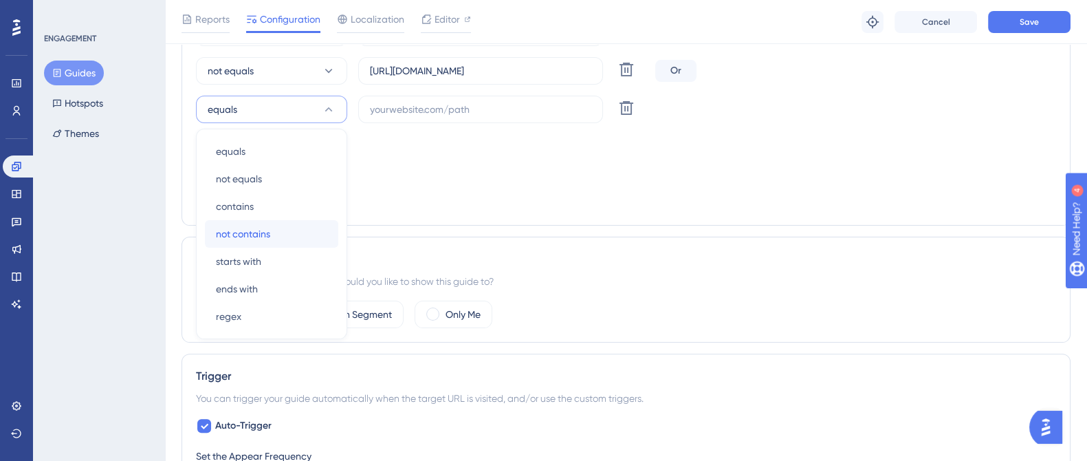
click at [277, 232] on div "not contains not contains" at bounding box center [271, 234] width 111 height 28
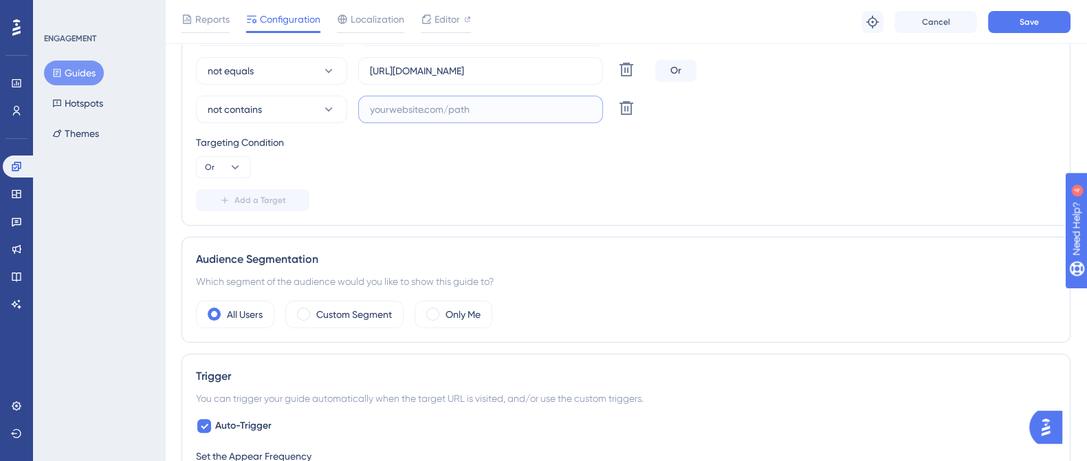
click at [389, 110] on input "text" at bounding box center [480, 109] width 221 height 15
paste input "[URL][DOMAIN_NAME]"
type input "[URL][DOMAIN_NAME]"
click at [1008, 19] on button "Save" at bounding box center [1029, 22] width 83 height 22
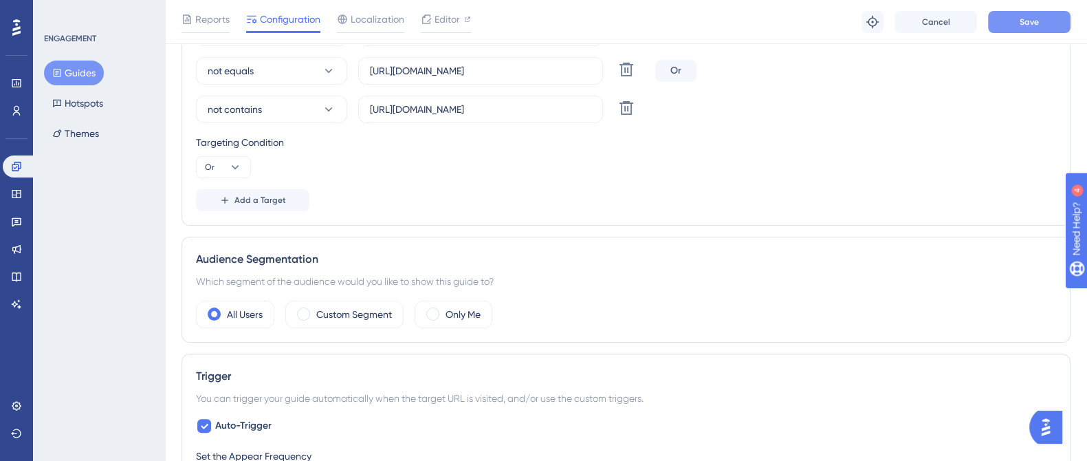
scroll to position [0, 0]
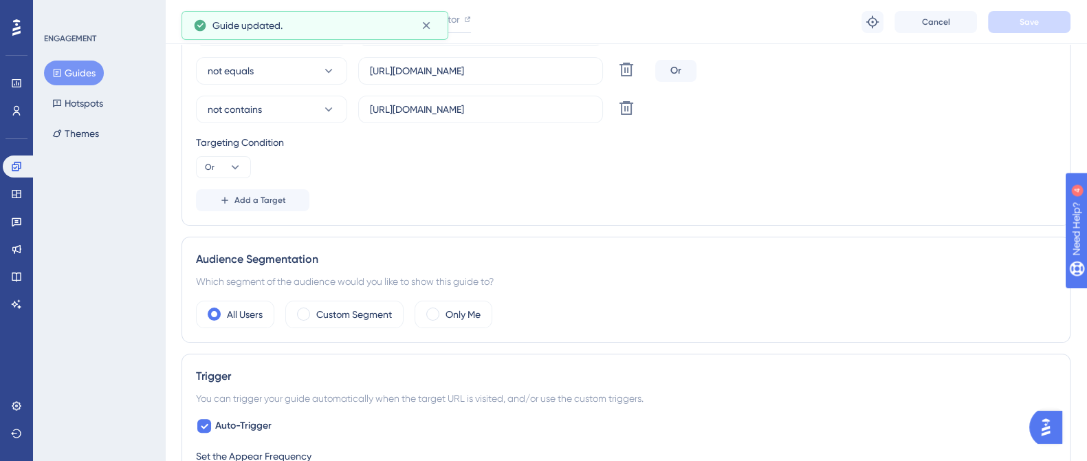
click at [92, 74] on button "Guides" at bounding box center [74, 73] width 60 height 25
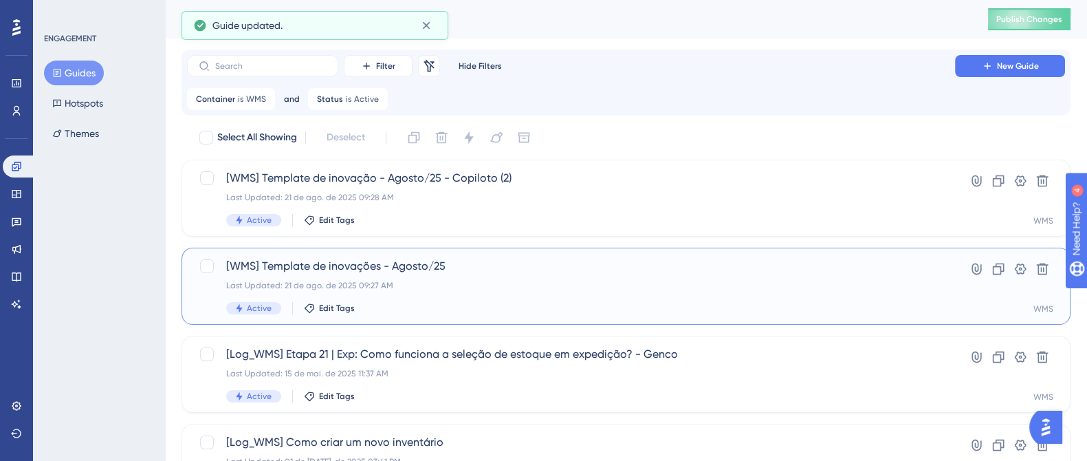
click at [375, 269] on span "[WMS] Template de inovações - Agosto/25" at bounding box center [571, 266] width 690 height 17
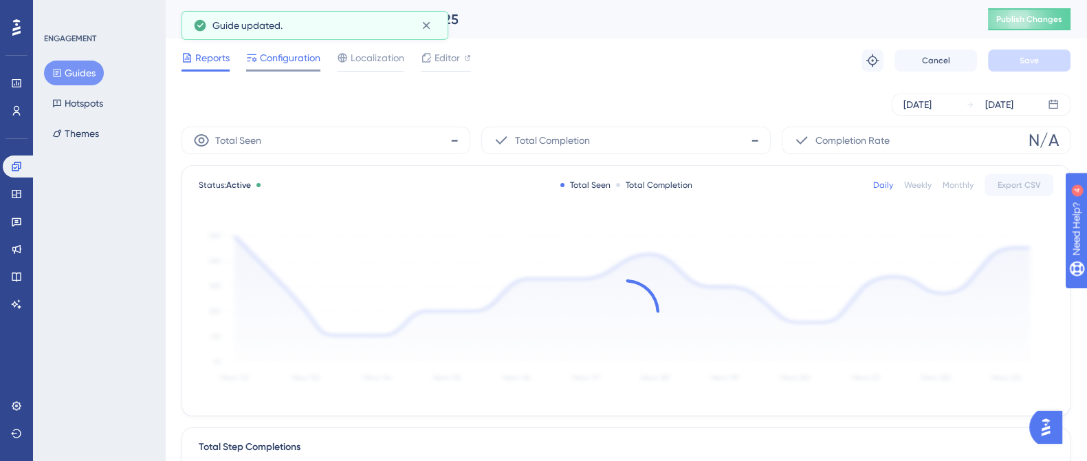
click at [300, 58] on span "Configuration" at bounding box center [290, 58] width 61 height 17
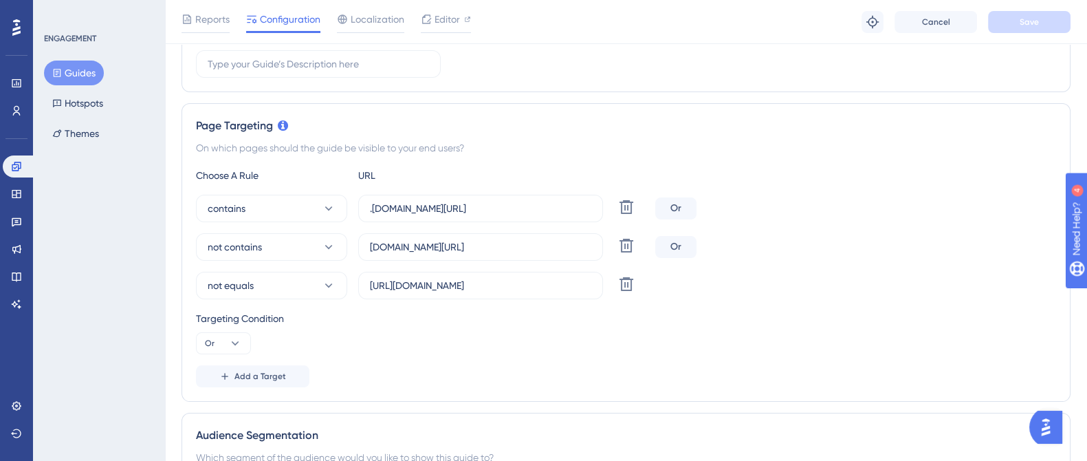
scroll to position [258, 0]
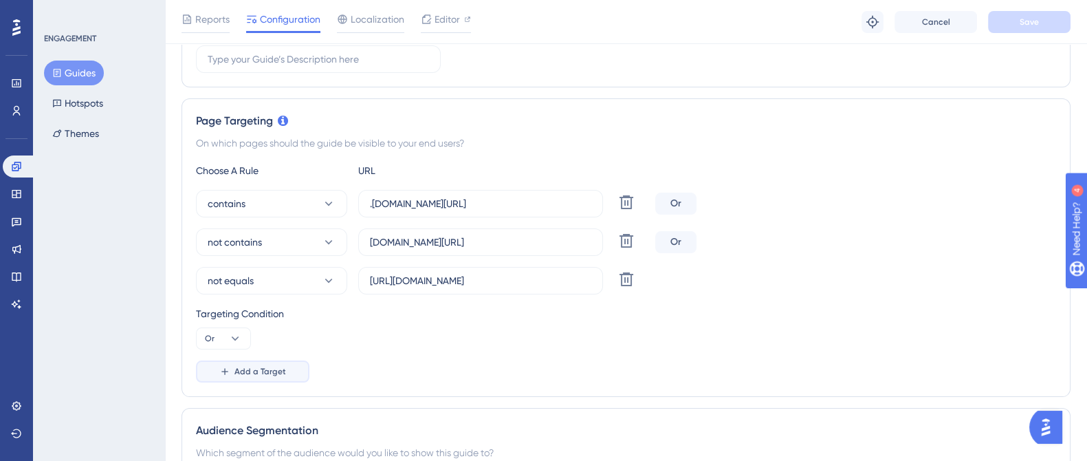
click at [279, 366] on span "Add a Target" at bounding box center [261, 371] width 52 height 11
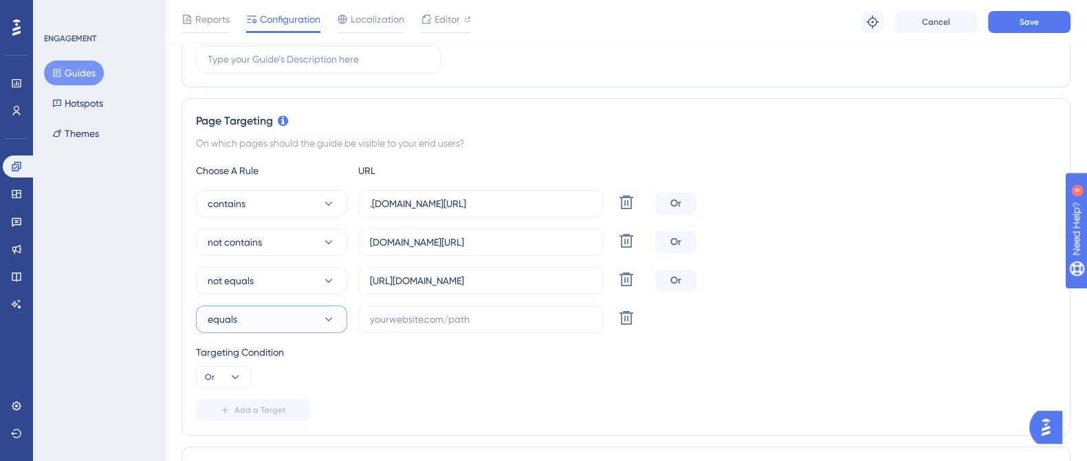
click at [290, 325] on button "equals" at bounding box center [271, 319] width 151 height 28
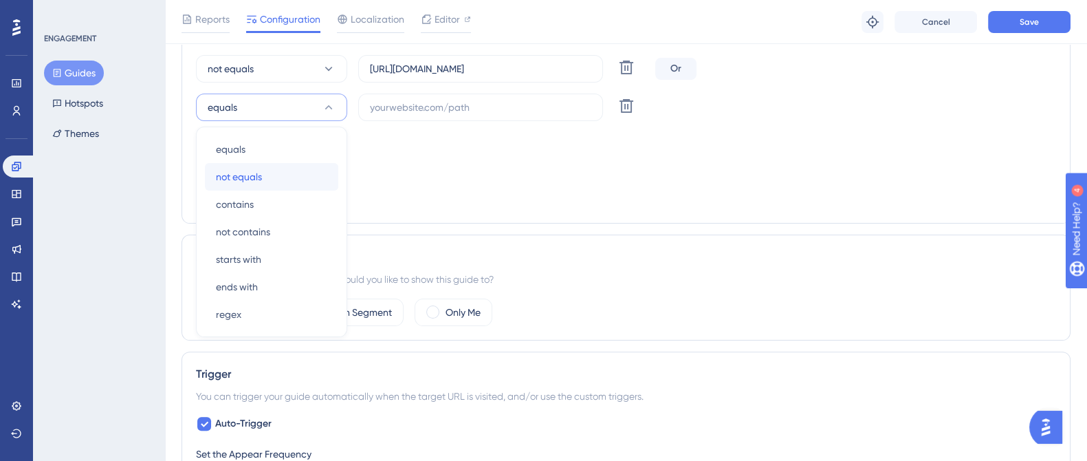
click at [296, 177] on div "not equals not equals" at bounding box center [271, 177] width 111 height 28
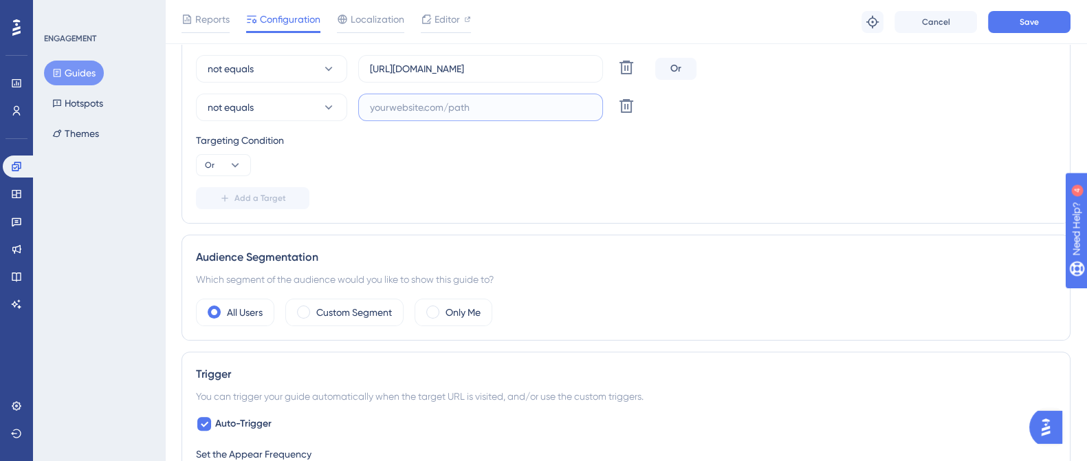
click at [395, 103] on input "text" at bounding box center [480, 107] width 221 height 15
paste input "[URL][DOMAIN_NAME]"
drag, startPoint x: 437, startPoint y: 108, endPoint x: 630, endPoint y: 118, distance: 193.5
click at [630, 118] on div "not equals [URL][DOMAIN_NAME] Delete" at bounding box center [423, 108] width 454 height 28
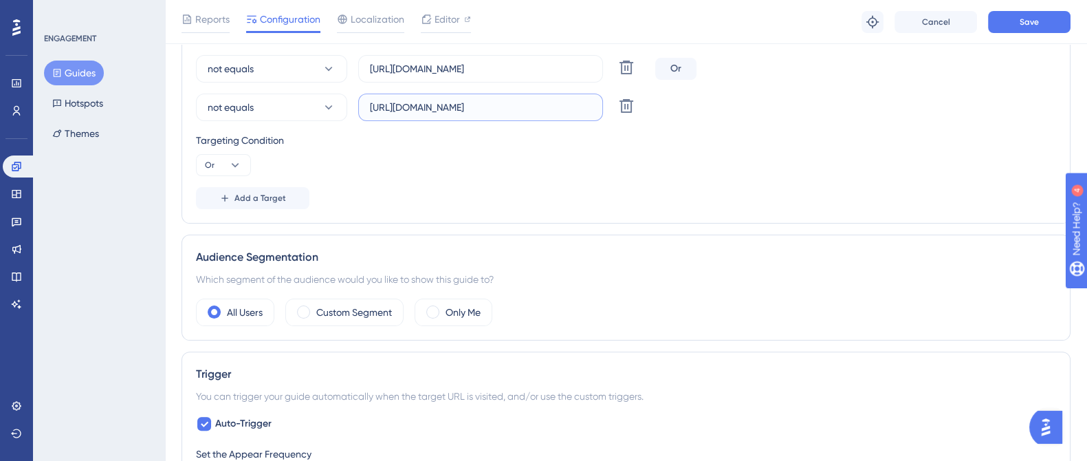
click at [491, 109] on input "[URL][DOMAIN_NAME]" at bounding box center [480, 107] width 221 height 15
drag, startPoint x: 498, startPoint y: 109, endPoint x: 347, endPoint y: 99, distance: 151.0
click at [347, 99] on div "not equals [URL][DOMAIN_NAME] Delete" at bounding box center [423, 108] width 454 height 28
click at [1016, 20] on button "Save" at bounding box center [1029, 22] width 83 height 22
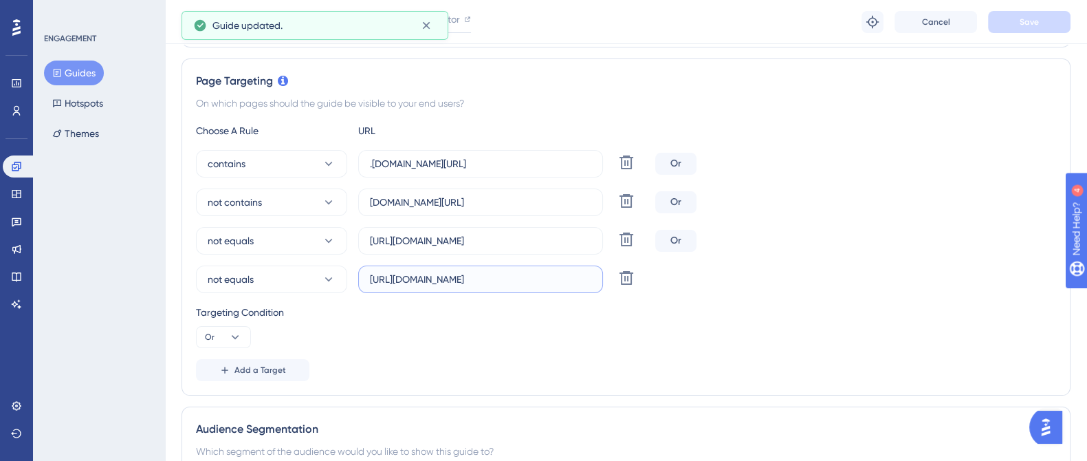
scroll to position [0, 52]
drag, startPoint x: 576, startPoint y: 278, endPoint x: 599, endPoint y: 278, distance: 23.4
click at [599, 278] on label "[URL][DOMAIN_NAME]" at bounding box center [480, 279] width 245 height 28
click at [571, 278] on input "[URL][DOMAIN_NAME]" at bounding box center [480, 279] width 221 height 15
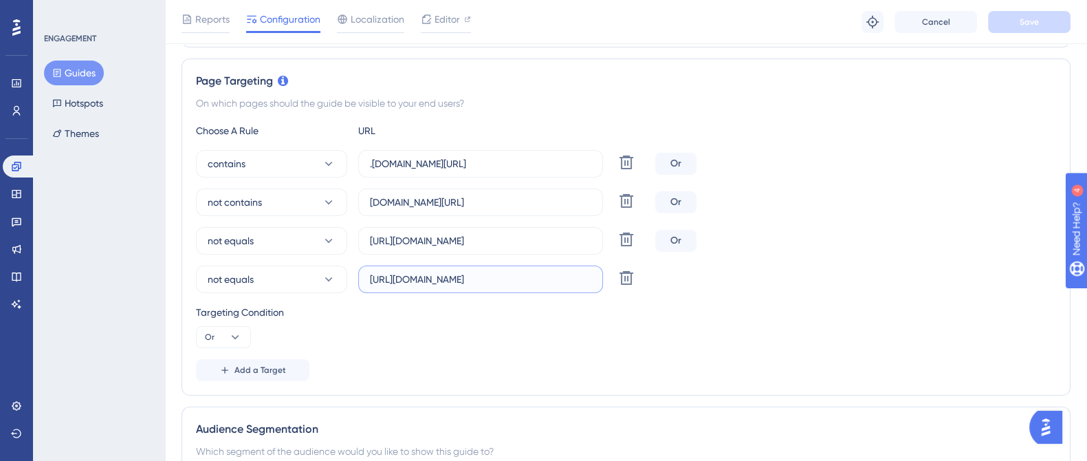
drag, startPoint x: 567, startPoint y: 282, endPoint x: 580, endPoint y: 298, distance: 20.5
click at [599, 283] on label "[URL][DOMAIN_NAME]" at bounding box center [480, 279] width 245 height 28
type input "[URL][DOMAIN_NAME]"
click at [1043, 11] on button "Save" at bounding box center [1029, 22] width 83 height 22
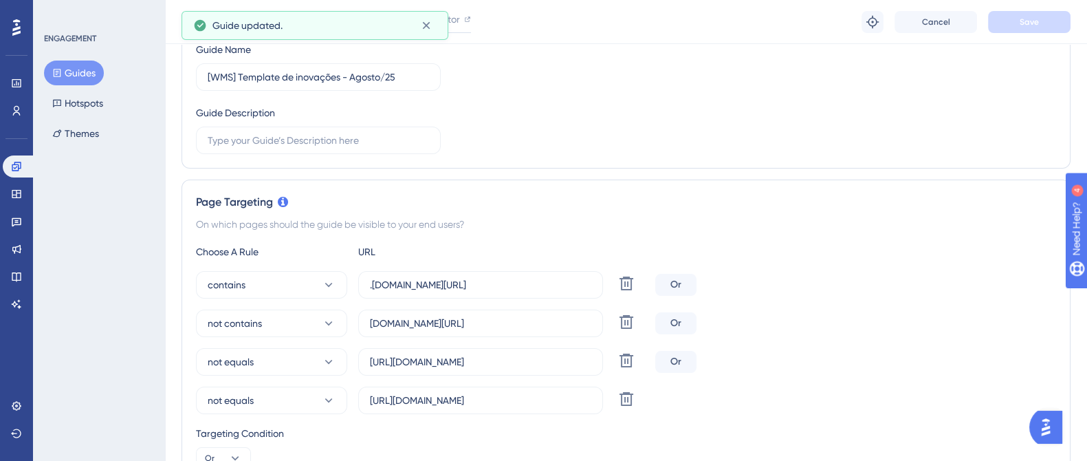
scroll to position [0, 0]
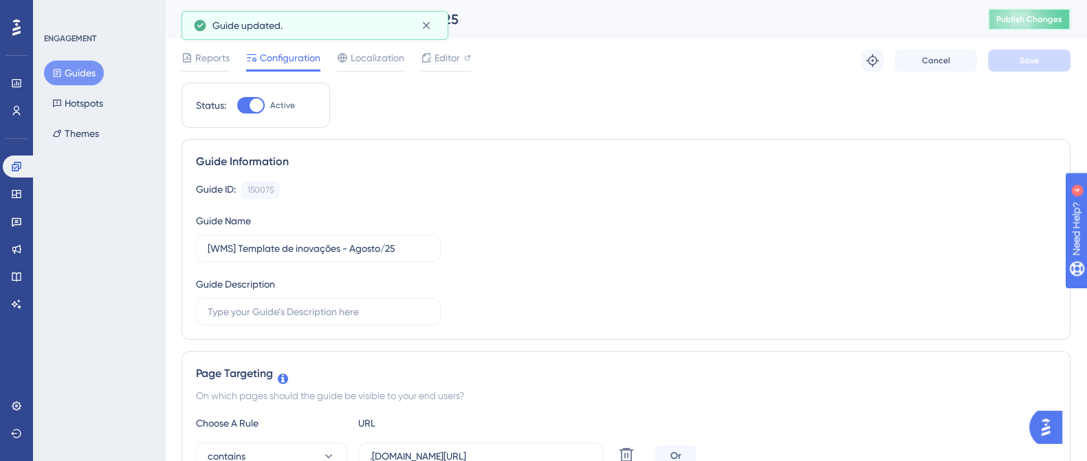
click at [1042, 22] on span "Publish Changes" at bounding box center [1030, 19] width 66 height 11
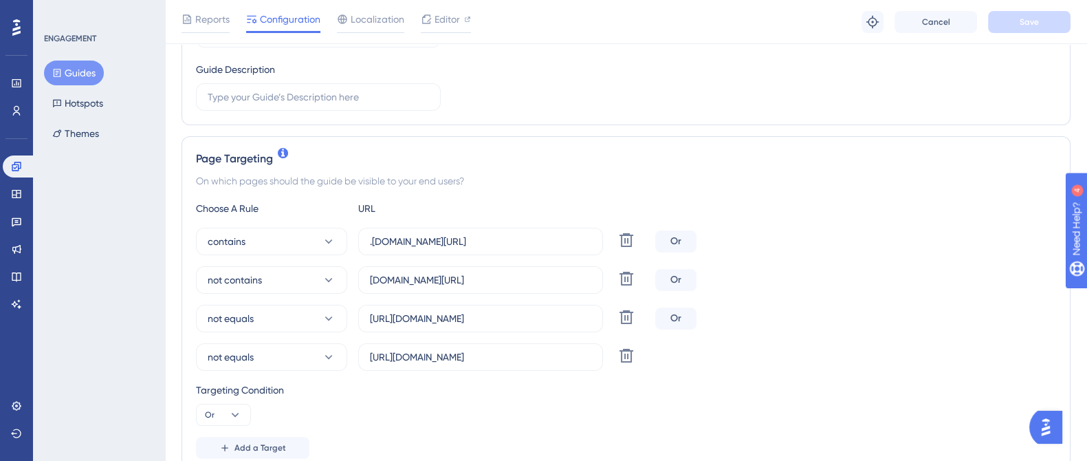
scroll to position [258, 0]
